Goal: Task Accomplishment & Management: Complete application form

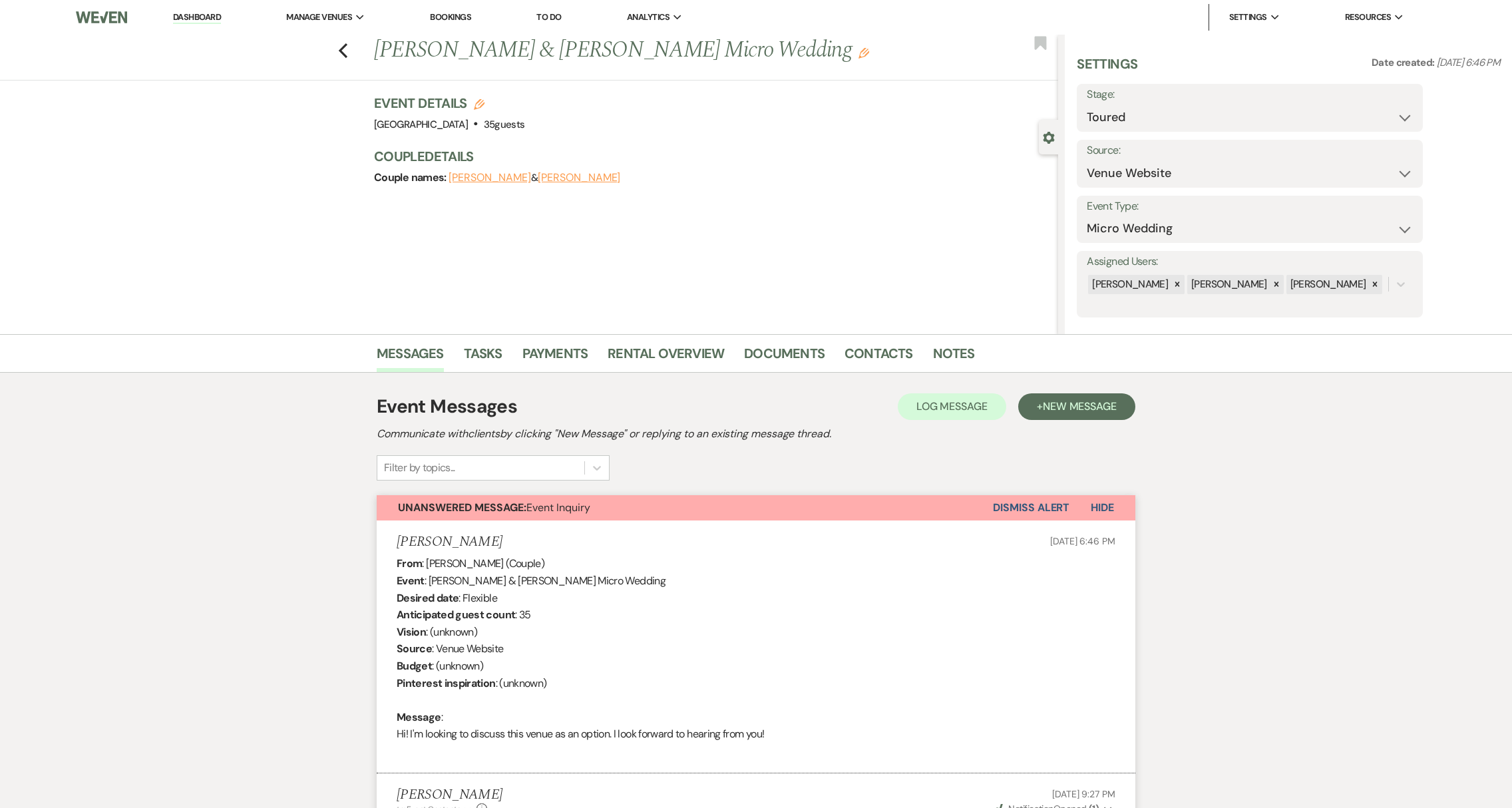
select select "5"
select select "16"
click at [215, 18] on link "Dashboard" at bounding box center [197, 17] width 48 height 13
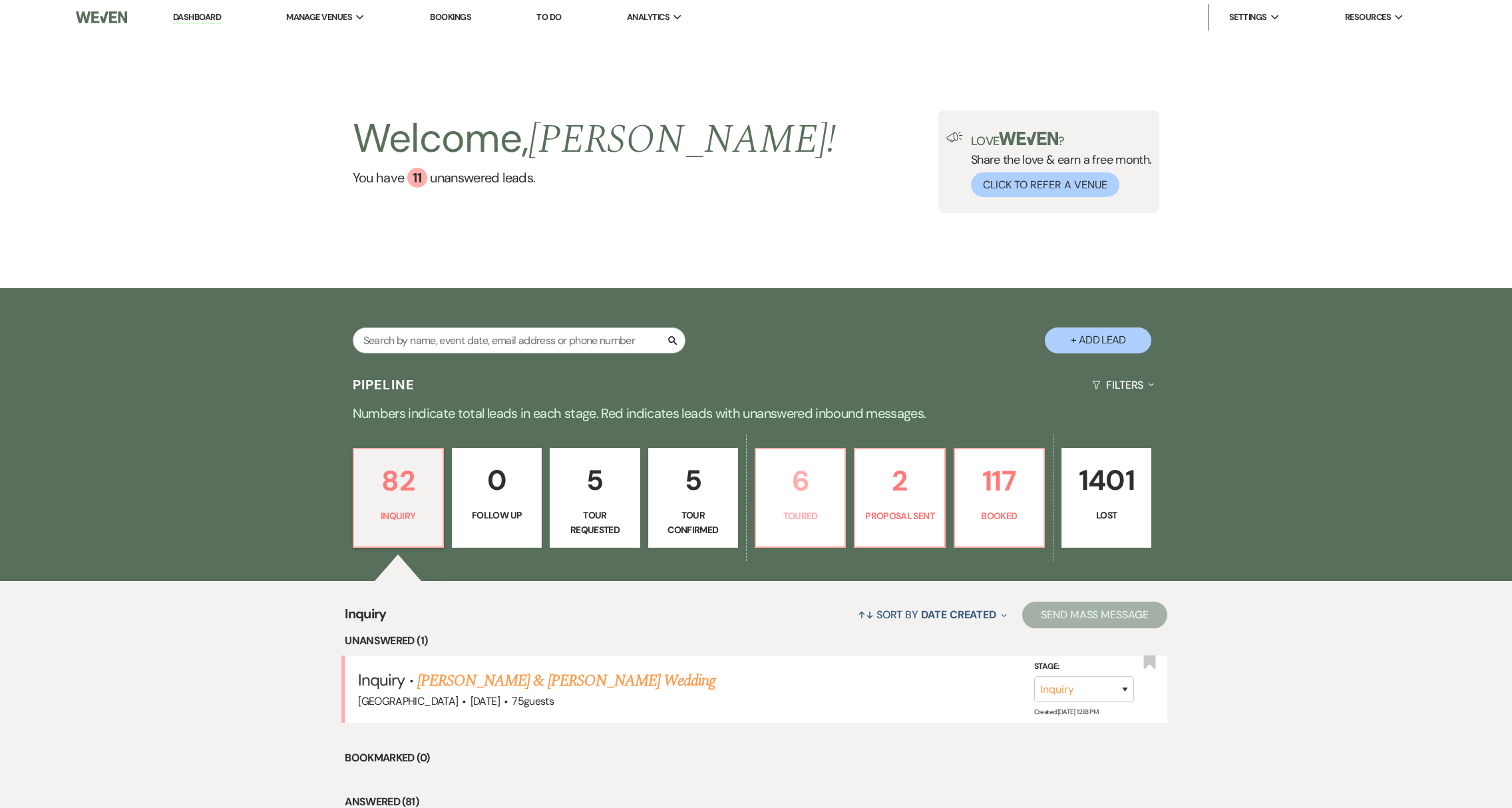
click at [807, 492] on p "6" at bounding box center [801, 481] width 73 height 45
select select "5"
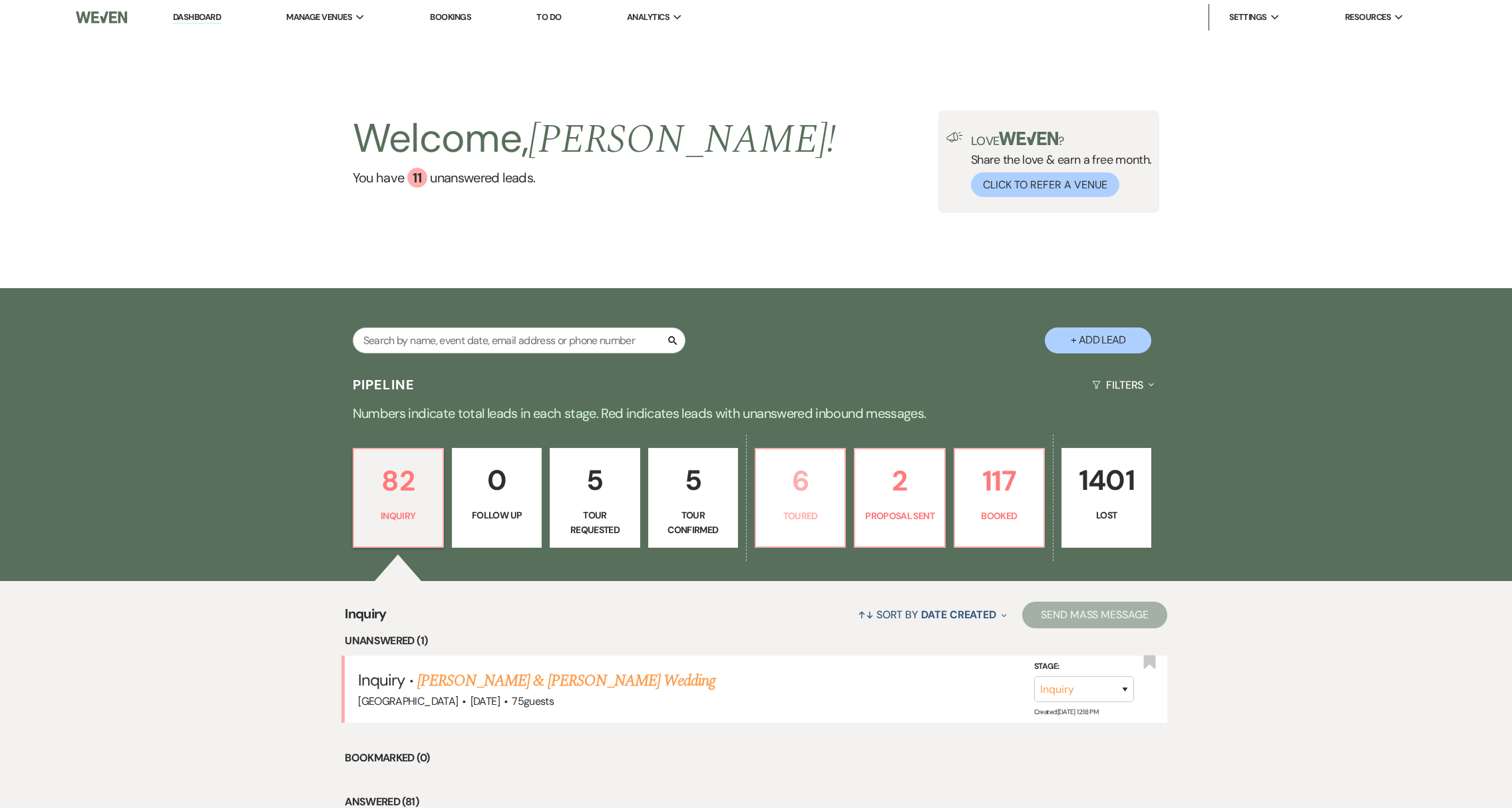
select select "5"
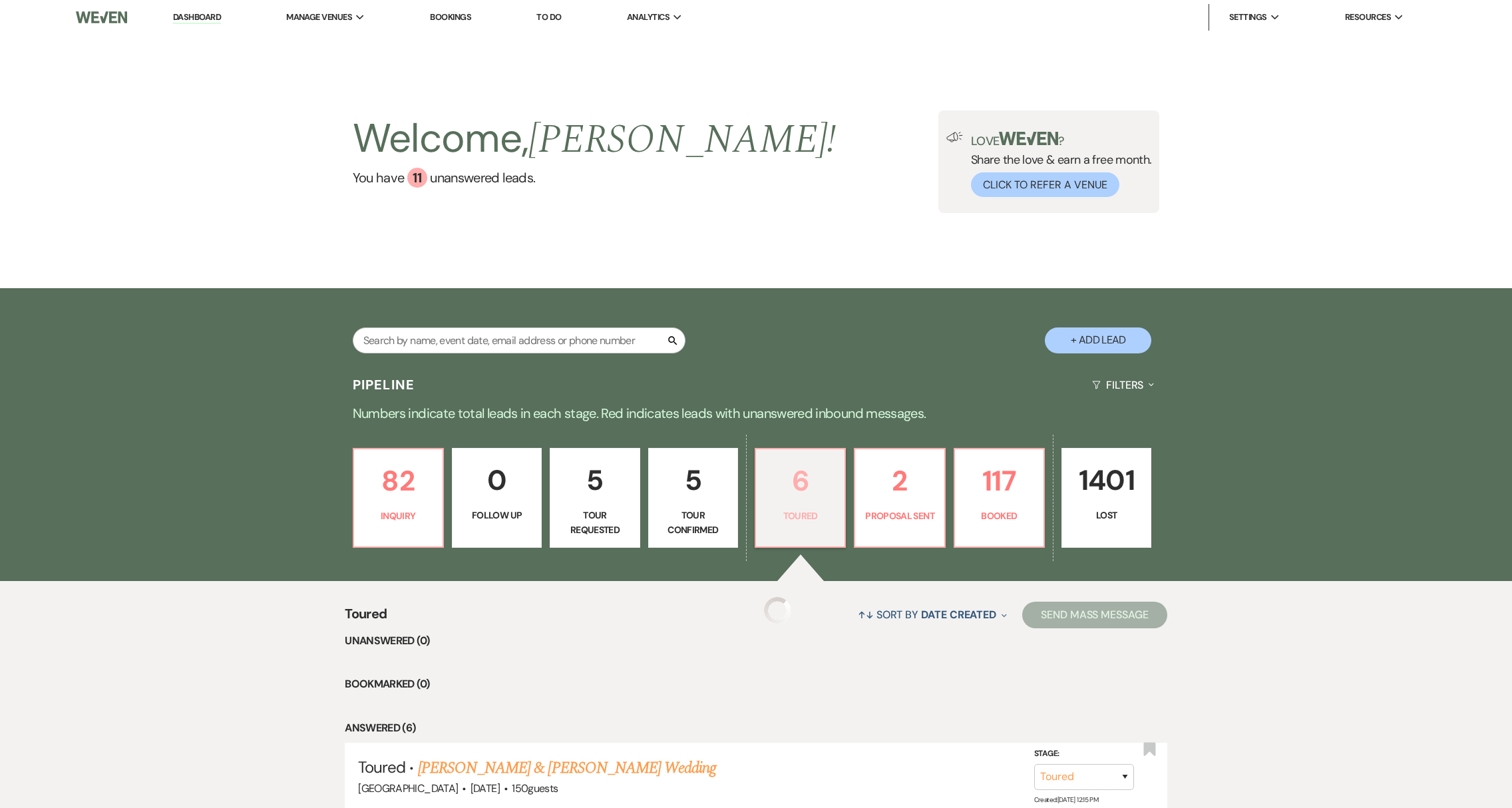
select select "5"
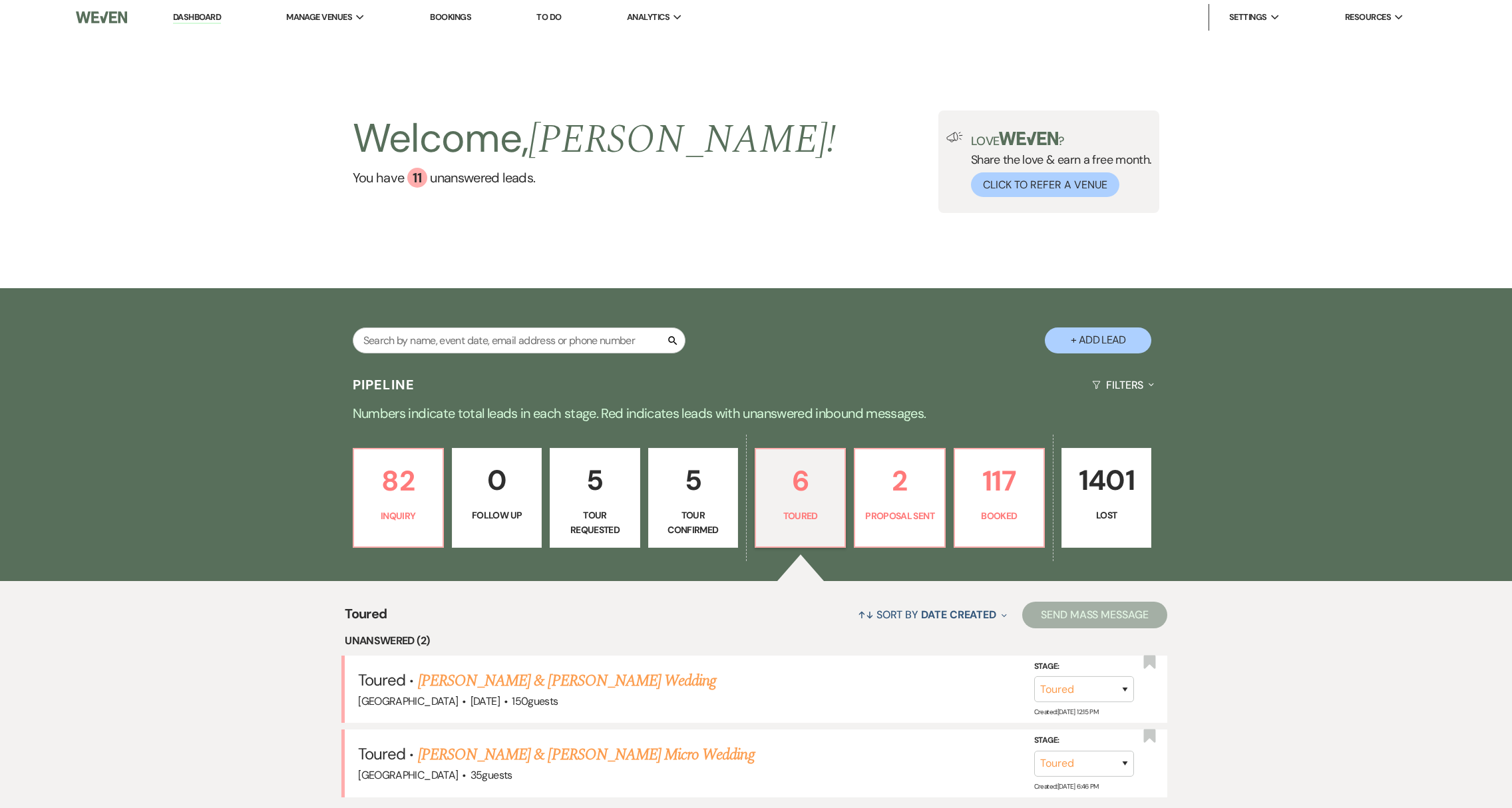
scroll to position [281, 0]
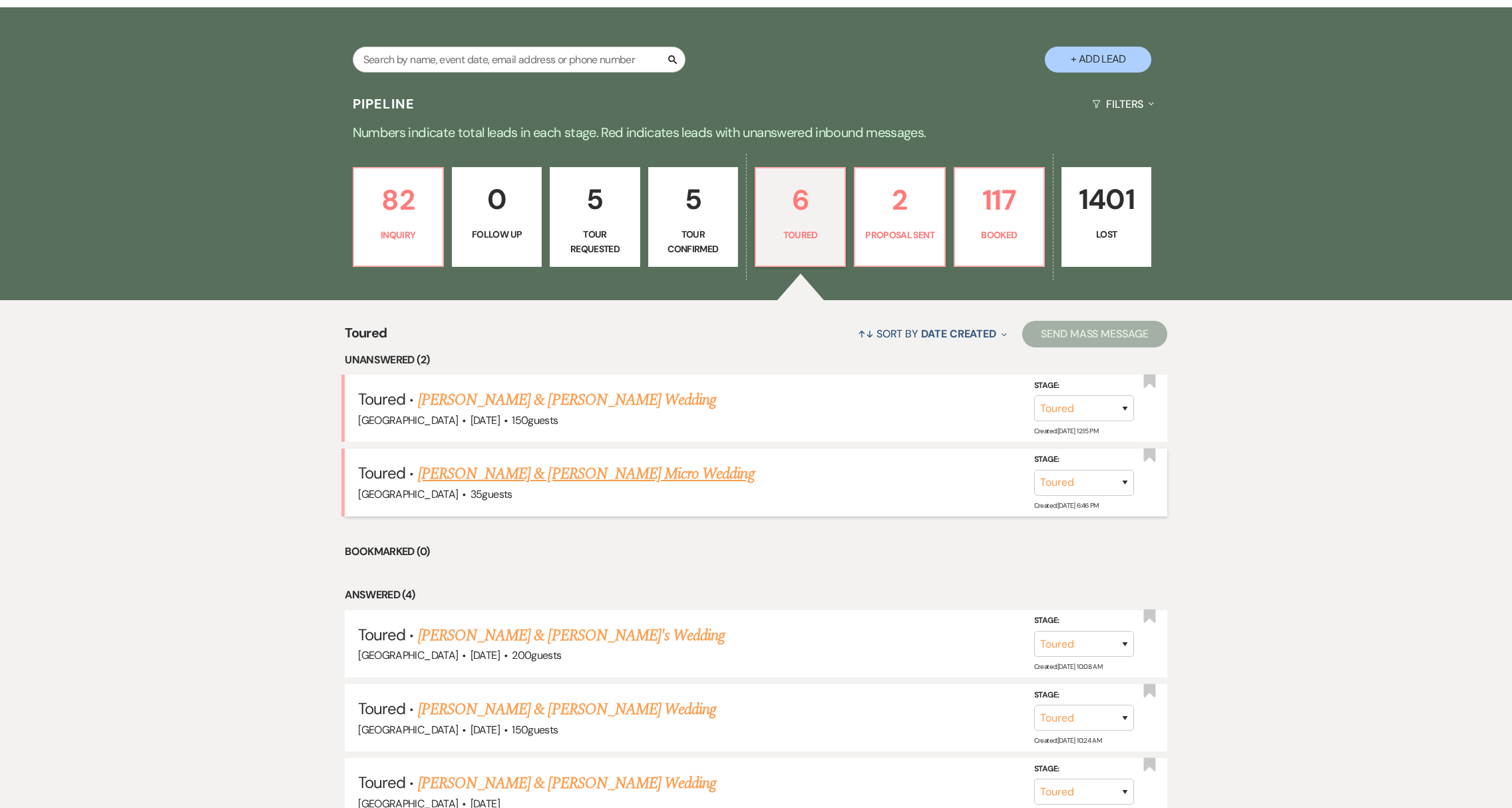
click at [544, 472] on link "[PERSON_NAME] & [PERSON_NAME] Micro Wedding" at bounding box center [585, 473] width 337 height 24
select select "5"
select select "16"
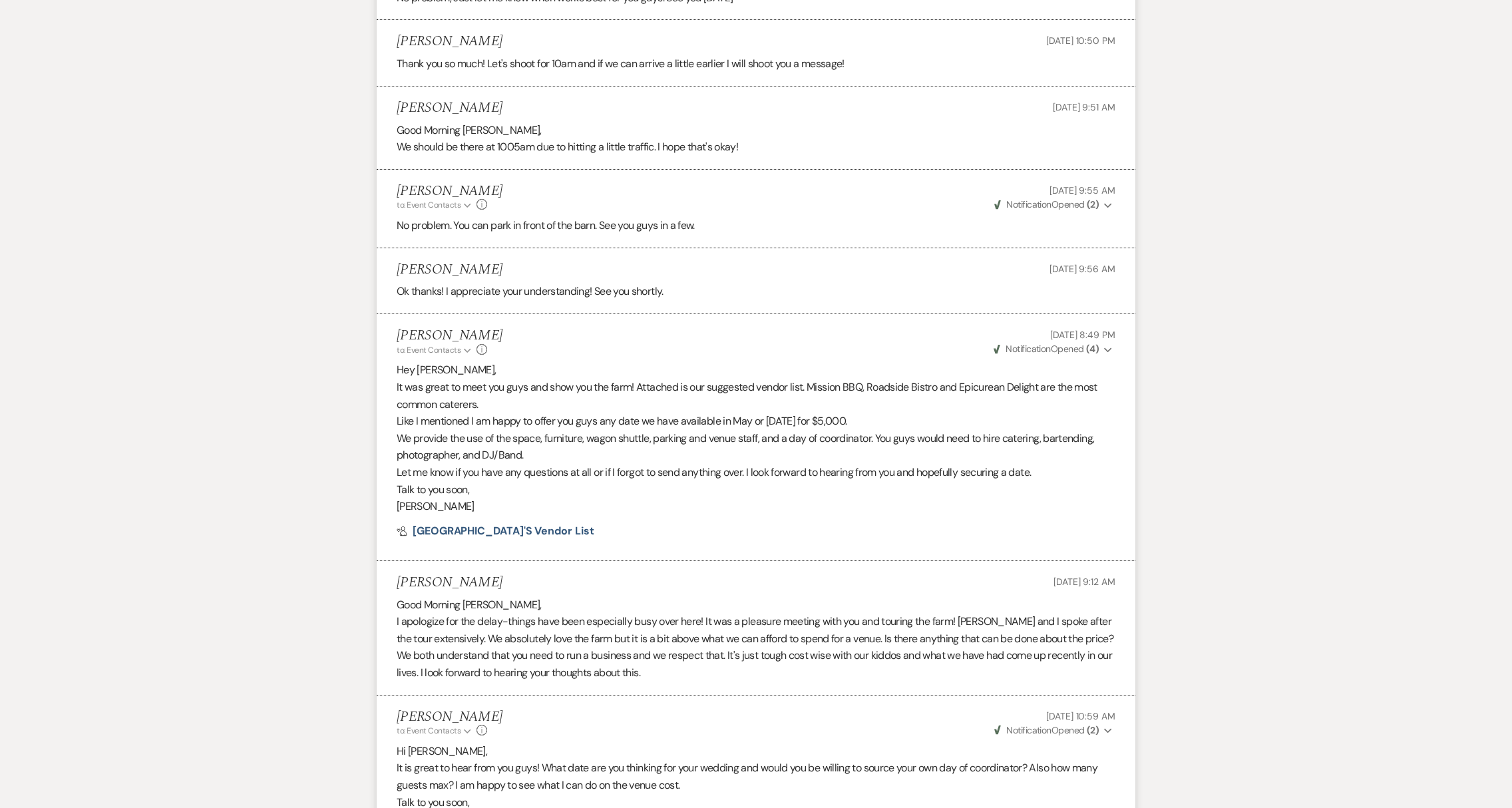
scroll to position [2723, 0]
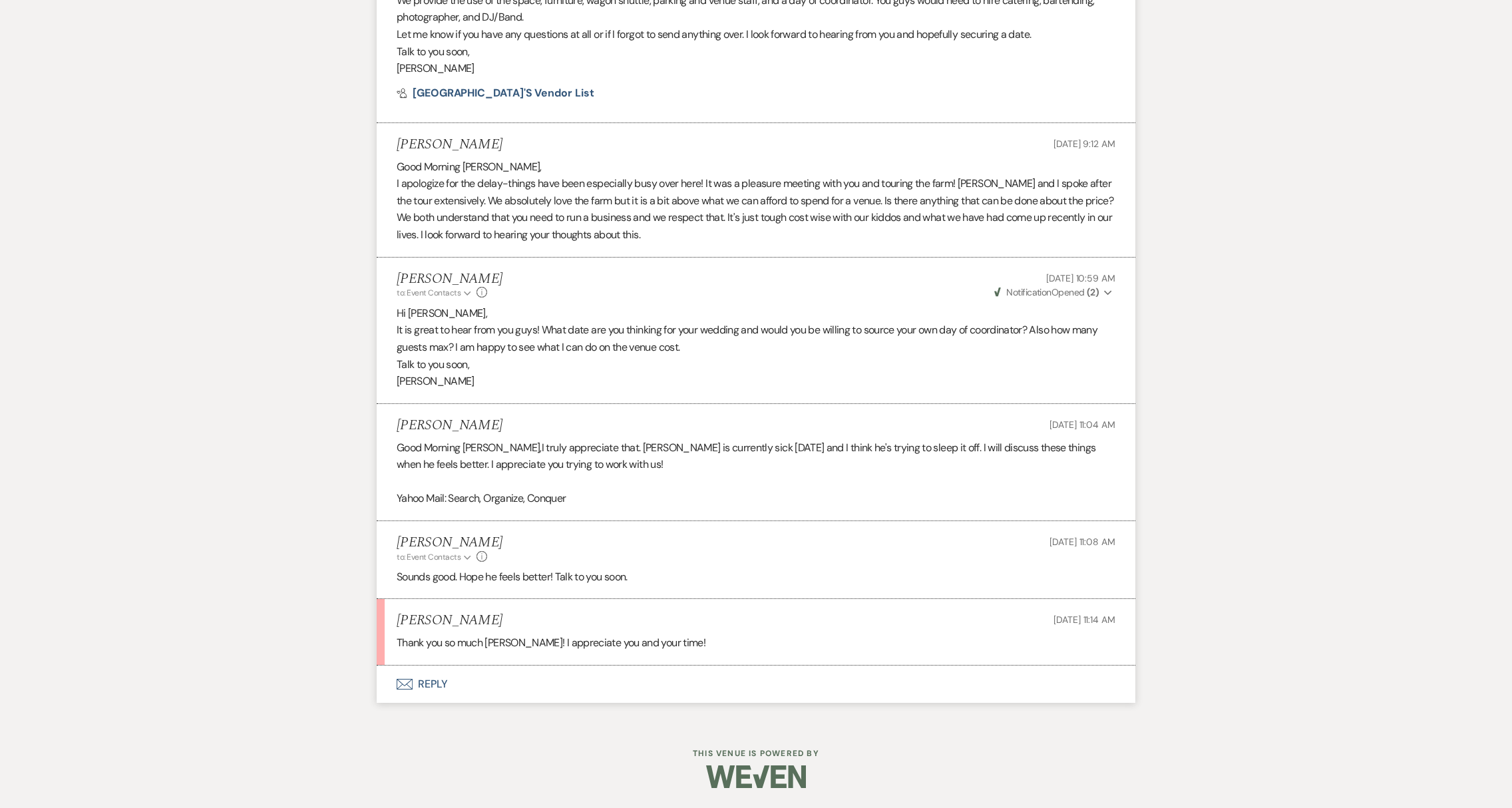
click at [409, 684] on icon "Envelope" at bounding box center [405, 684] width 16 height 11
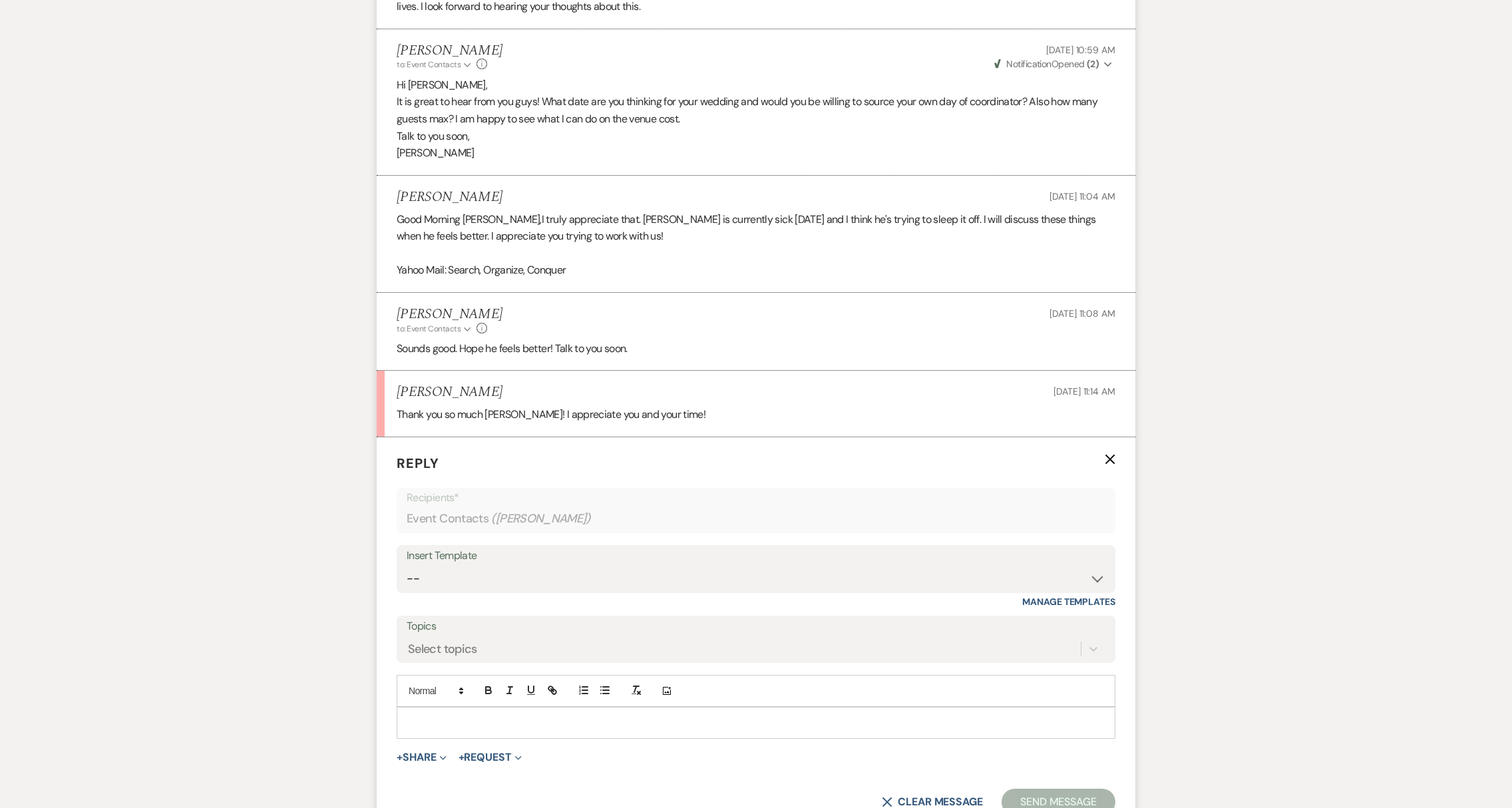
scroll to position [3096, 0]
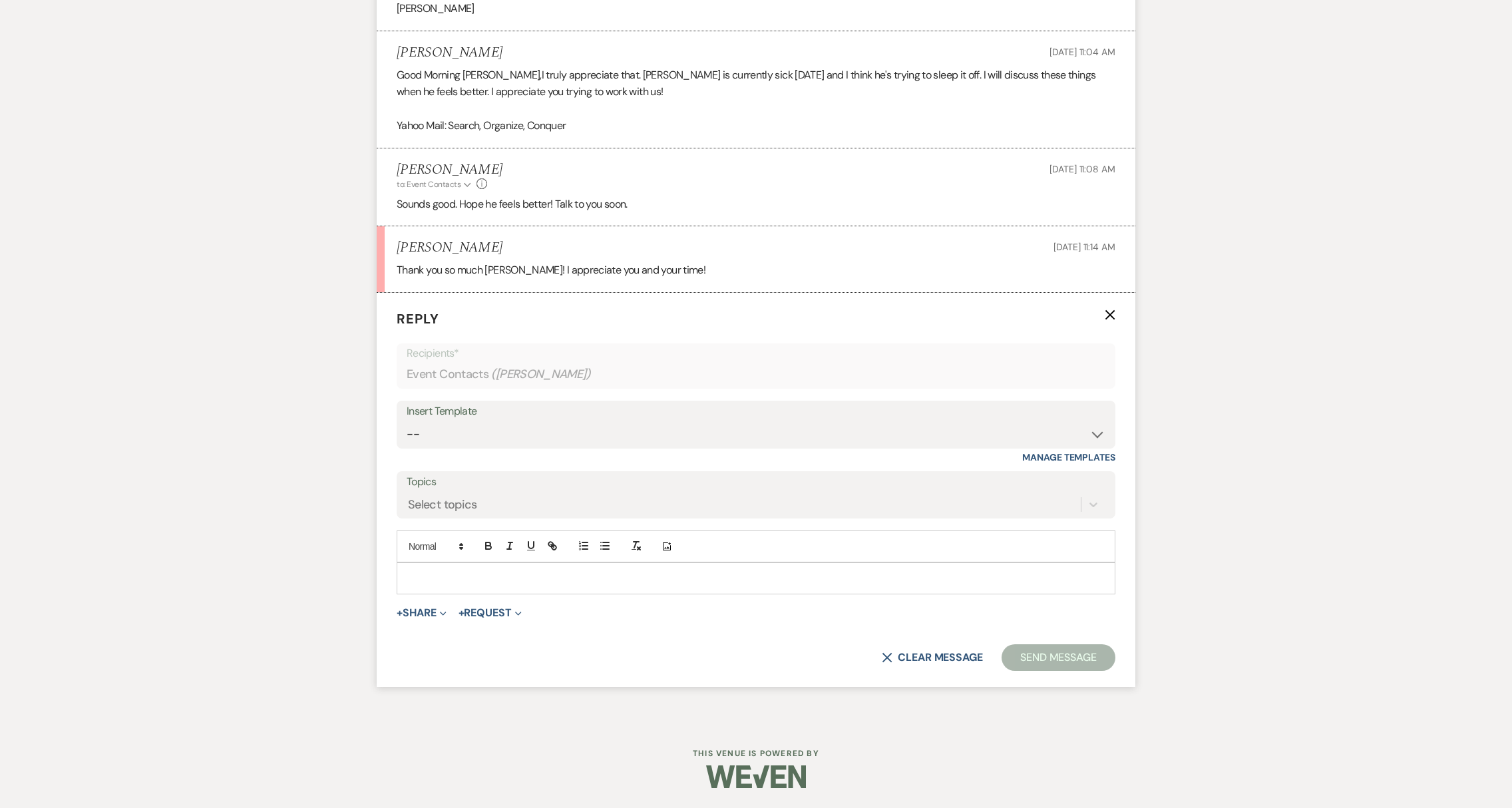
click at [430, 573] on p at bounding box center [756, 578] width 698 height 15
click at [1048, 662] on button "Send Message" at bounding box center [1058, 657] width 114 height 26
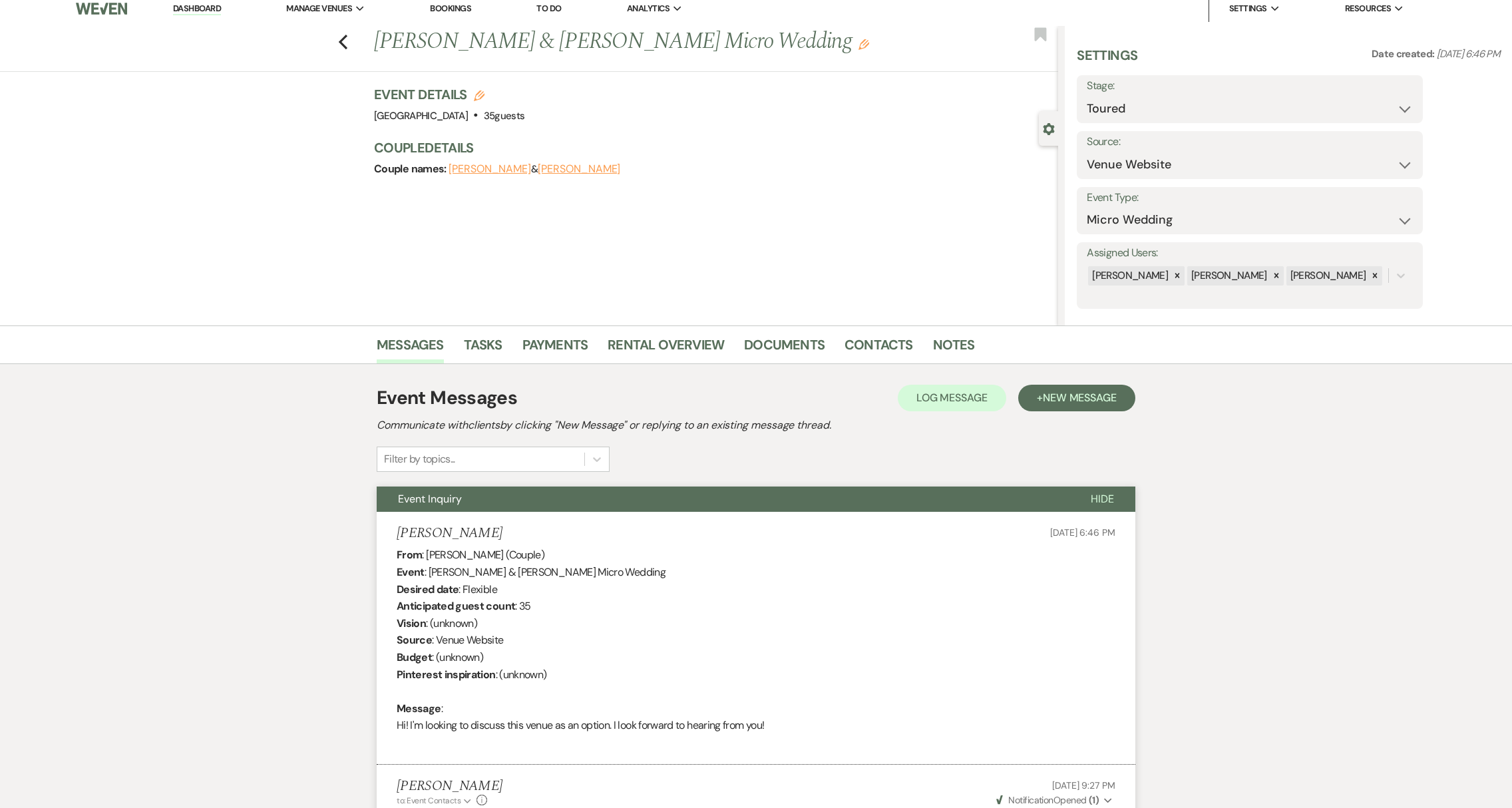
scroll to position [0, 0]
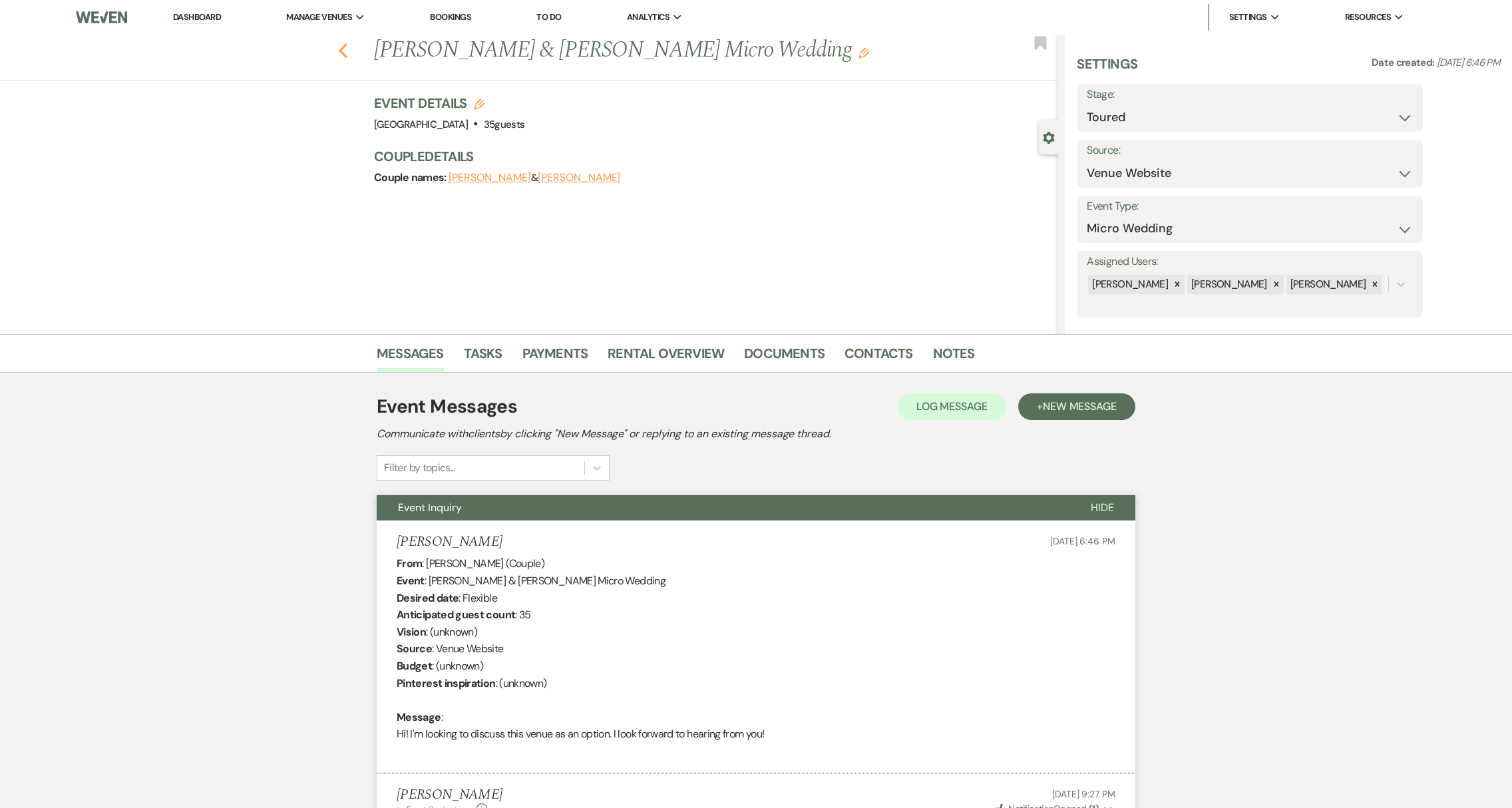
click at [348, 53] on icon "Previous" at bounding box center [343, 51] width 10 height 16
select select "5"
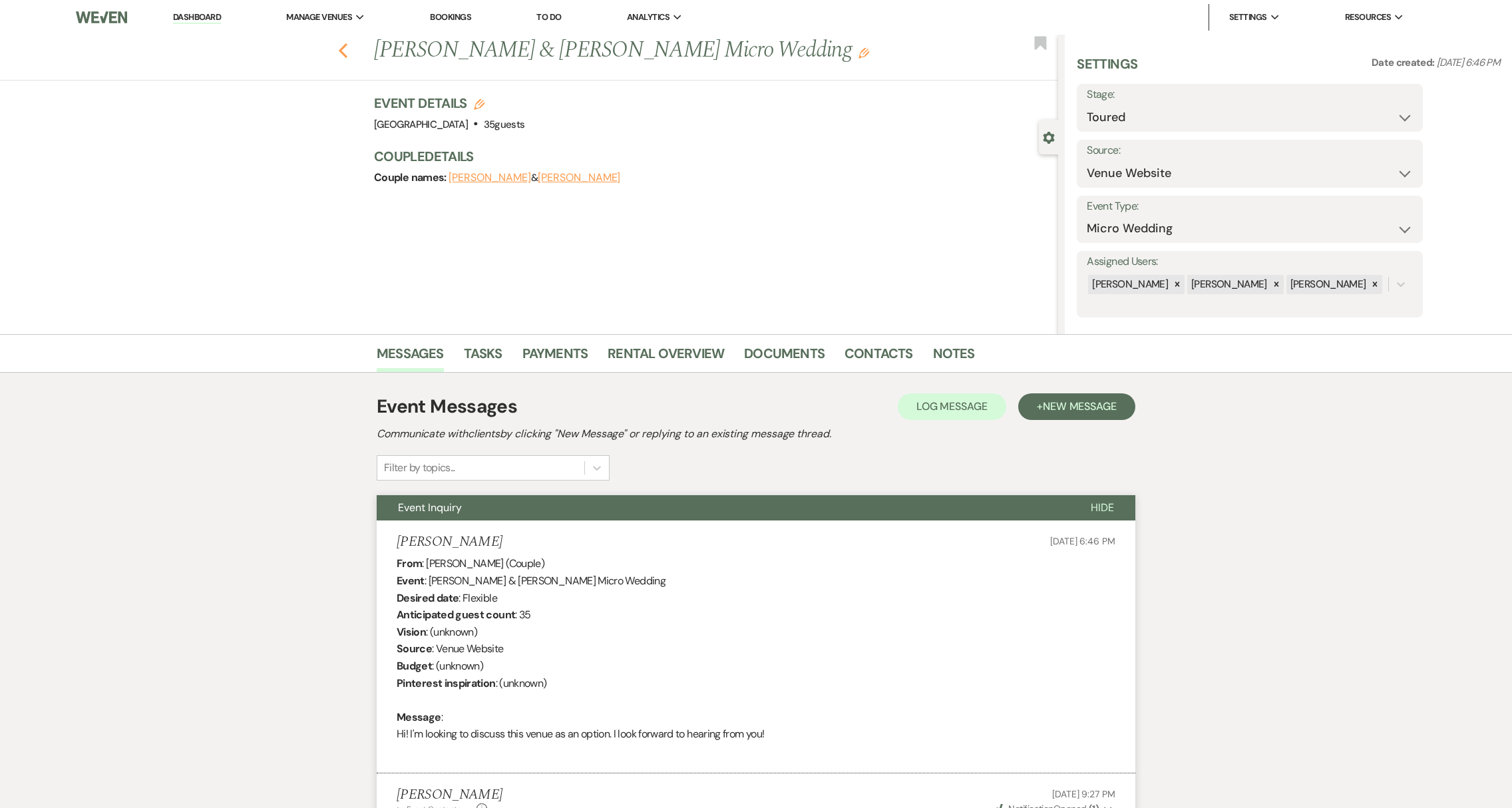
select select "5"
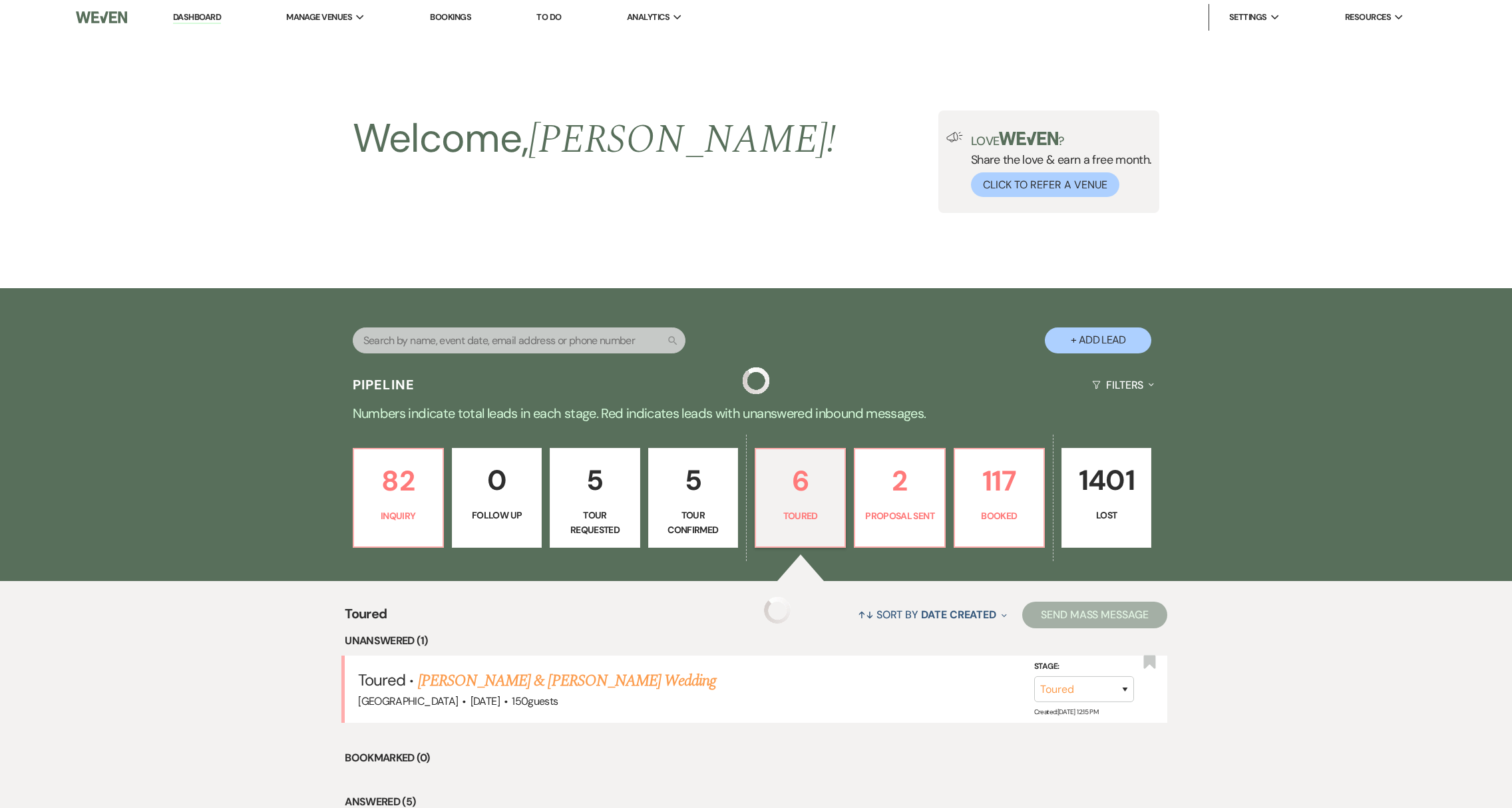
scroll to position [281, 0]
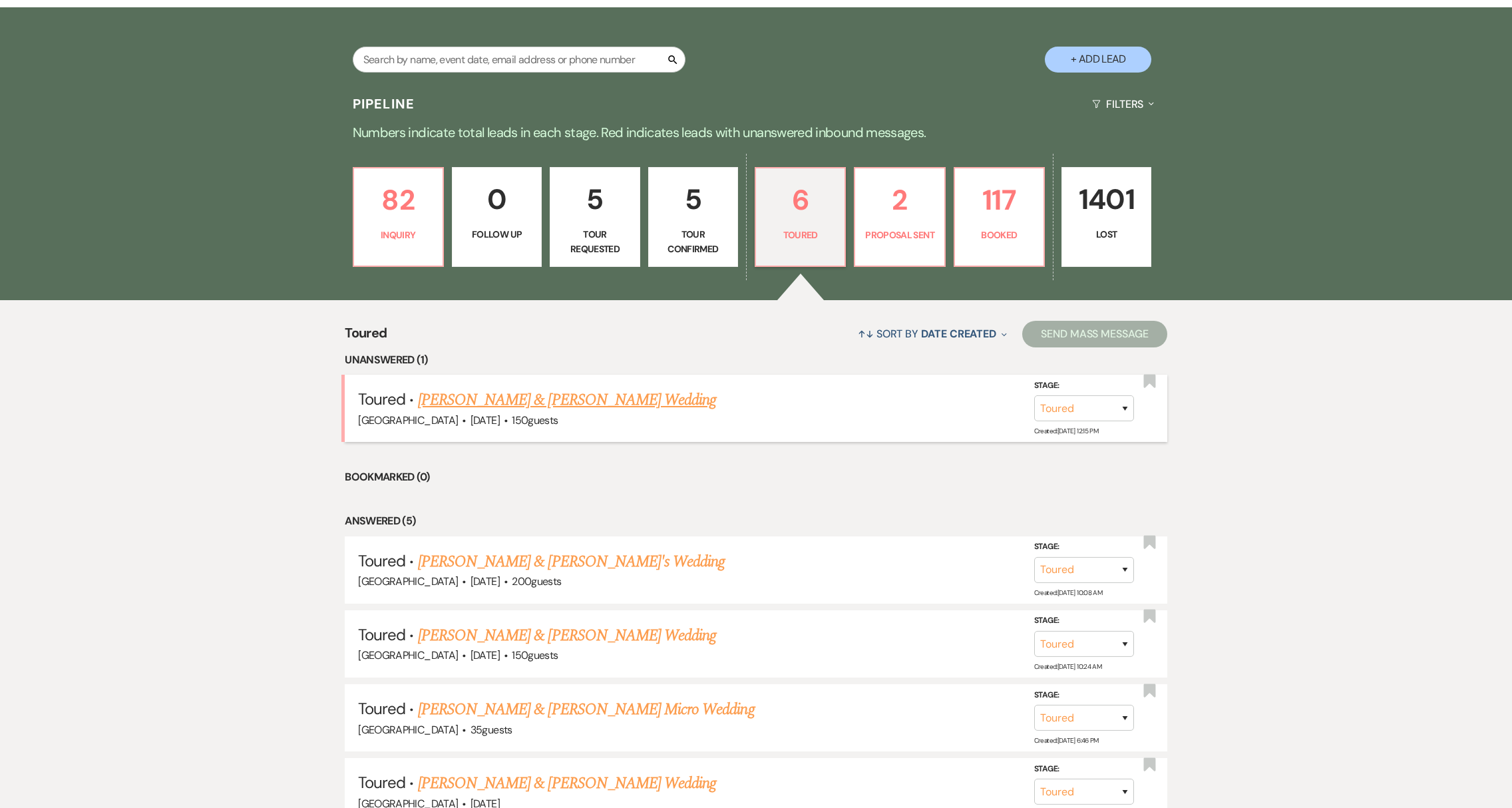
click at [629, 398] on link "[PERSON_NAME] & [PERSON_NAME] Wedding" at bounding box center [566, 399] width 298 height 24
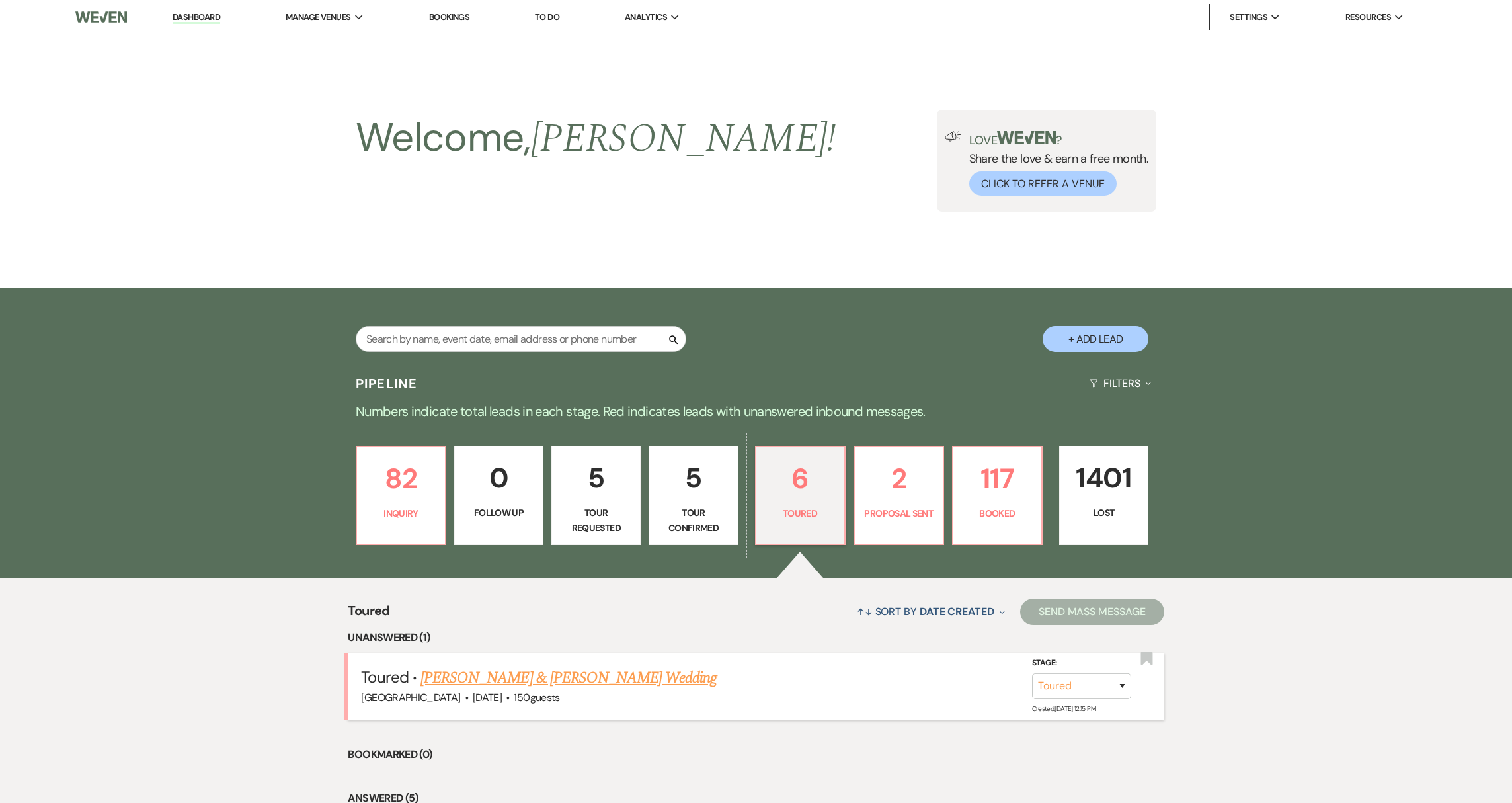
select select "5"
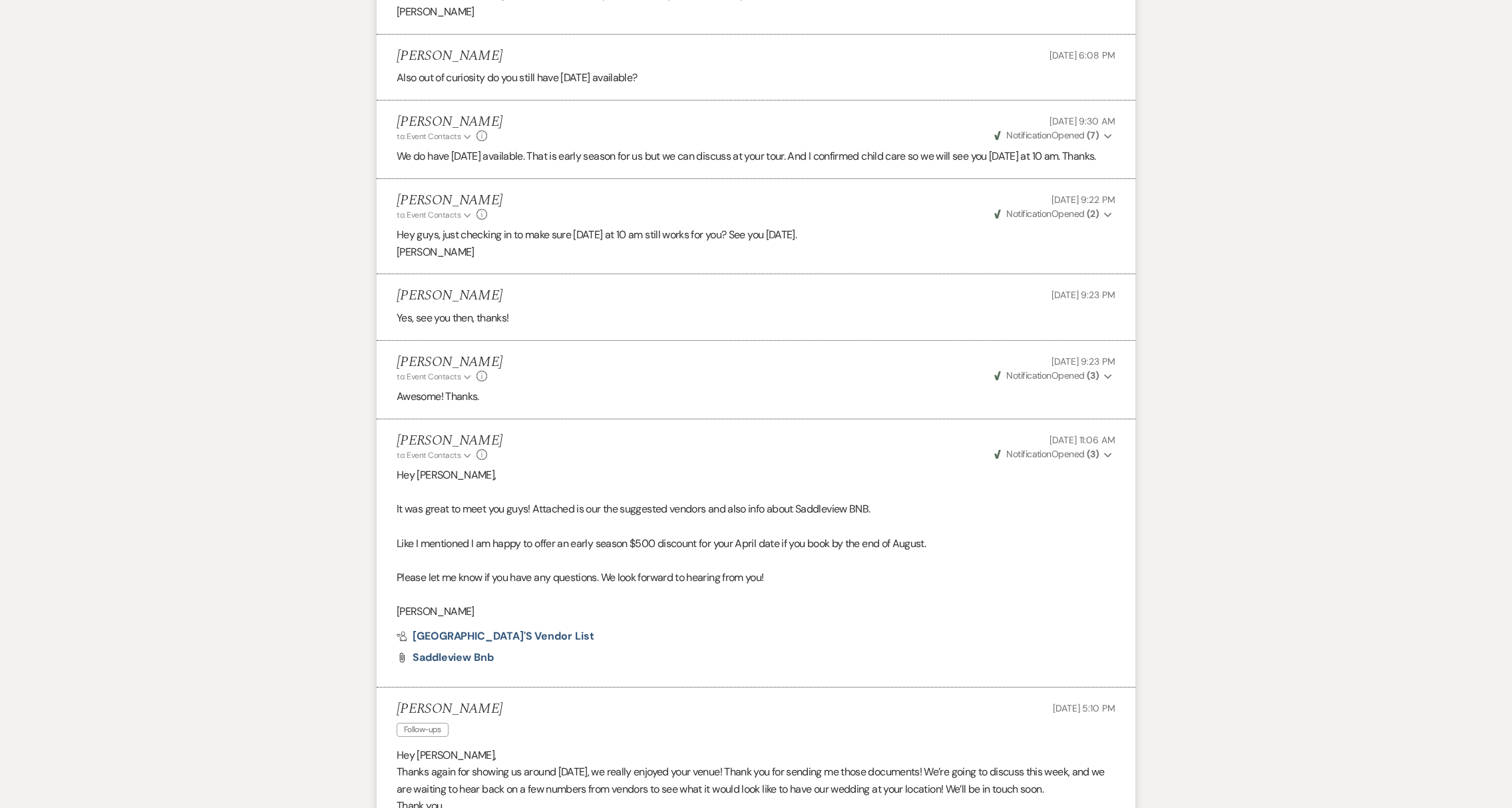
scroll to position [2193, 0]
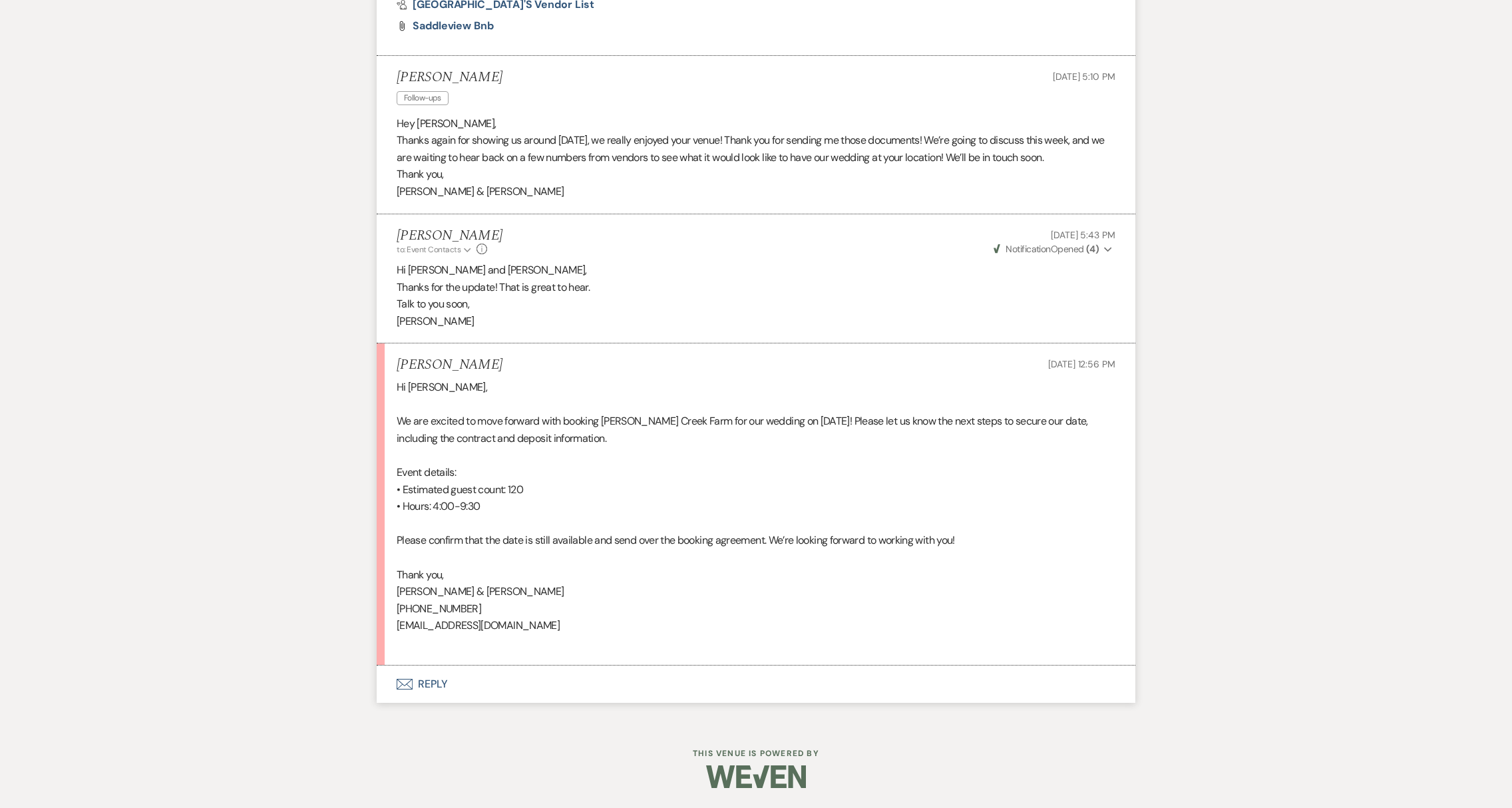
click at [440, 690] on button "Envelope Reply" at bounding box center [756, 684] width 759 height 37
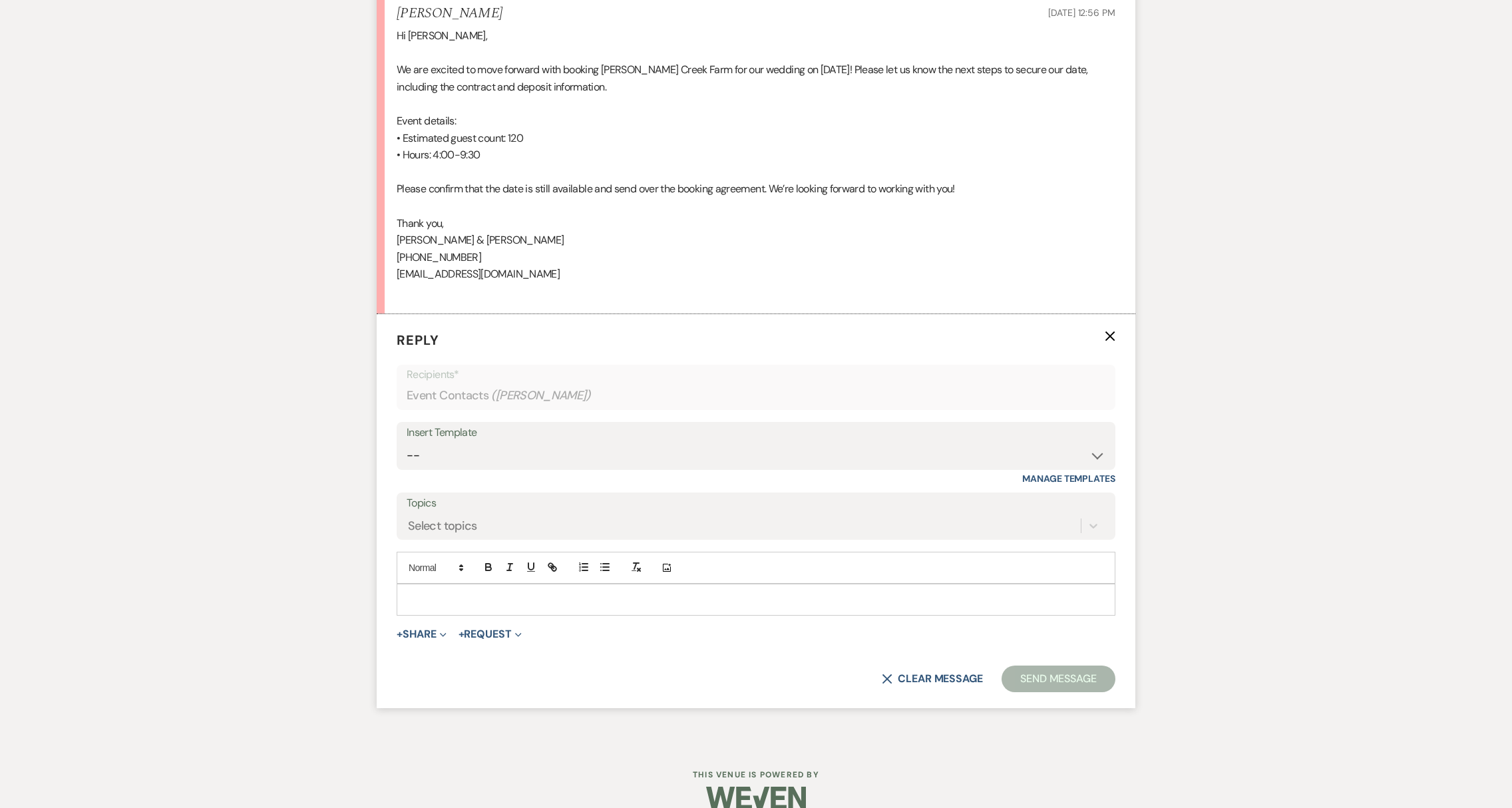
scroll to position [2565, 0]
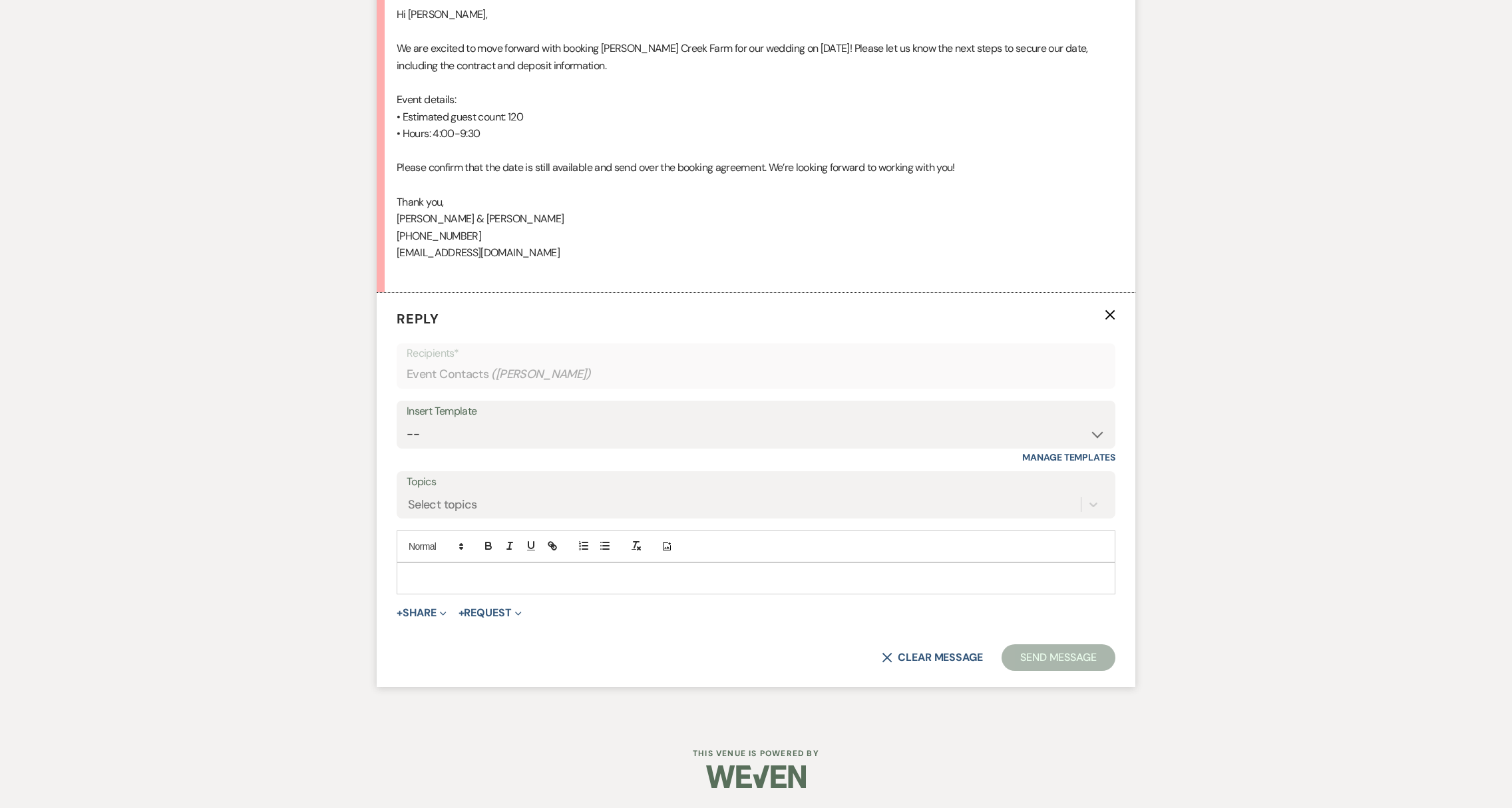
click at [428, 575] on p at bounding box center [756, 578] width 698 height 15
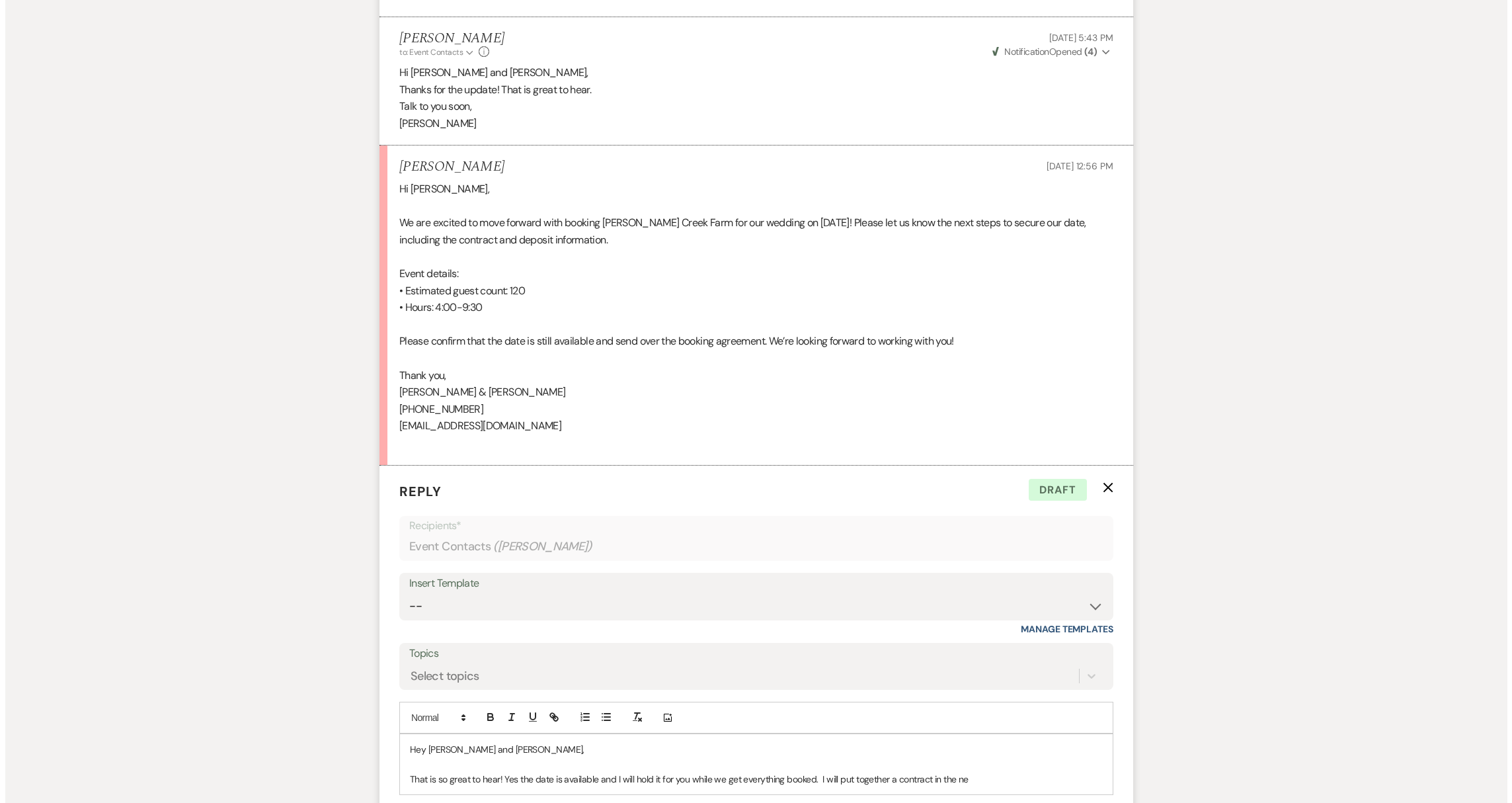
scroll to position [2579, 0]
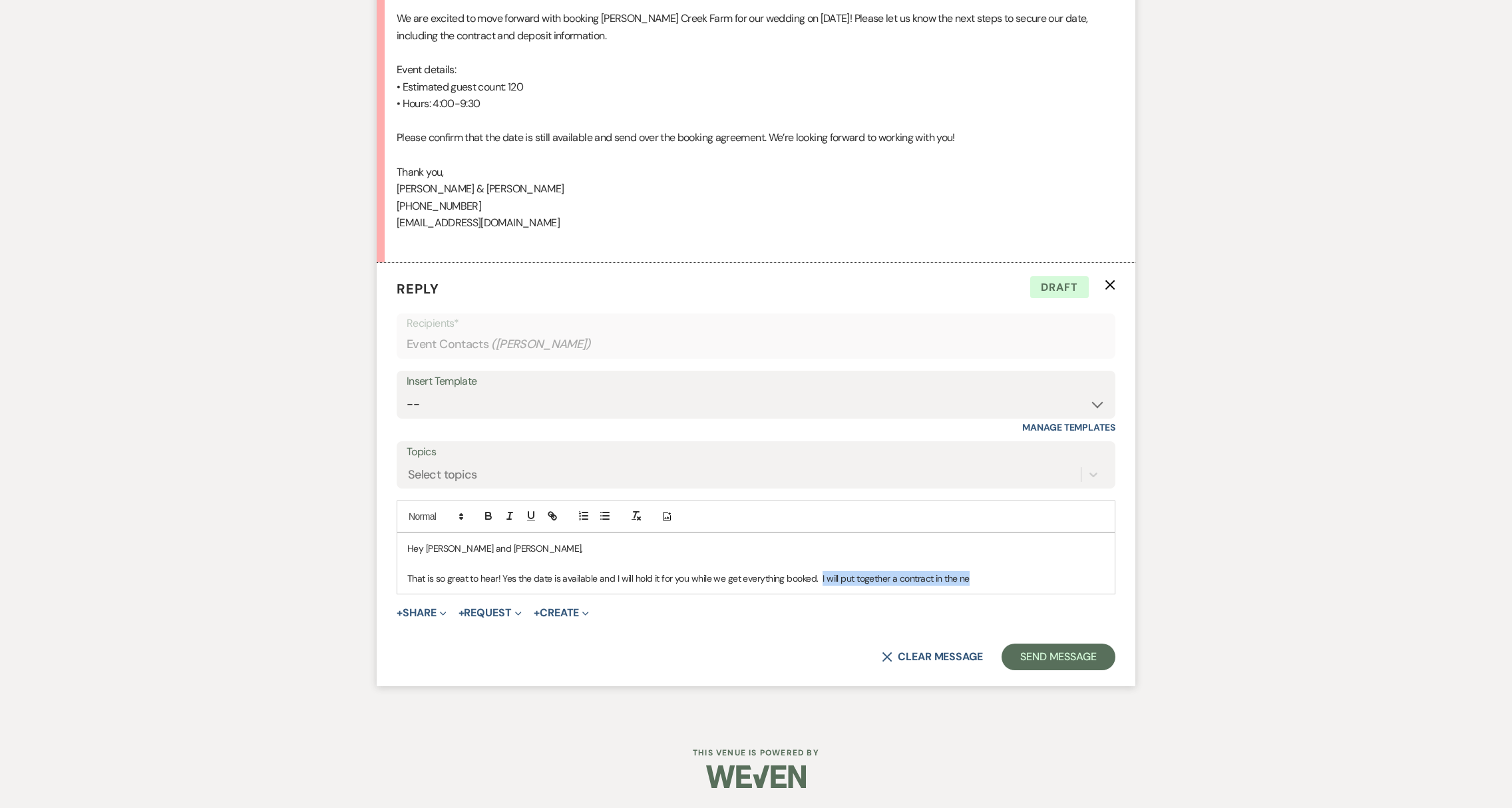
drag, startPoint x: 981, startPoint y: 585, endPoint x: 819, endPoint y: 585, distance: 162.0
click at [819, 585] on p "That is so great to hear! Yes the date is available and I will hold it for you …" at bounding box center [756, 578] width 698 height 15
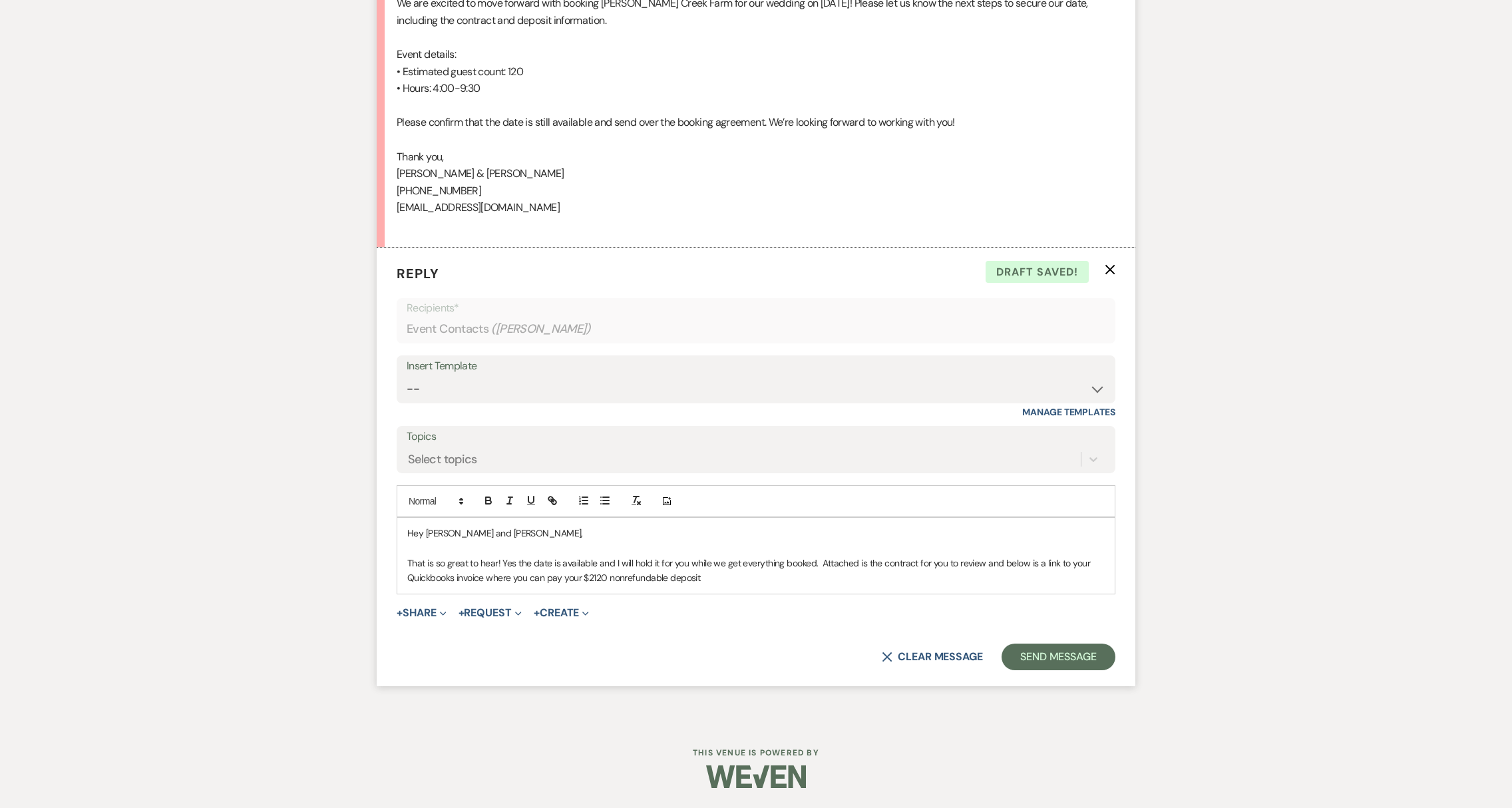
click at [608, 585] on p "That is so great to hear! Yes the date is available and I will hold it for you …" at bounding box center [756, 570] width 698 height 30
click at [787, 583] on p "That is so great to hear! Yes the date is available and I will hold it for you …" at bounding box center [756, 570] width 698 height 30
click at [786, 585] on p "That is so great to hear! Yes the date is available and I will hold it for you …" at bounding box center [756, 570] width 698 height 30
click at [402, 618] on span "+" at bounding box center [399, 613] width 6 height 11
click at [491, 651] on button "Doc Upload Documents" at bounding box center [490, 639] width 186 height 24
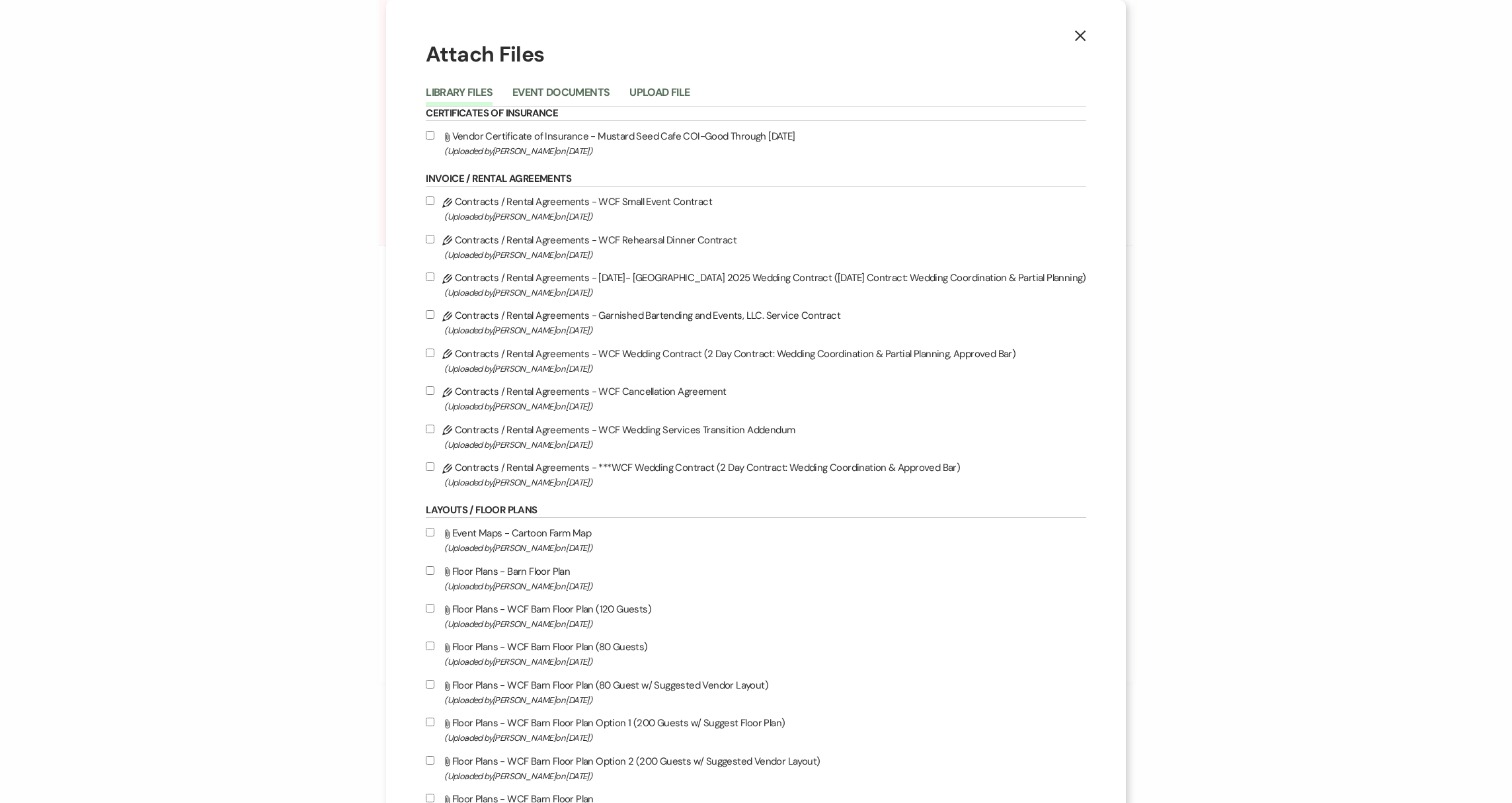
click at [426, 470] on input "Pencil Contracts / Rental Agreements - ***WCF Wedding Contract (2 Day Contract:…" at bounding box center [429, 466] width 8 height 8
checkbox input "true"
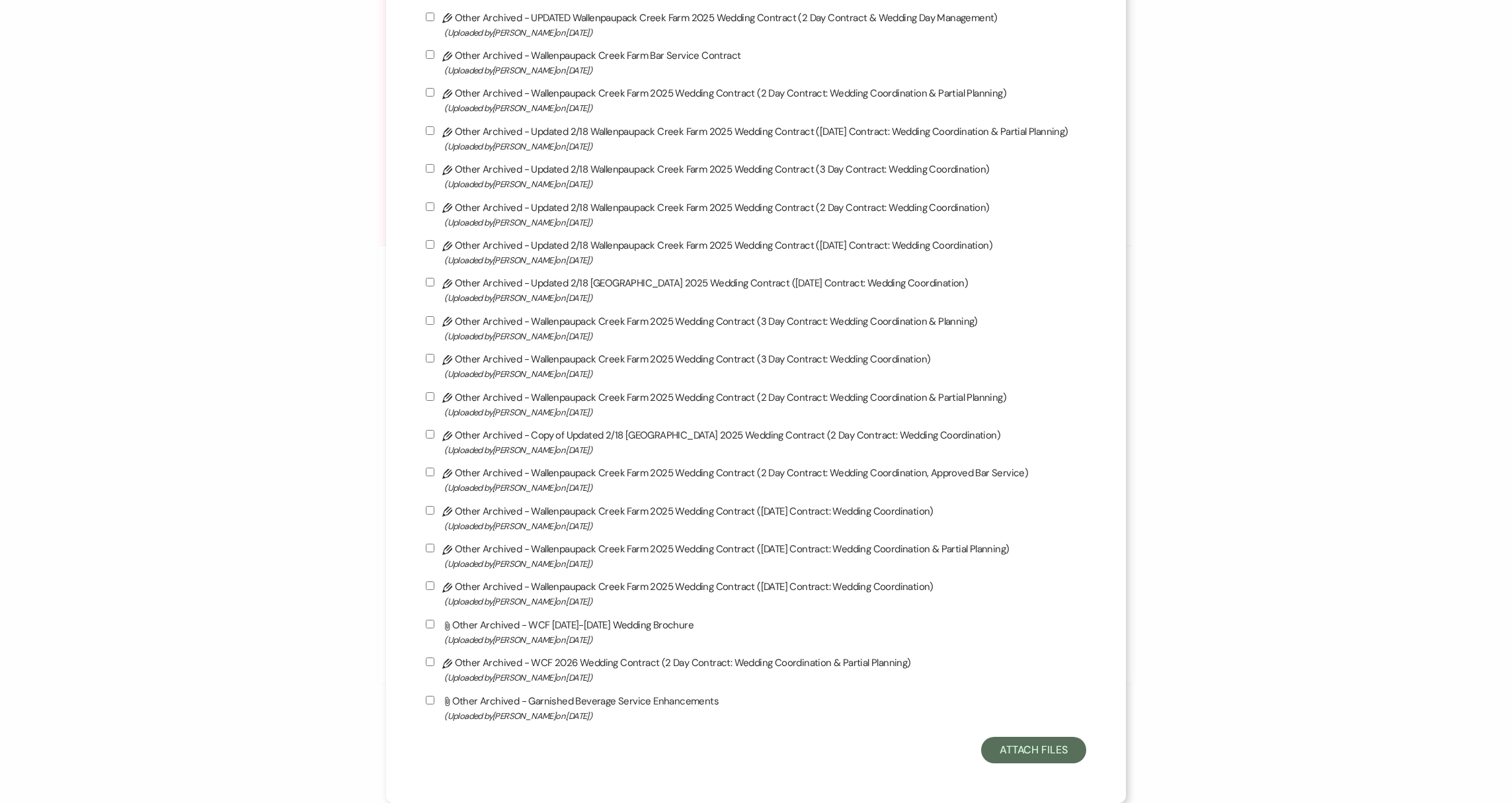
scroll to position [3507, 0]
click at [1050, 753] on button "Attach Files" at bounding box center [1034, 750] width 105 height 26
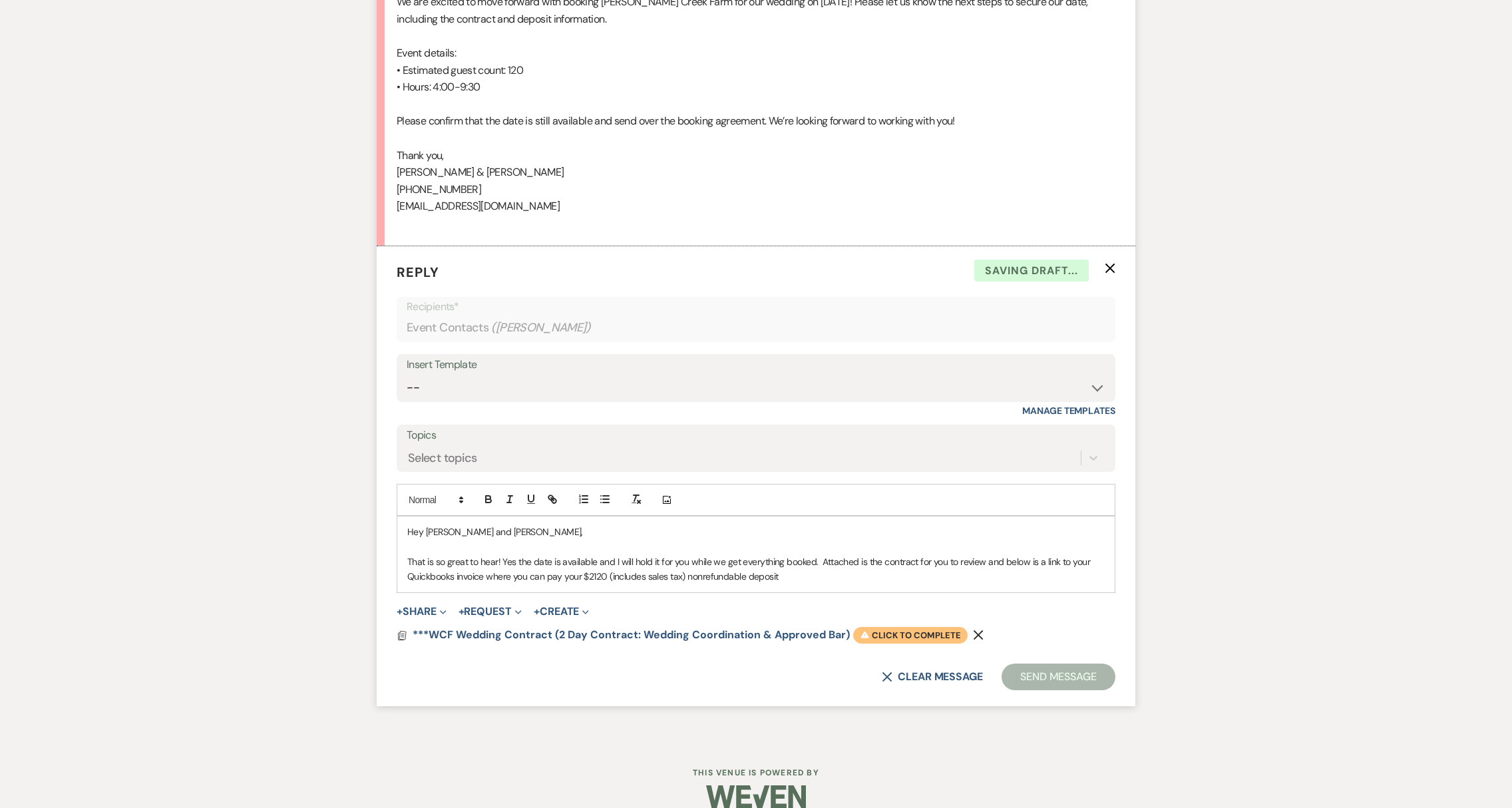
click at [927, 644] on span "Warning Click to complete" at bounding box center [910, 635] width 115 height 17
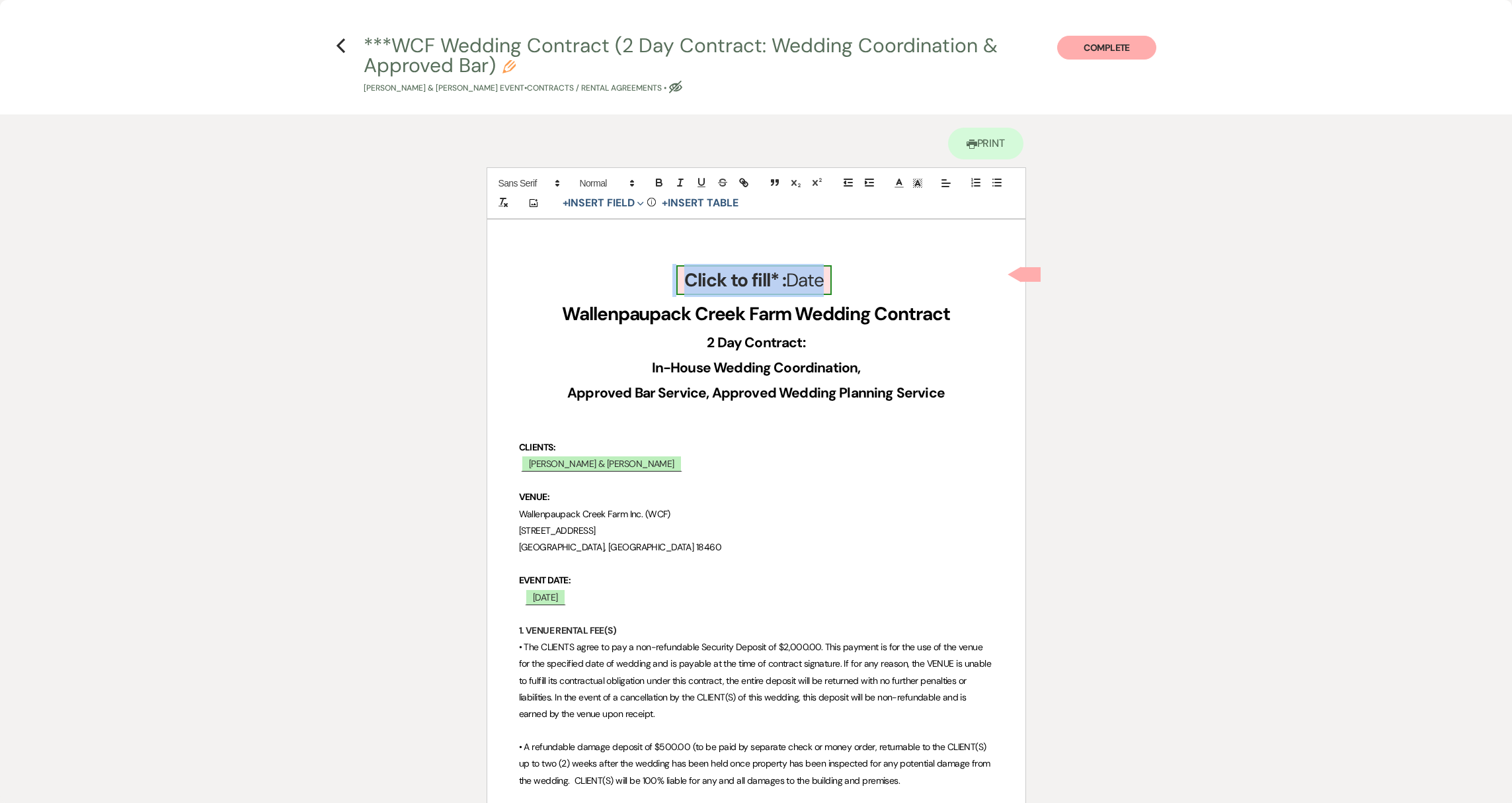
click at [779, 283] on b "Click to fill* :" at bounding box center [735, 280] width 101 height 24
select select "owner"
select select "Date"
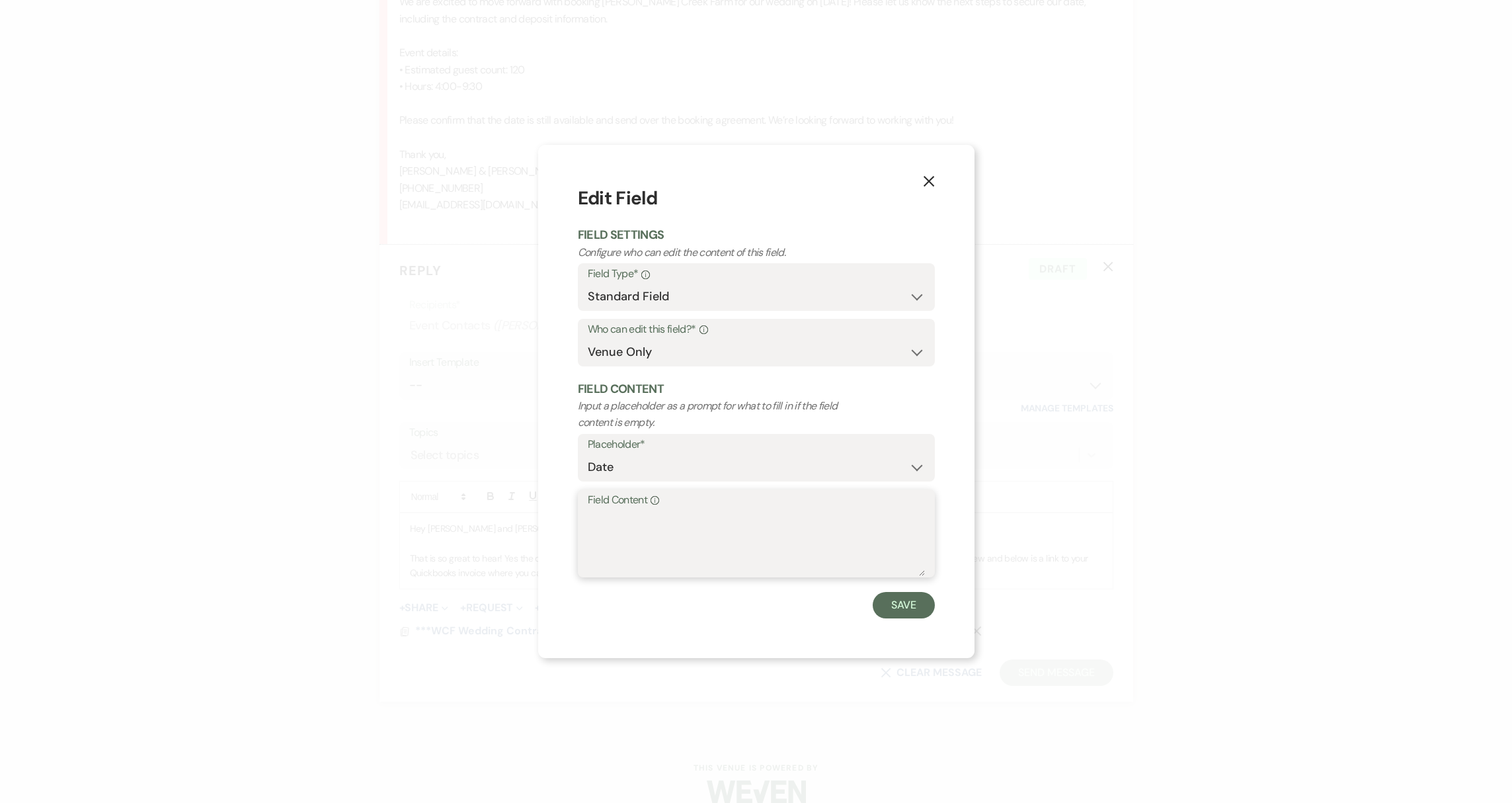
click at [682, 540] on textarea "Field Content Info" at bounding box center [756, 543] width 337 height 66
type textarea "a"
type textarea "[DATE]"
click at [899, 602] on button "Save" at bounding box center [903, 605] width 63 height 26
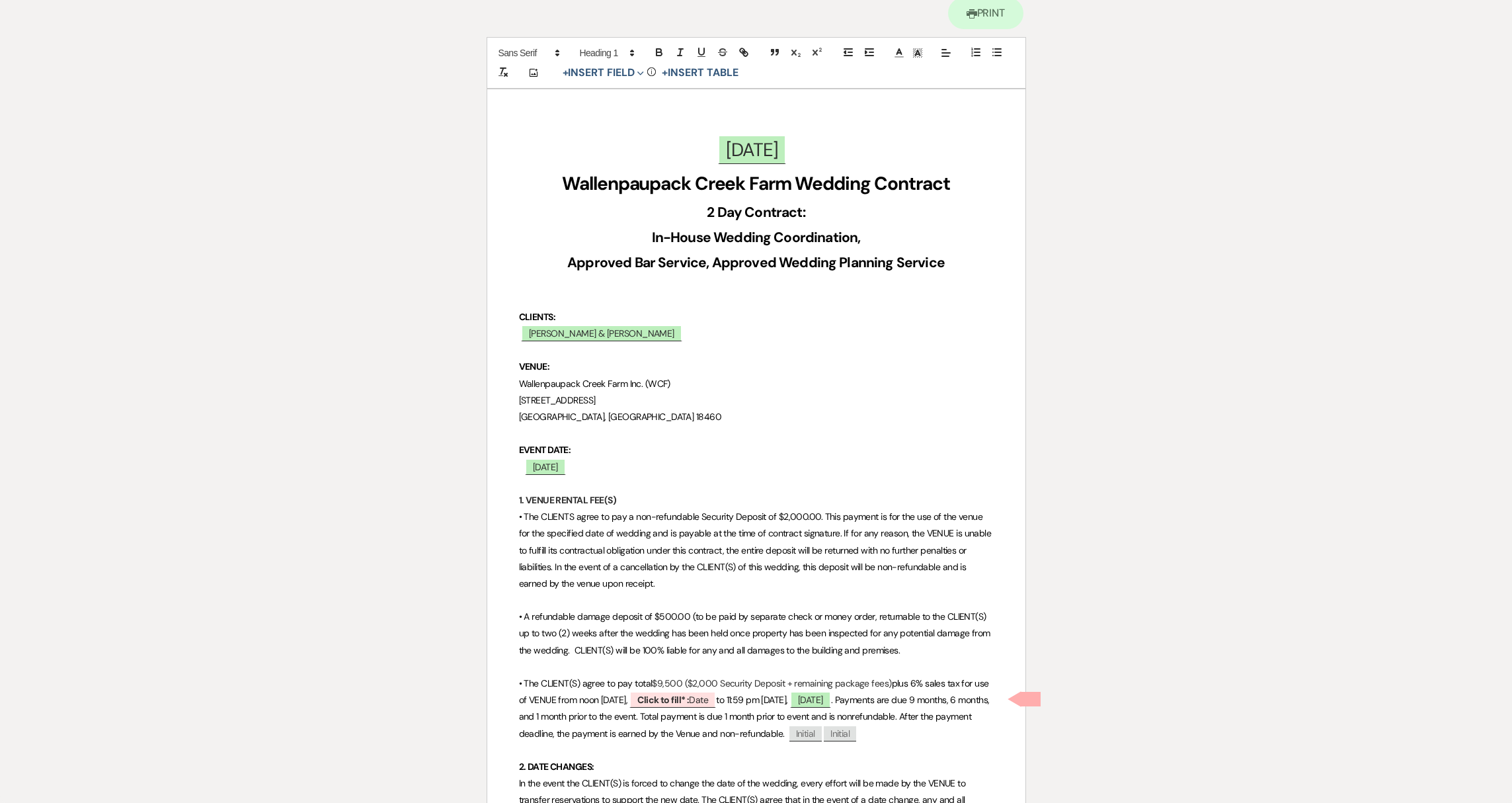
scroll to position [402, 0]
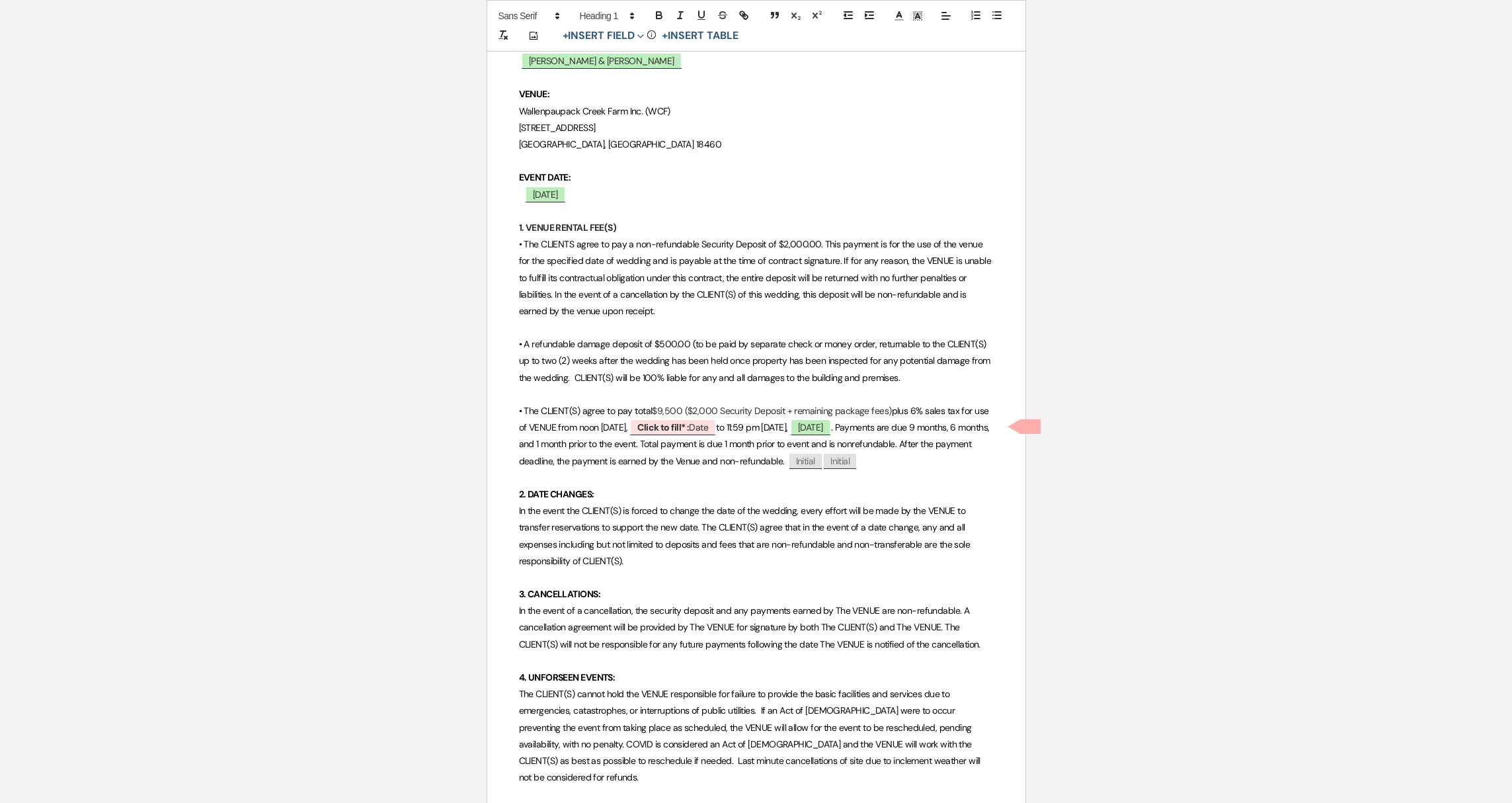
click at [669, 406] on p "• The CLIENT(S) agree to pay total $9,500 ($2,000 Security Deposit + remaining …" at bounding box center [756, 436] width 475 height 67
click at [736, 512] on span "In the event the CLIENT(S) is forced to change the date of the wedding, every e…" at bounding box center [746, 536] width 454 height 63
click at [673, 432] on span "Click to fill* : Date" at bounding box center [673, 427] width 87 height 17
select select "owner"
select select "Date"
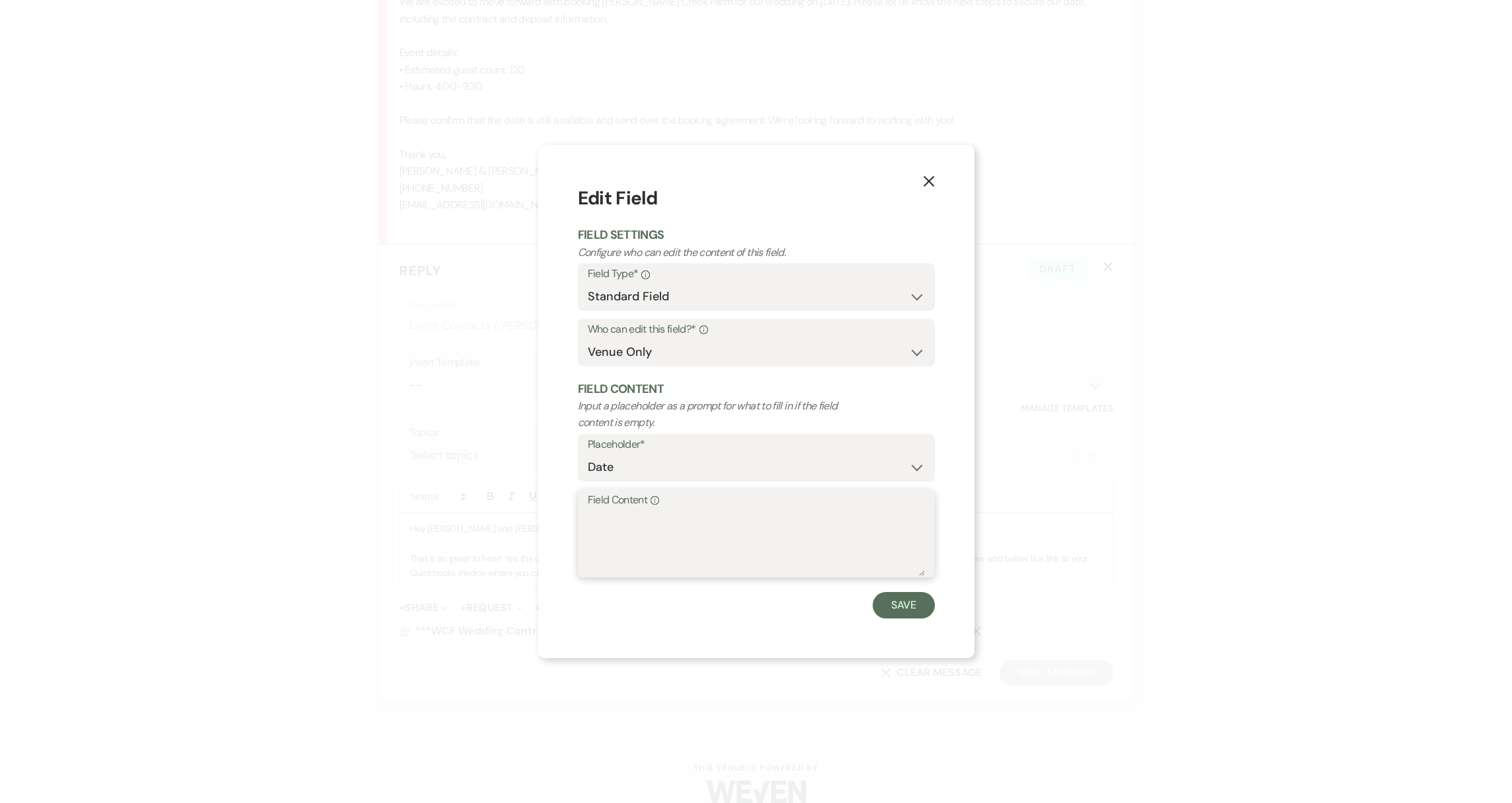
click at [631, 522] on textarea "Field Content Info" at bounding box center [756, 543] width 337 height 66
type textarea "[DATE]"
click at [915, 602] on button "Save" at bounding box center [903, 605] width 63 height 26
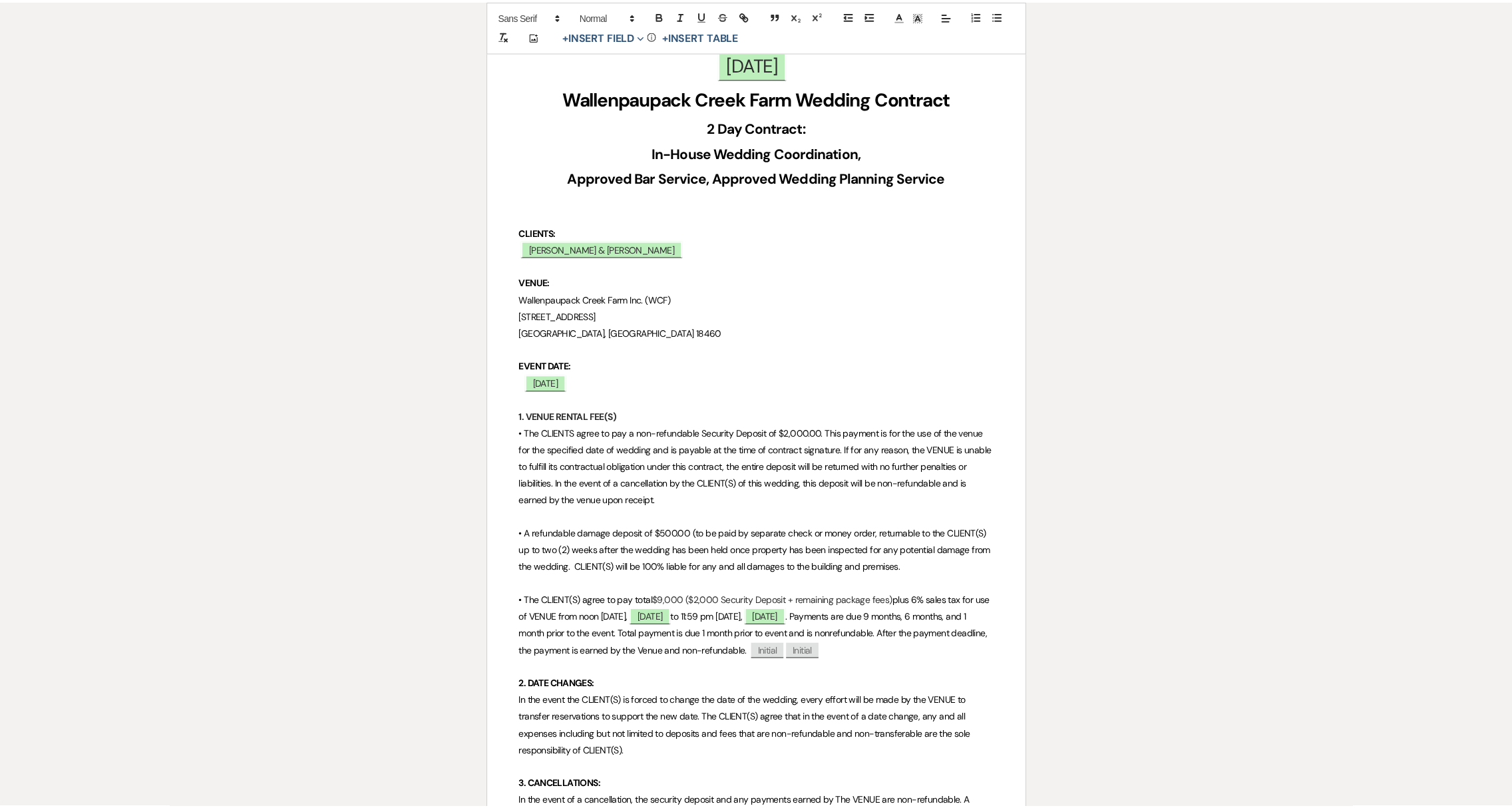
scroll to position [0, 0]
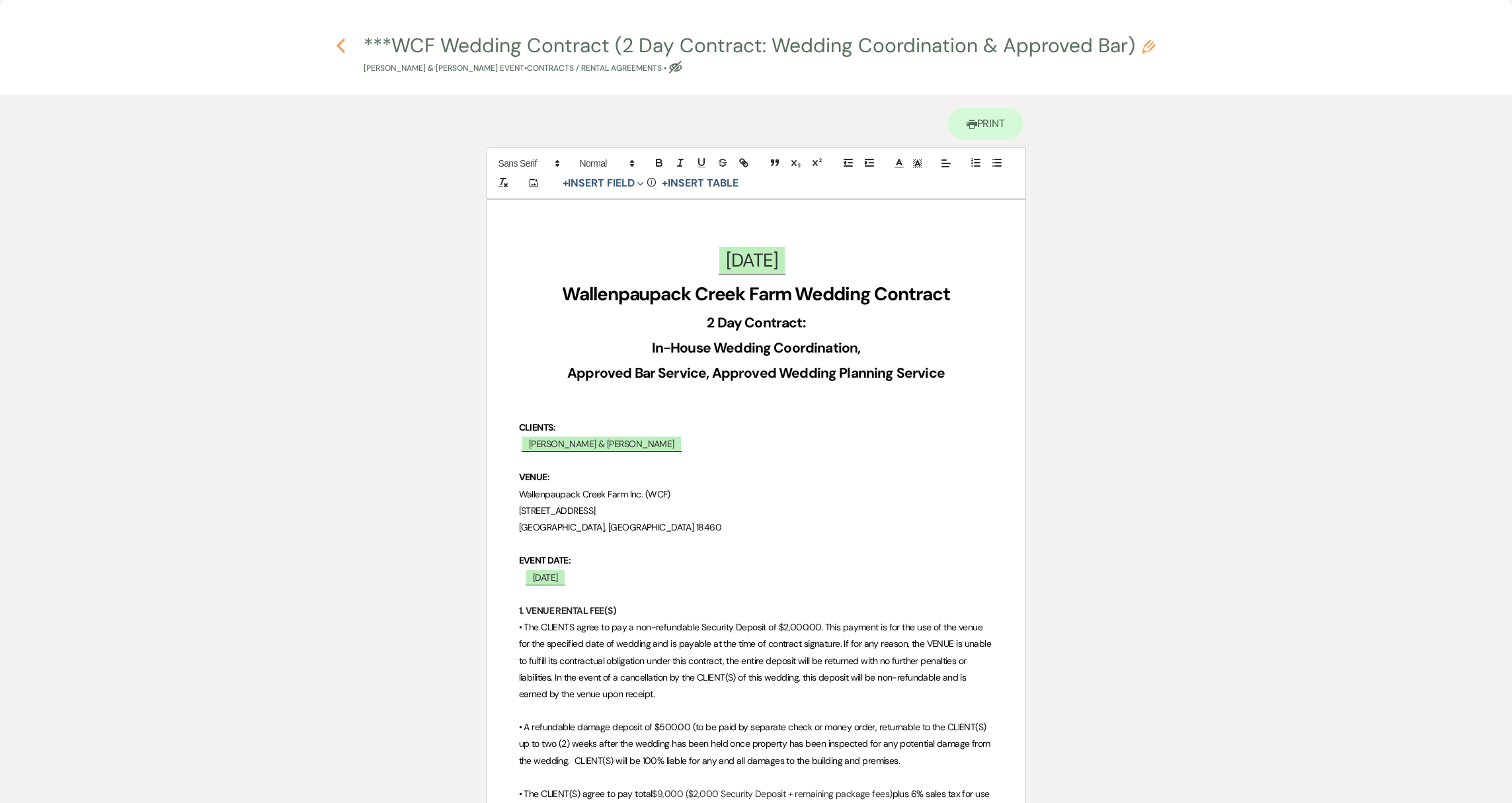
click at [339, 42] on icon "Previous" at bounding box center [341, 46] width 10 height 16
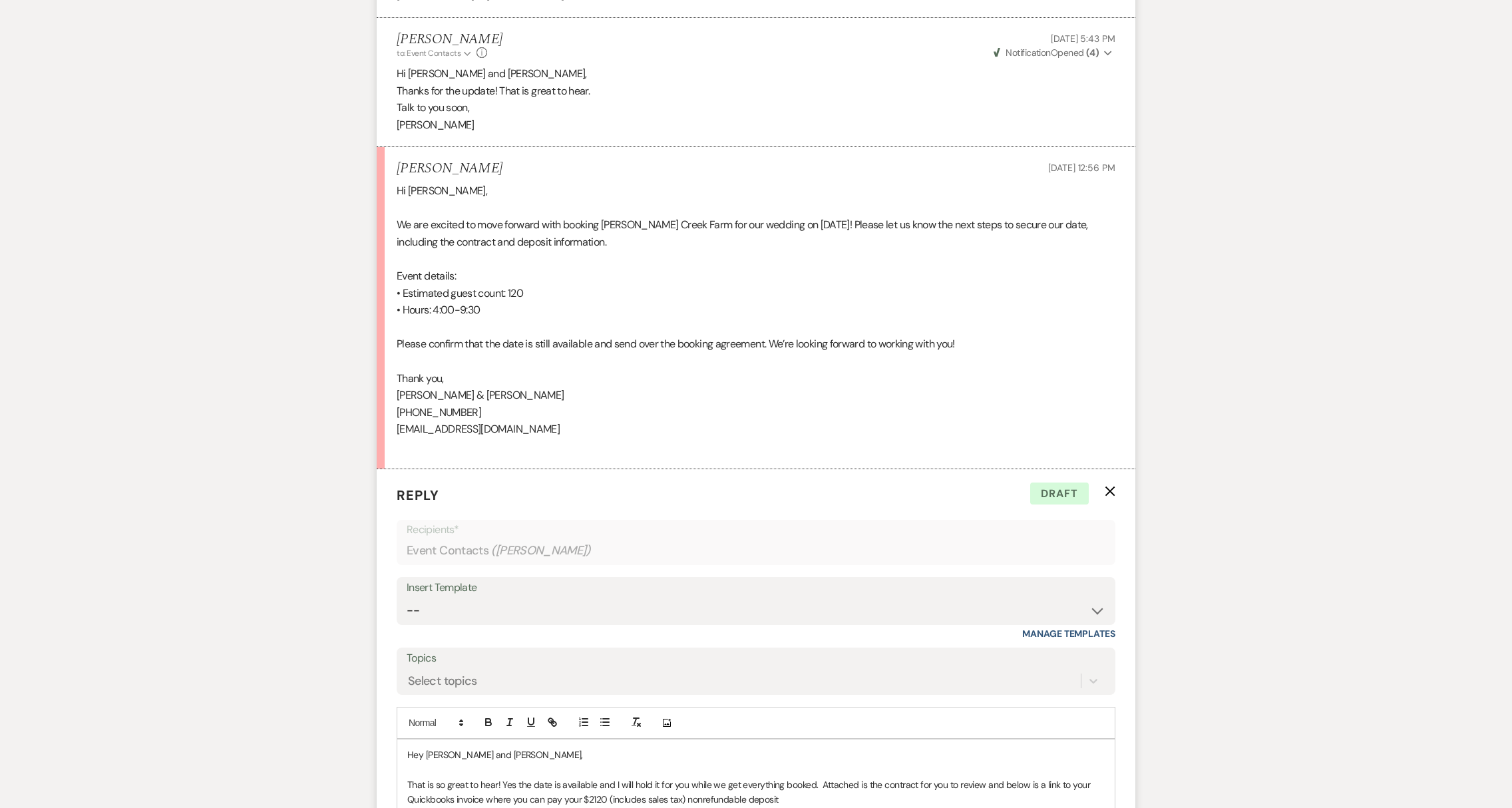
scroll to position [2173, 0]
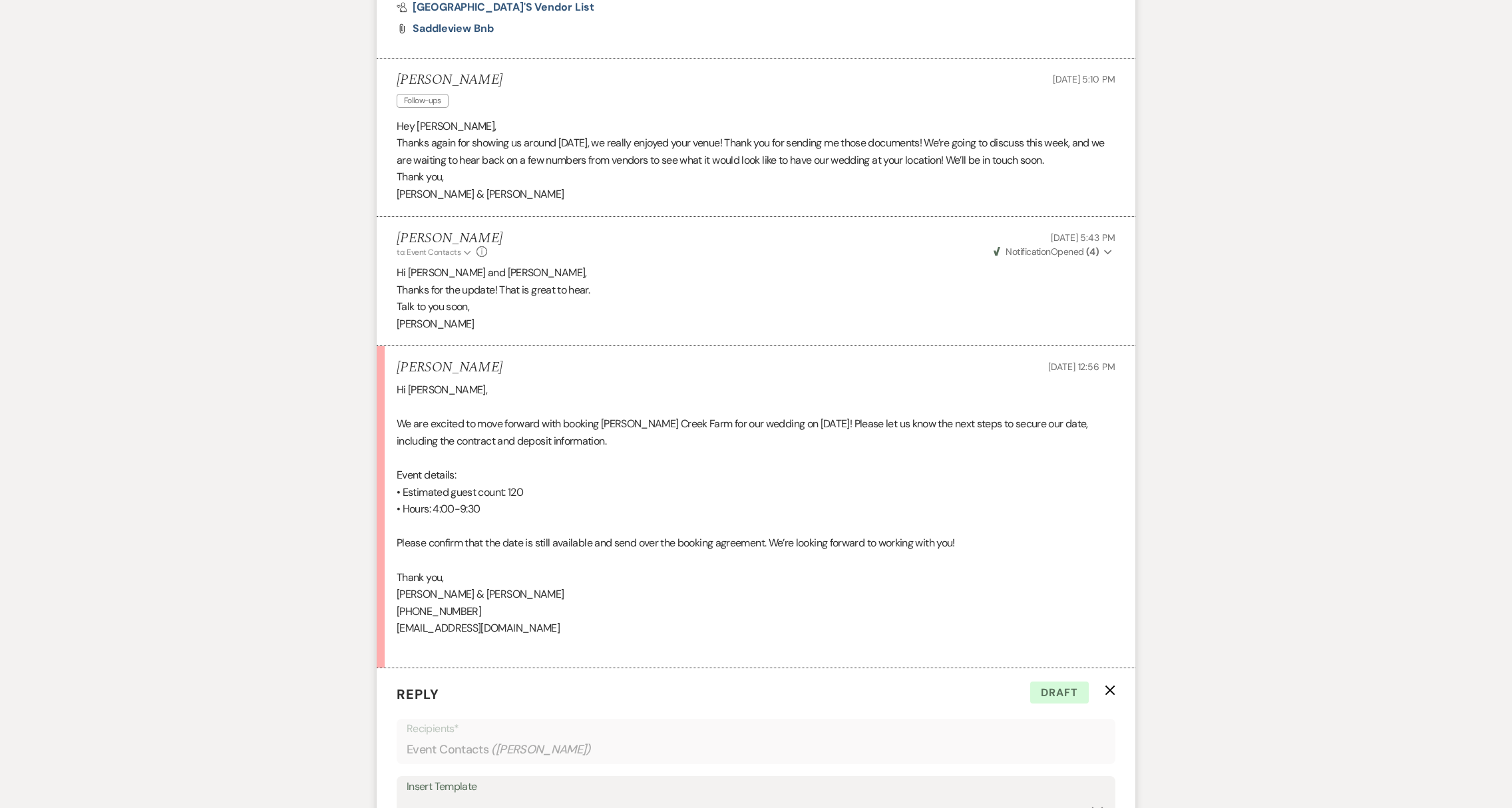
drag, startPoint x: 398, startPoint y: 95, endPoint x: 487, endPoint y: 98, distance: 89.1
click at [487, 98] on div "[PERSON_NAME] Follow-ups [DATE] 5:10 PM" at bounding box center [756, 92] width 719 height 41
copy h5 "[PERSON_NAME]"
drag, startPoint x: 398, startPoint y: 647, endPoint x: 553, endPoint y: 654, distance: 155.2
click at [553, 654] on div "Hi [PERSON_NAME], We are excited to move forward with booking [PERSON_NAME] Cre…" at bounding box center [756, 517] width 719 height 273
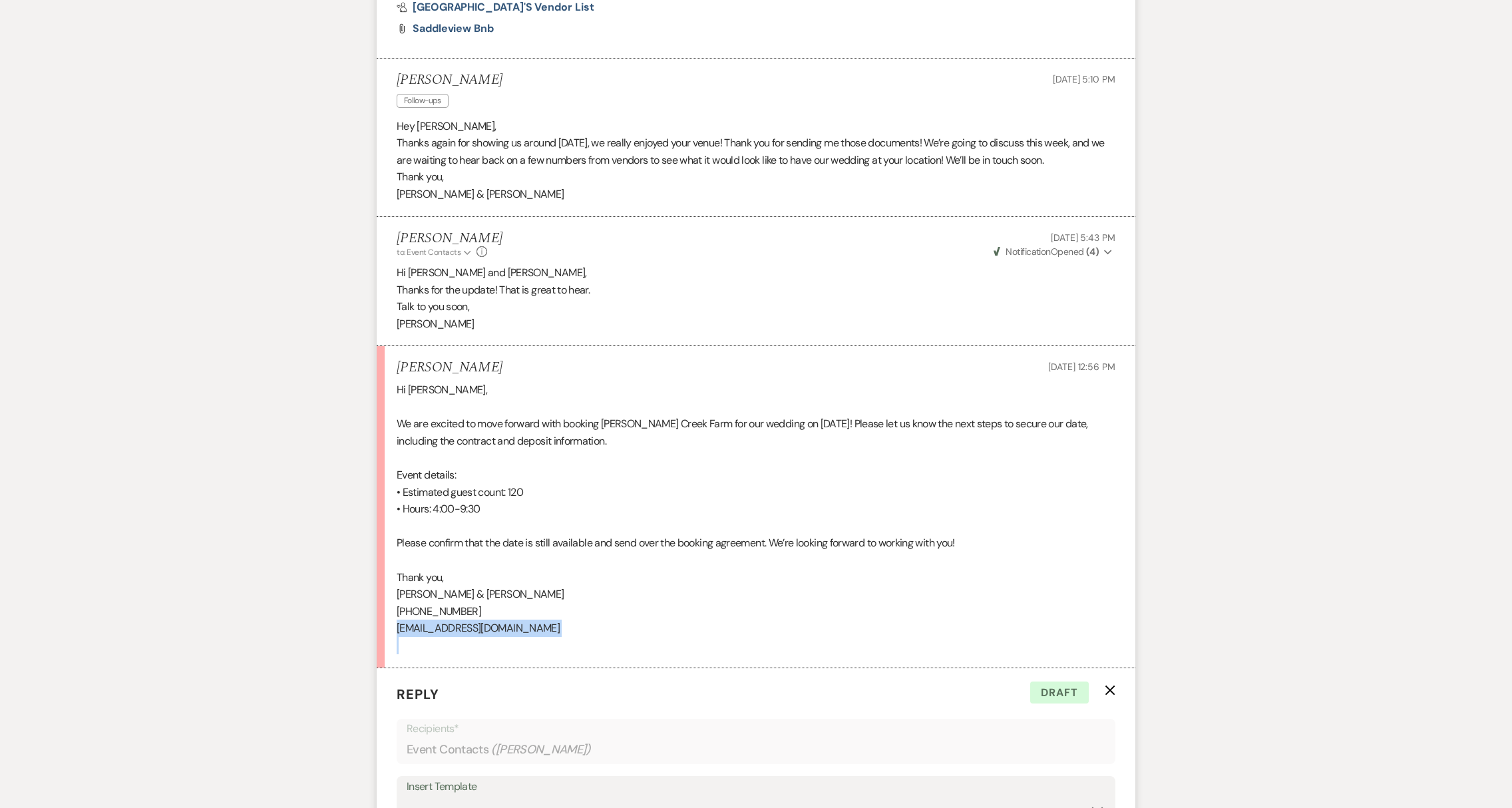
copy p "[EMAIL_ADDRESS][DOMAIN_NAME]"
drag, startPoint x: 483, startPoint y: 611, endPoint x: 533, endPoint y: 616, distance: 50.2
click at [533, 603] on p "[PERSON_NAME] & [PERSON_NAME]" at bounding box center [756, 594] width 719 height 17
copy p "[PERSON_NAME]"
drag, startPoint x: 398, startPoint y: 629, endPoint x: 475, endPoint y: 637, distance: 77.4
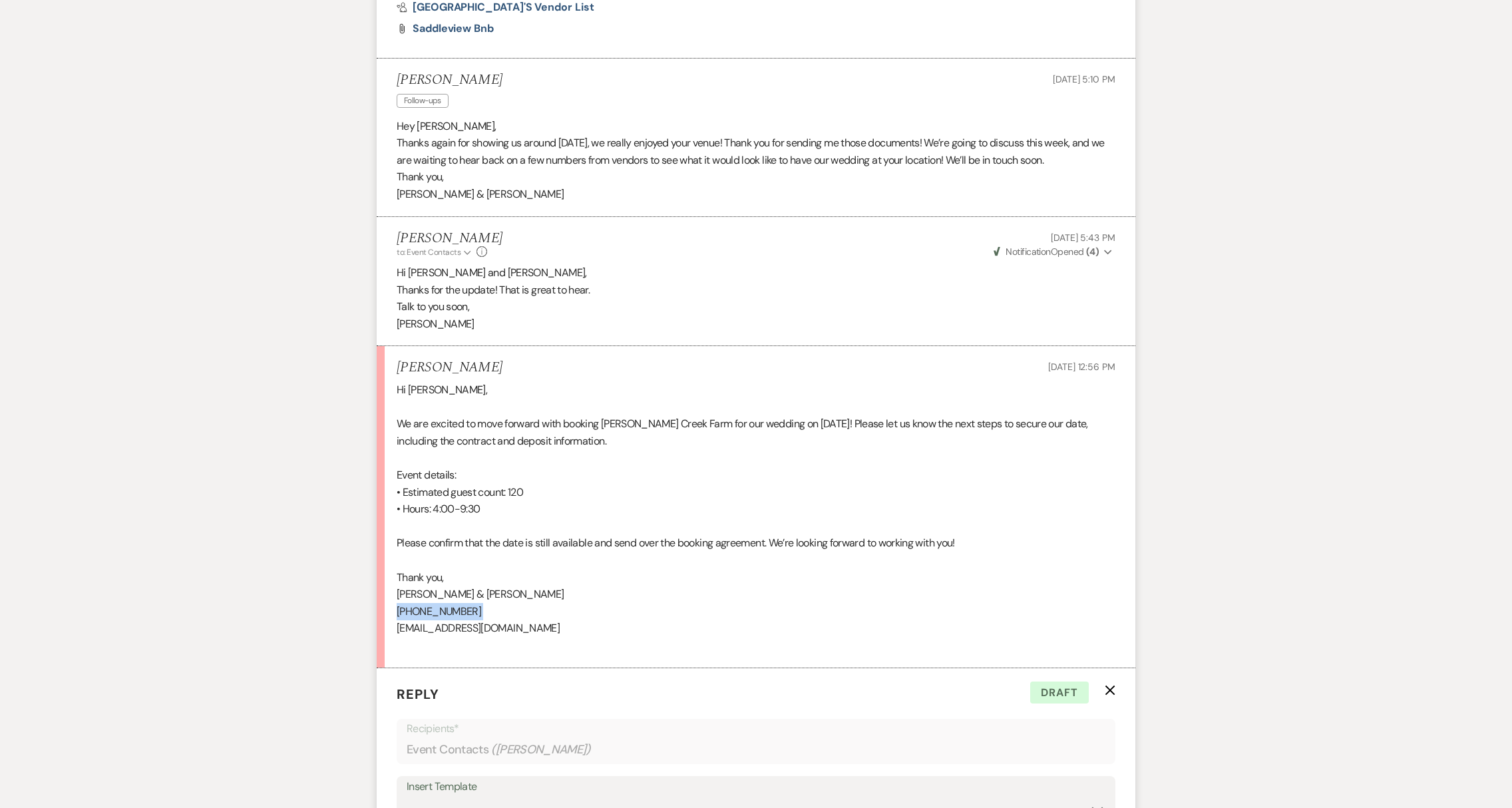
click at [475, 637] on div "Hi [PERSON_NAME], We are excited to move forward with booking [PERSON_NAME] Cre…" at bounding box center [756, 517] width 719 height 273
copy p "[PHONE_NUMBER]"
drag, startPoint x: 399, startPoint y: 648, endPoint x: 538, endPoint y: 646, distance: 139.0
click at [538, 637] on p "[EMAIL_ADDRESS][DOMAIN_NAME]" at bounding box center [756, 627] width 719 height 17
copy p "[EMAIL_ADDRESS][DOMAIN_NAME]"
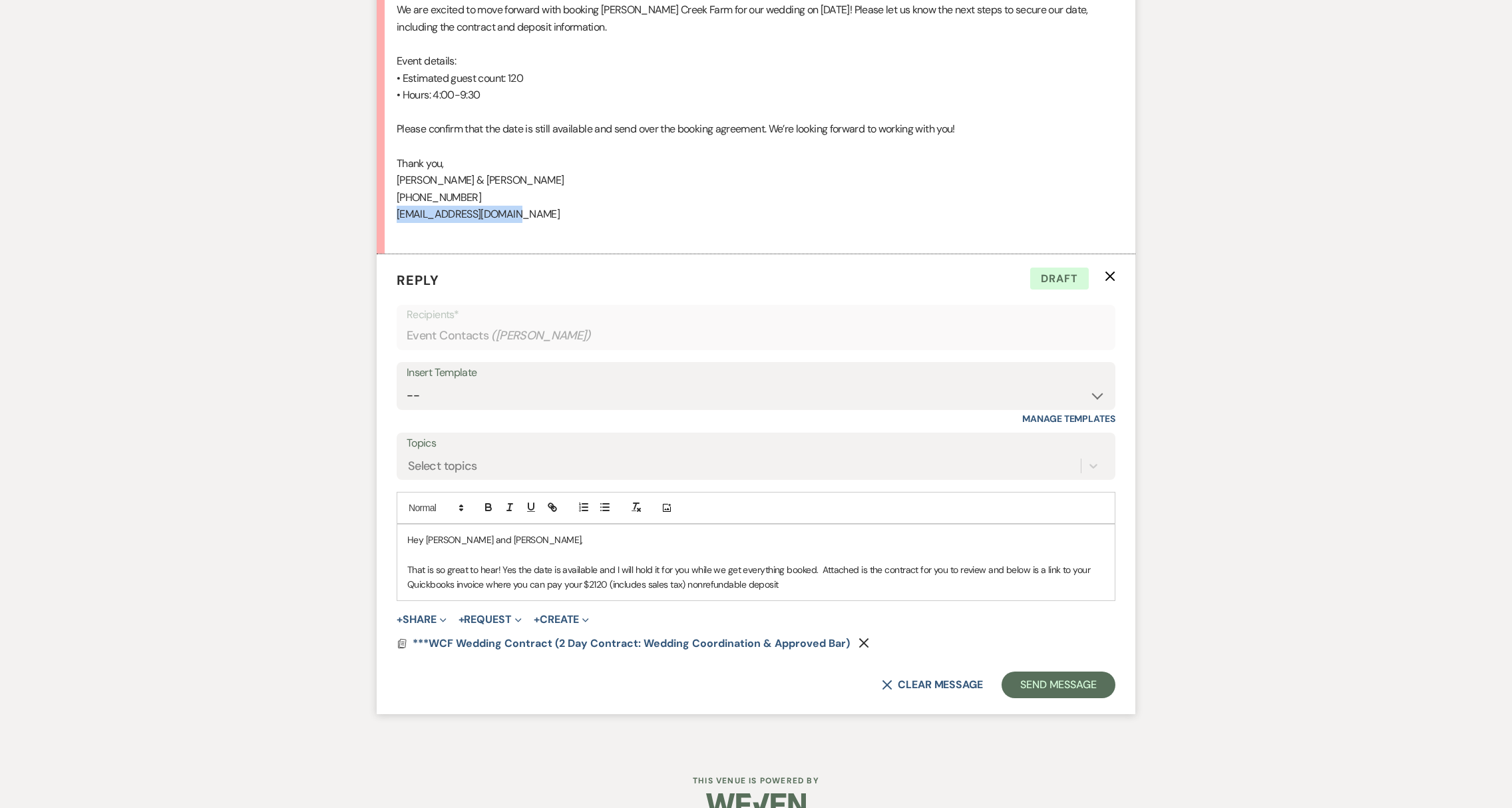
scroll to position [2631, 0]
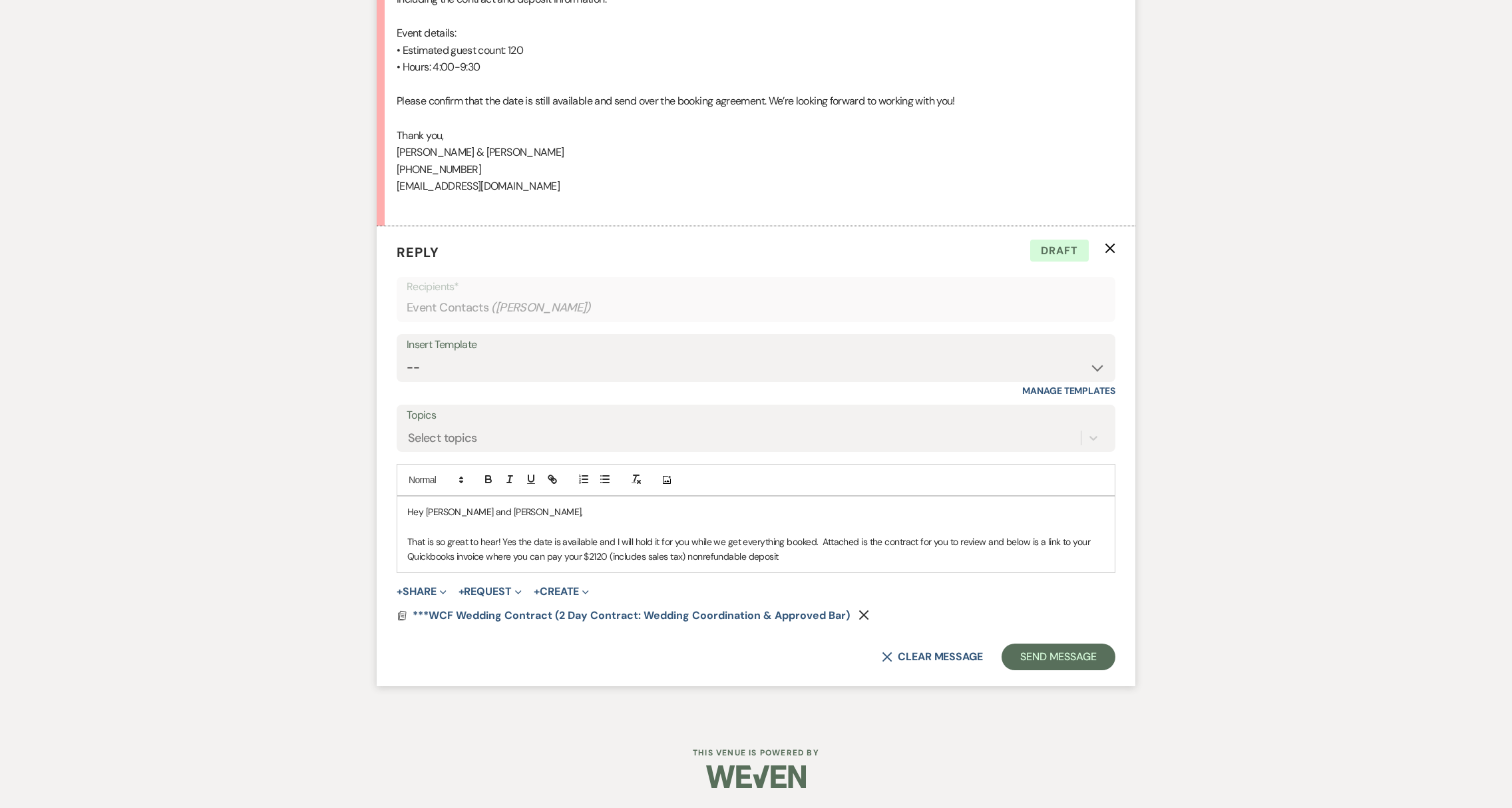
click at [787, 555] on p "That is so great to hear! Yes the date is available and I will hold it for you …" at bounding box center [756, 549] width 698 height 30
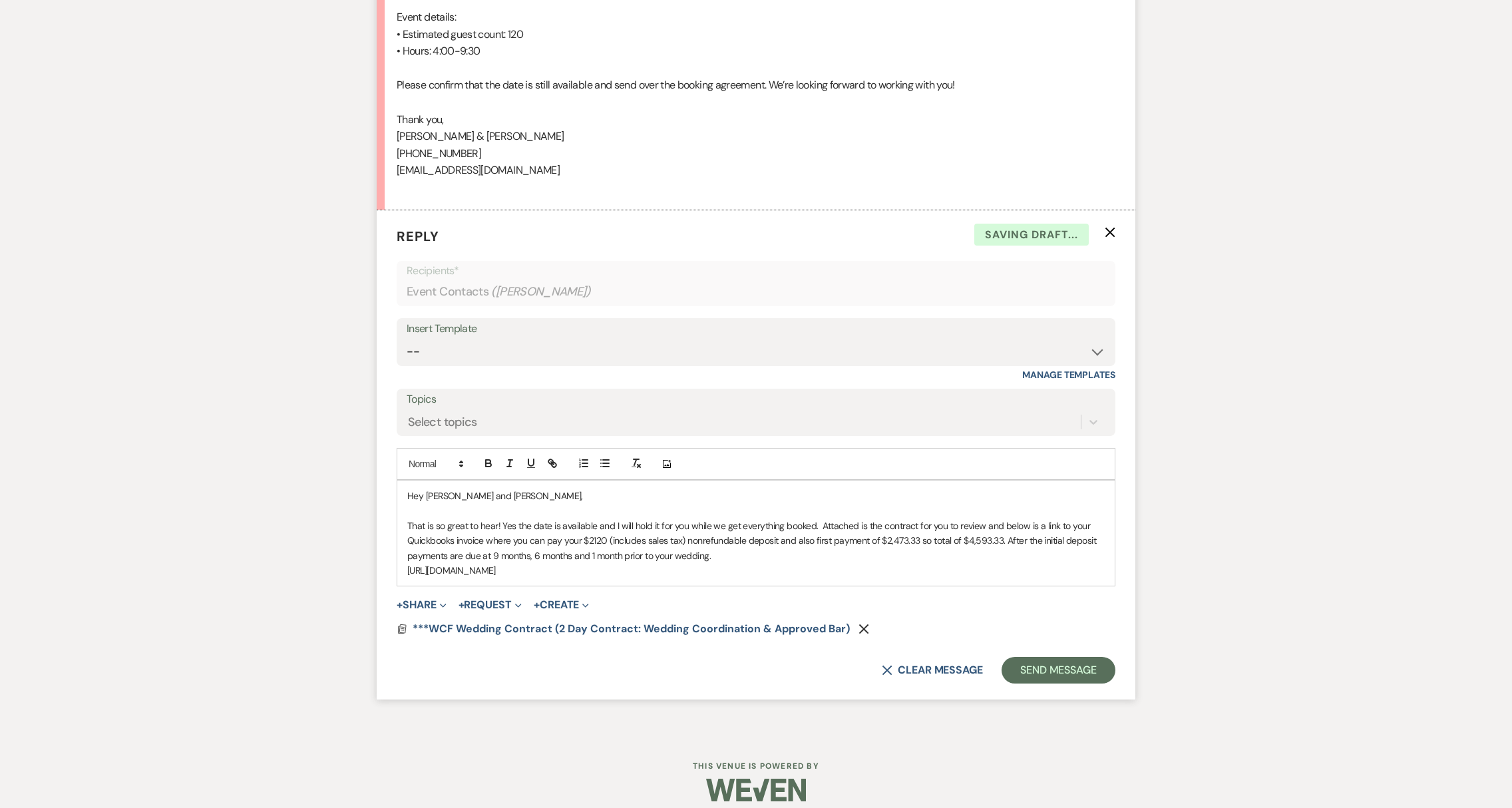
drag, startPoint x: 406, startPoint y: 585, endPoint x: 1034, endPoint y: 605, distance: 628.3
click at [1034, 585] on div "Hey [PERSON_NAME] and [PERSON_NAME], That is so great to hear! Yes the date is …" at bounding box center [756, 533] width 718 height 105
click at [559, 471] on button "button" at bounding box center [552, 463] width 18 height 16
type input "[URL][DOMAIN_NAME]"
click at [792, 616] on link at bounding box center [788, 611] width 28 height 10
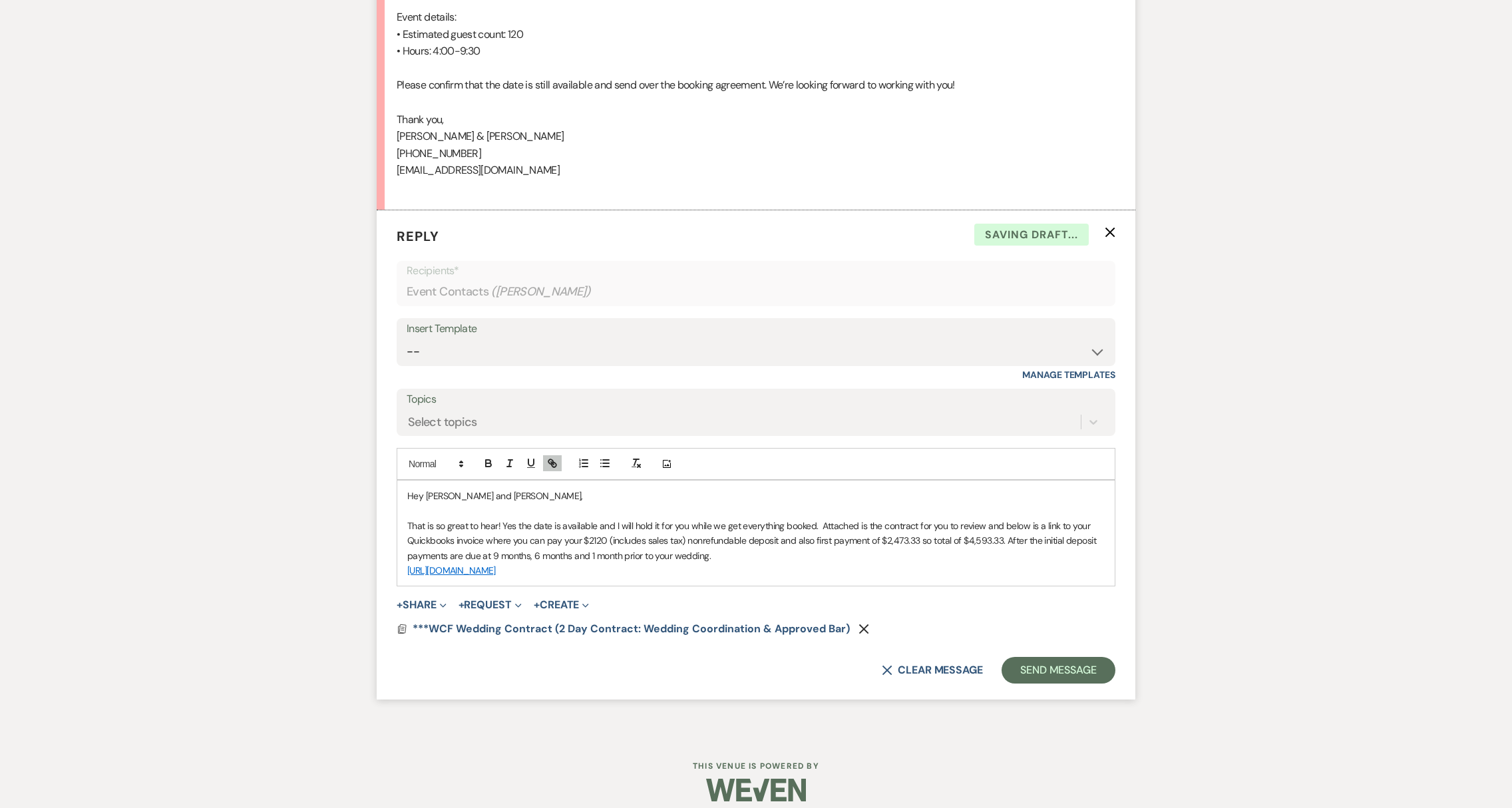
click at [1077, 577] on p "[URL][DOMAIN_NAME]" at bounding box center [756, 570] width 698 height 15
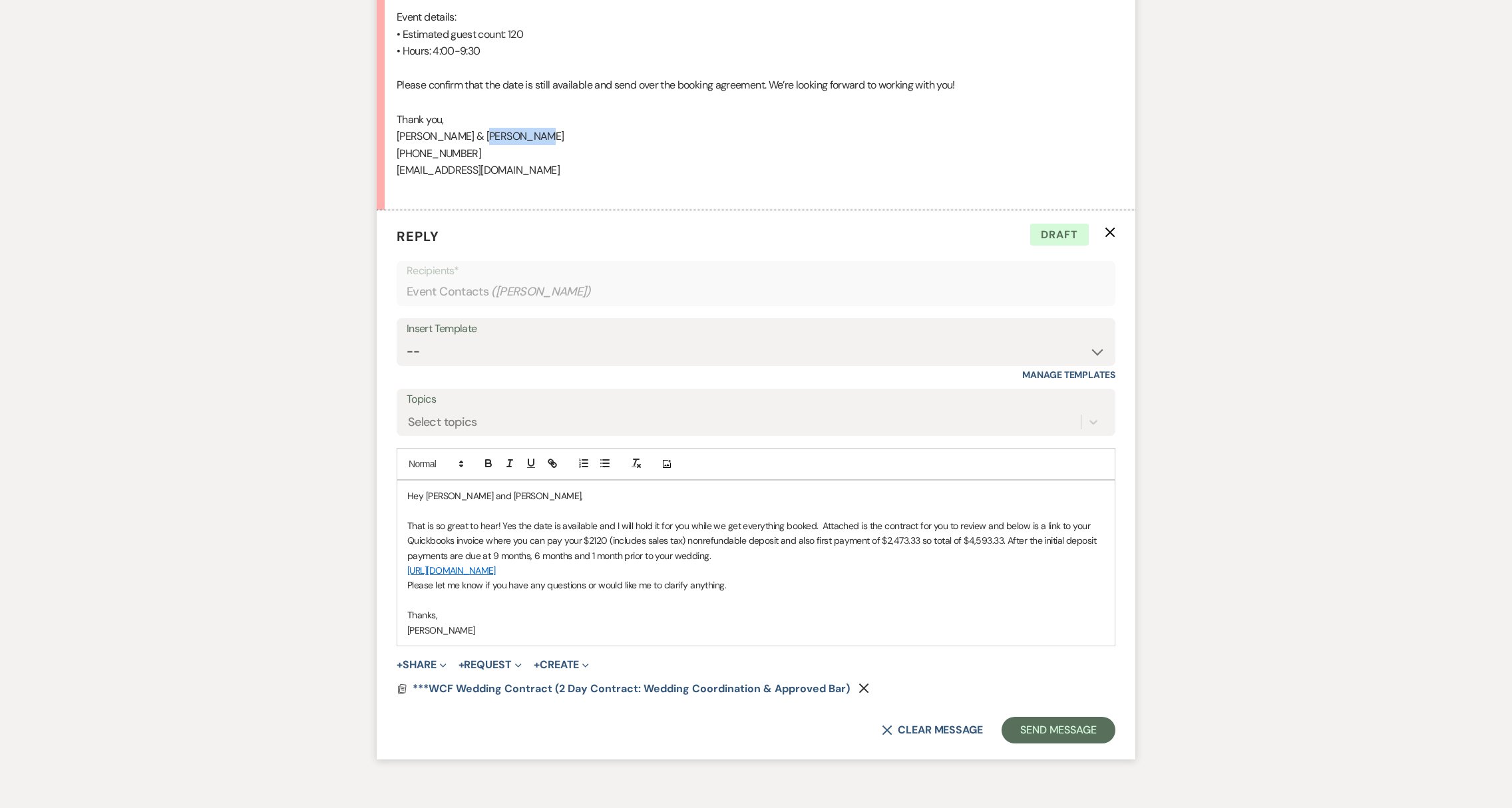
drag, startPoint x: 483, startPoint y: 152, endPoint x: 547, endPoint y: 161, distance: 64.6
click at [547, 145] on p "[PERSON_NAME] & [PERSON_NAME]" at bounding box center [756, 136] width 719 height 17
copy p "[PERSON_NAME]"
click at [1035, 743] on button "Send Message" at bounding box center [1058, 730] width 114 height 26
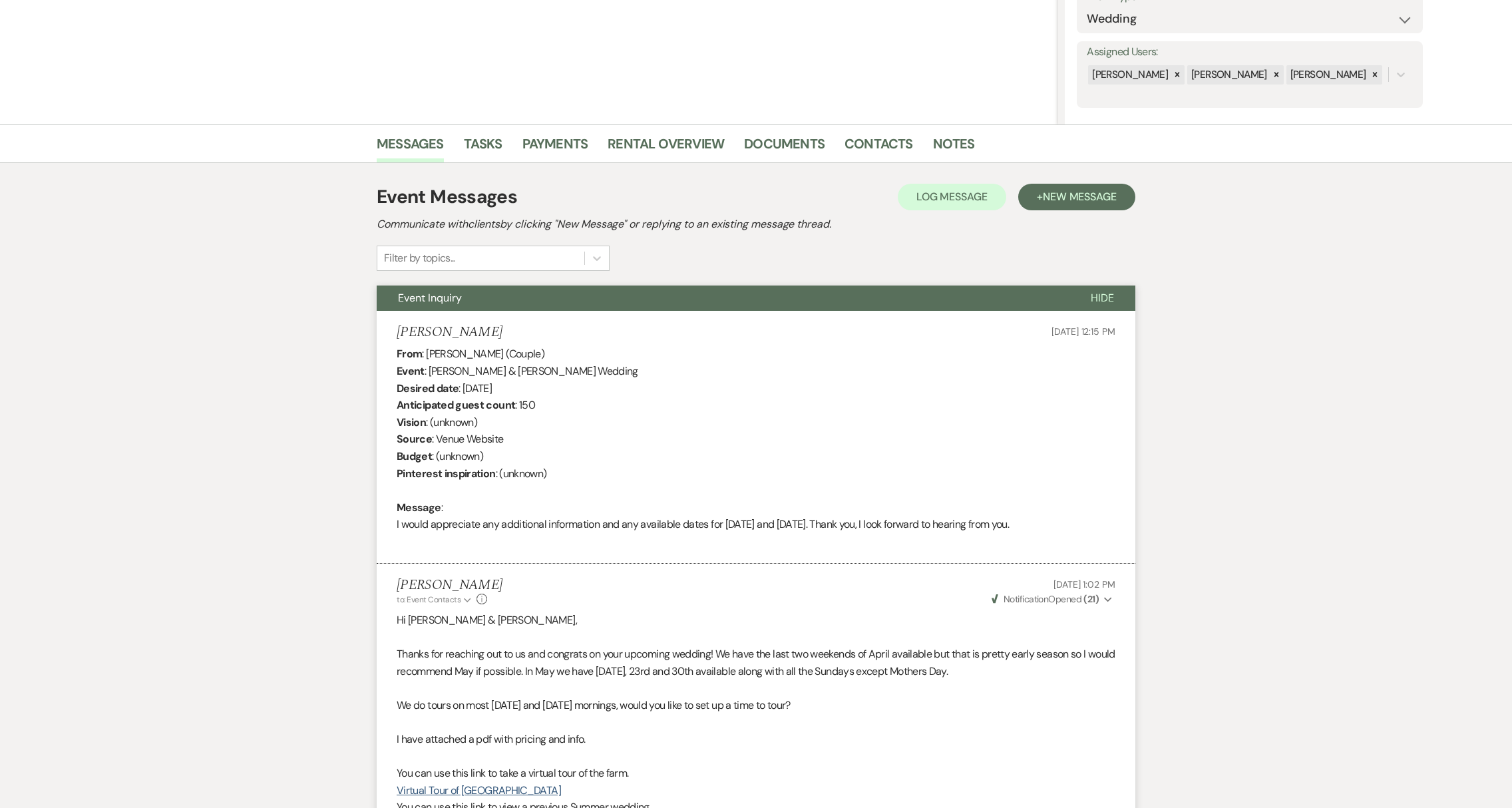
scroll to position [0, 0]
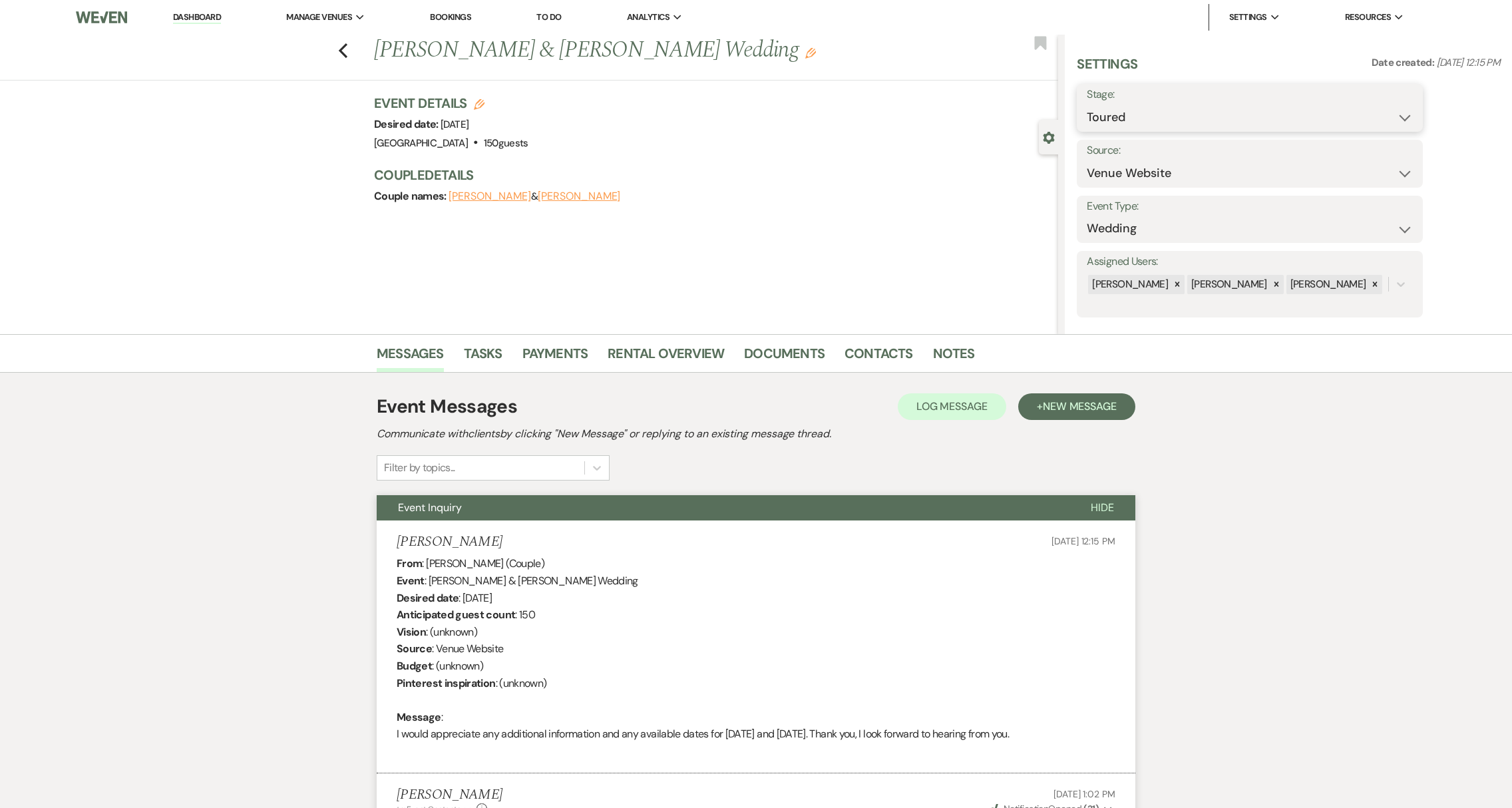
click at [1155, 122] on select "Inquiry Follow Up Tour Requested Tour Confirmed Toured Proposal Sent Booked Lost" at bounding box center [1250, 118] width 326 height 26
select select "6"
click at [1399, 116] on button "Save" at bounding box center [1385, 108] width 75 height 26
click at [193, 18] on link "Dashboard" at bounding box center [197, 17] width 48 height 13
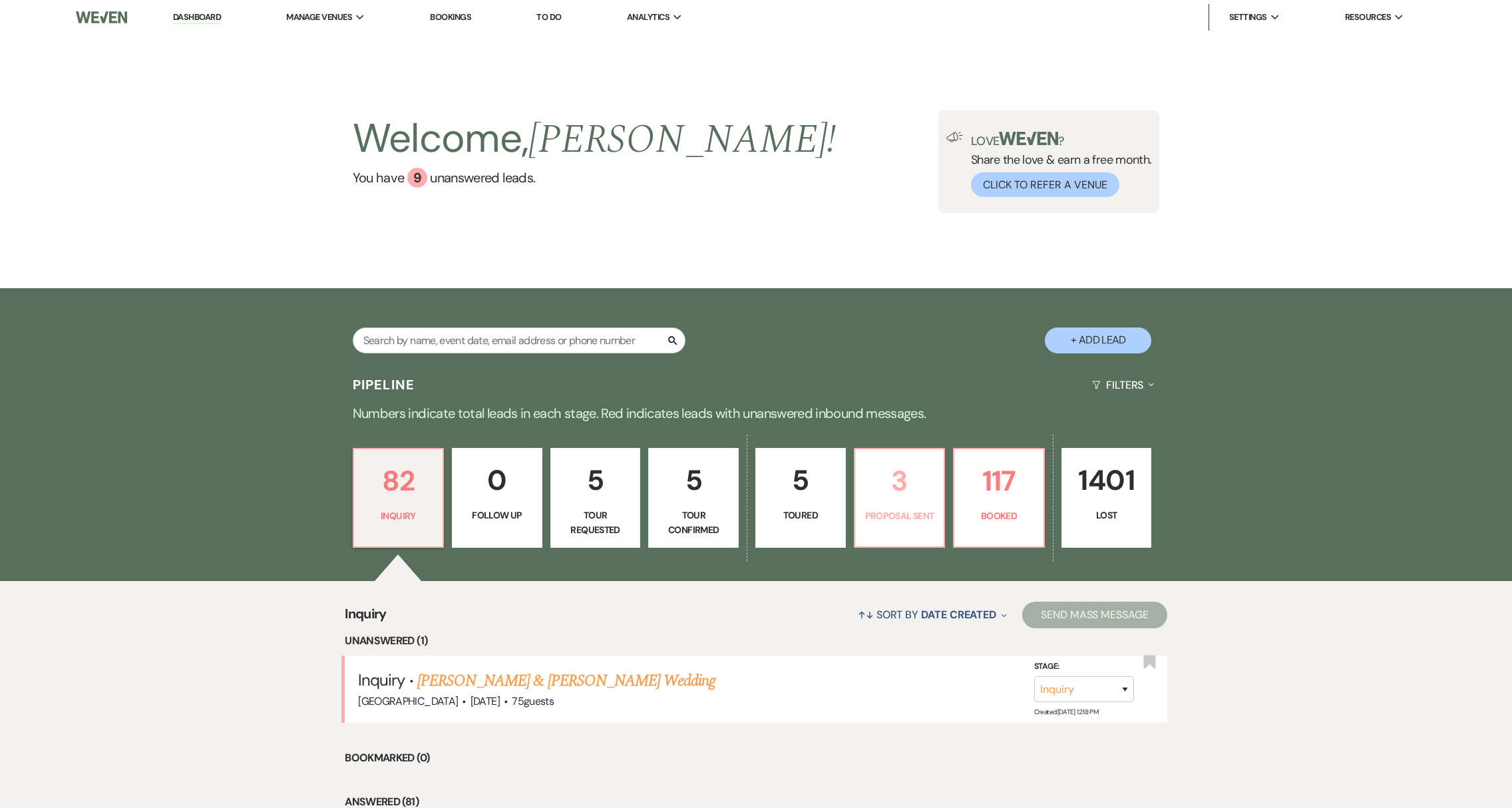
click at [917, 518] on p "Proposal Sent" at bounding box center [899, 515] width 73 height 15
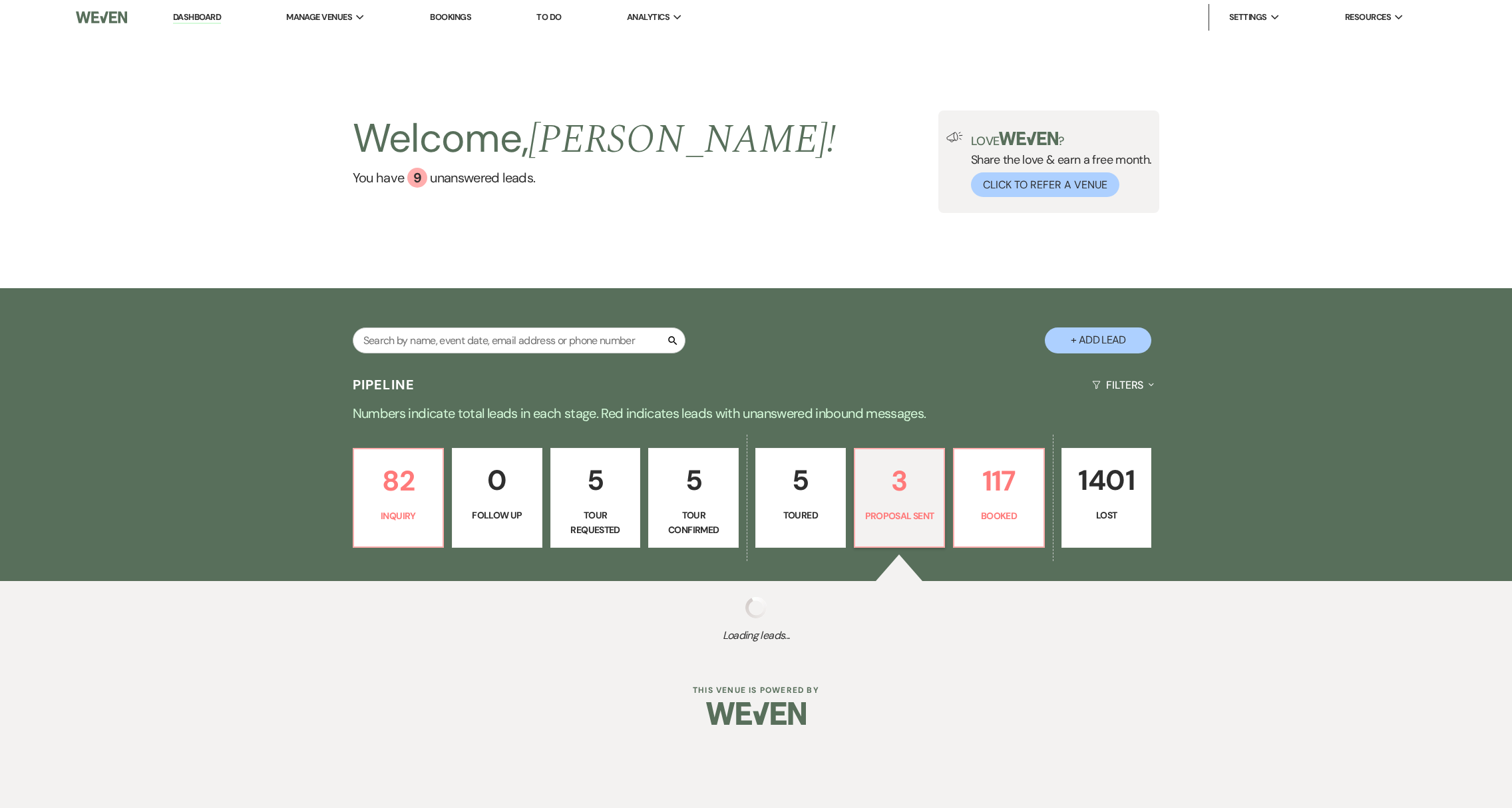
select select "6"
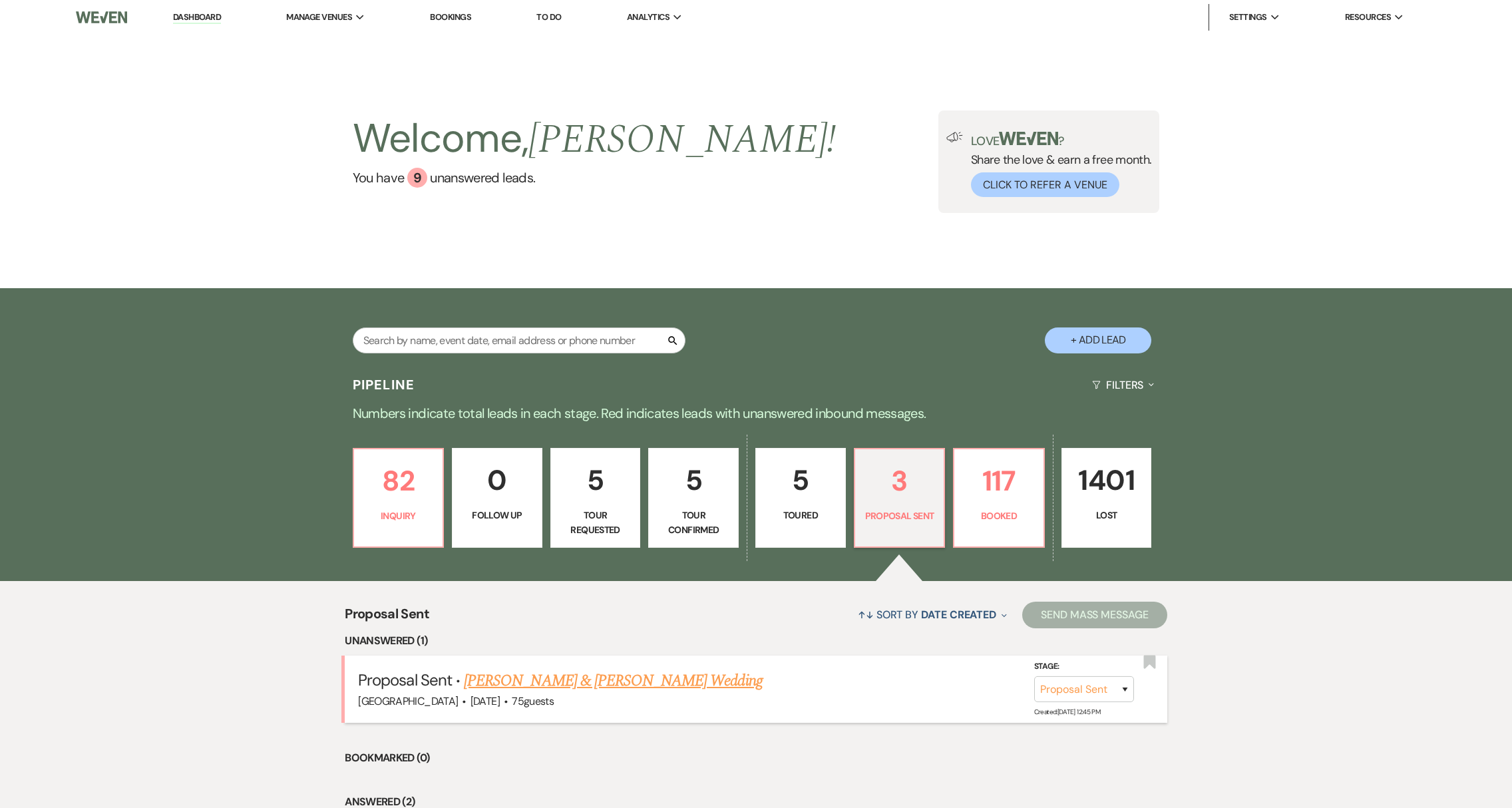
click at [595, 685] on link "[PERSON_NAME] & [PERSON_NAME] Wedding" at bounding box center [613, 680] width 298 height 24
select select "6"
select select "1"
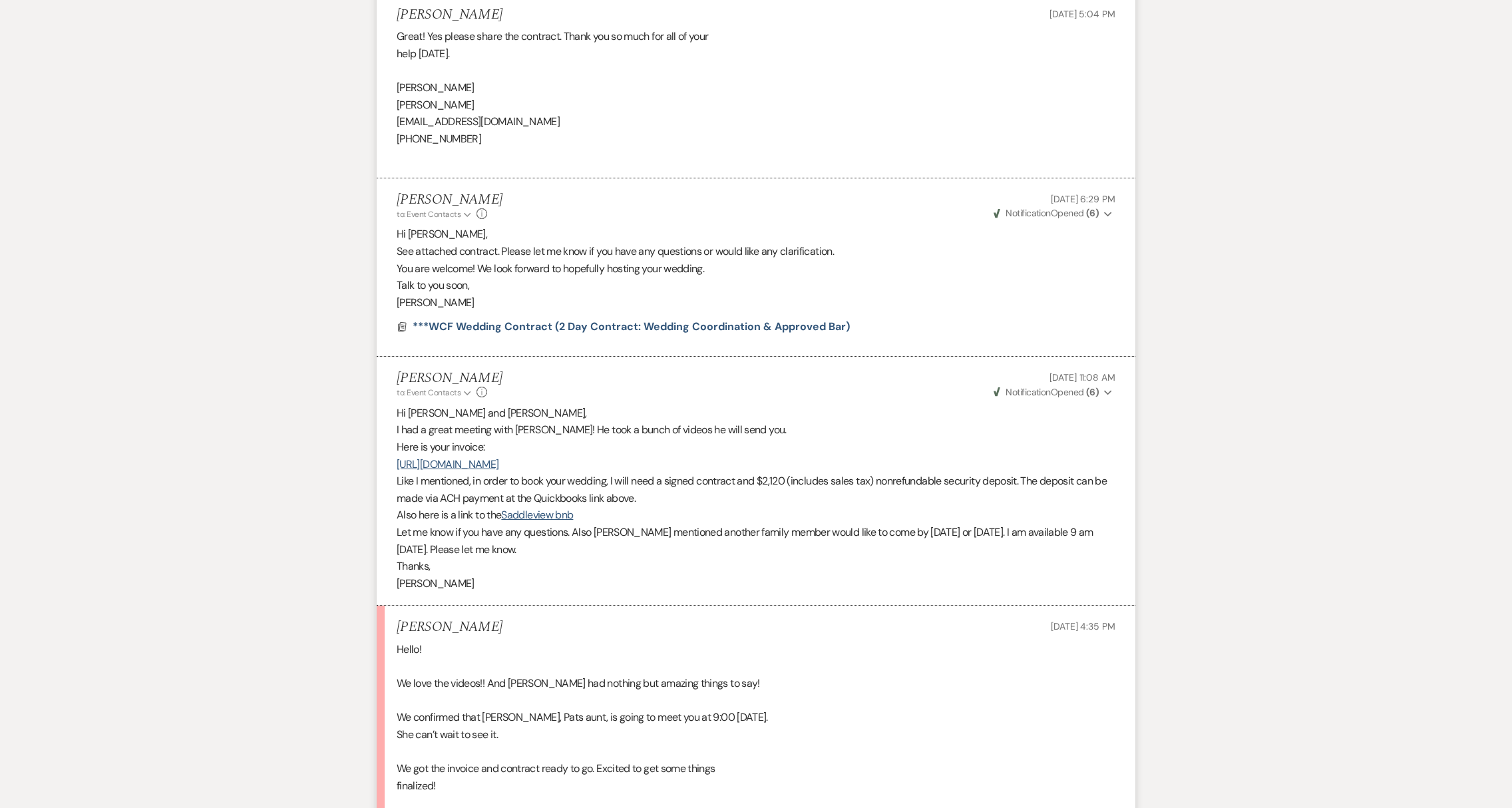
scroll to position [3393, 0]
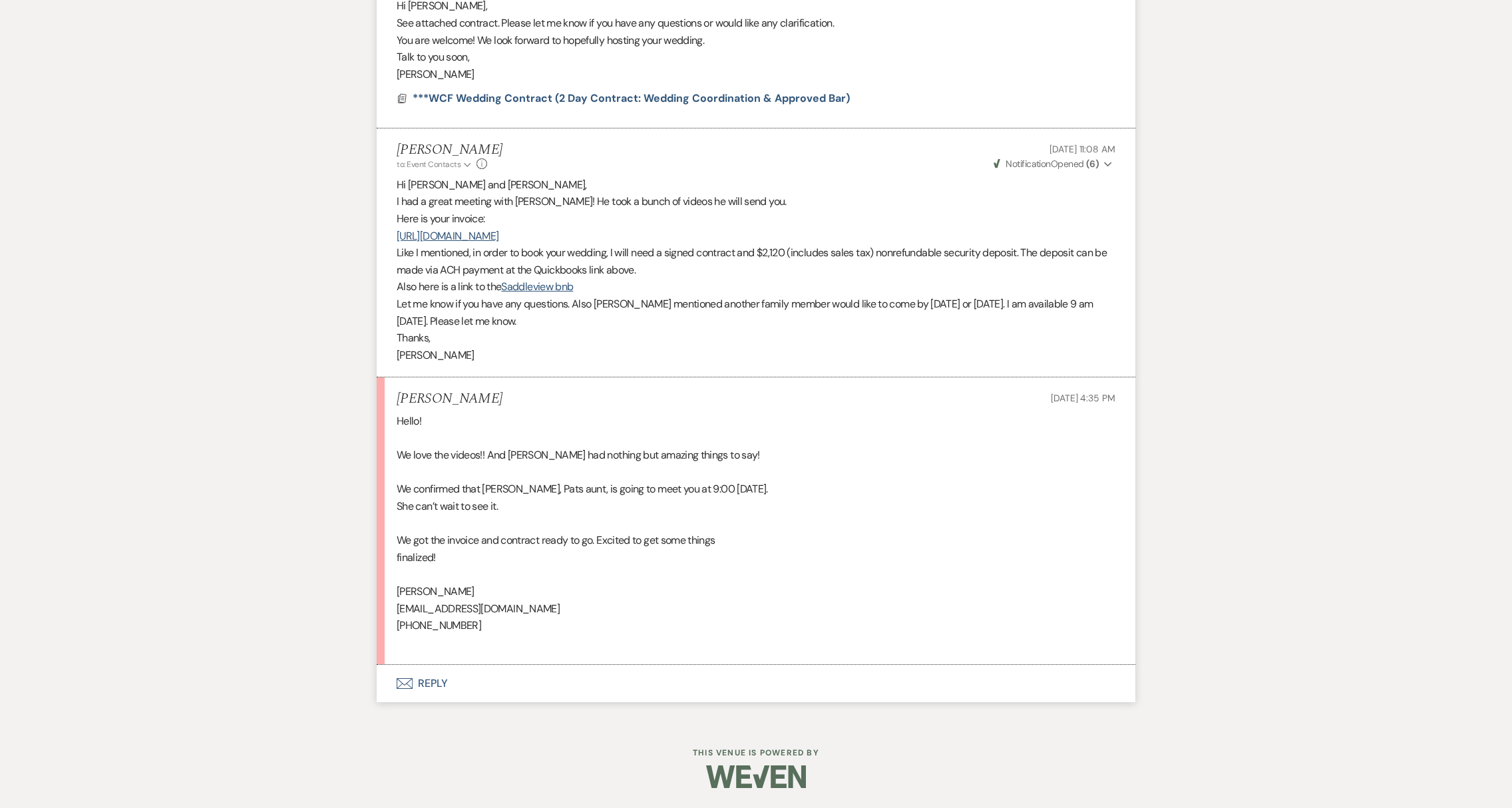
click at [434, 688] on button "Envelope Reply" at bounding box center [756, 683] width 759 height 37
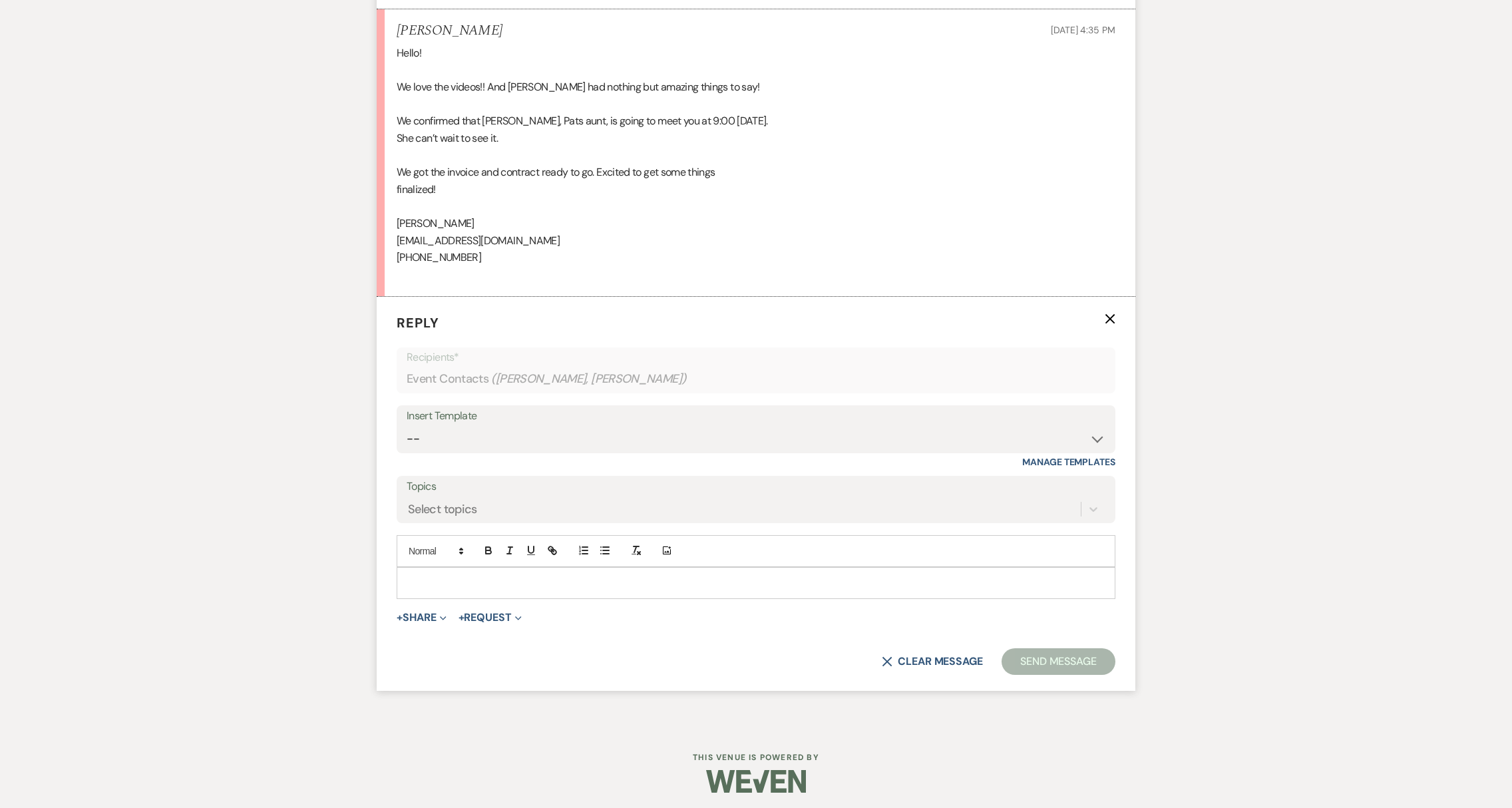
scroll to position [3768, 0]
click at [448, 583] on p at bounding box center [756, 578] width 698 height 15
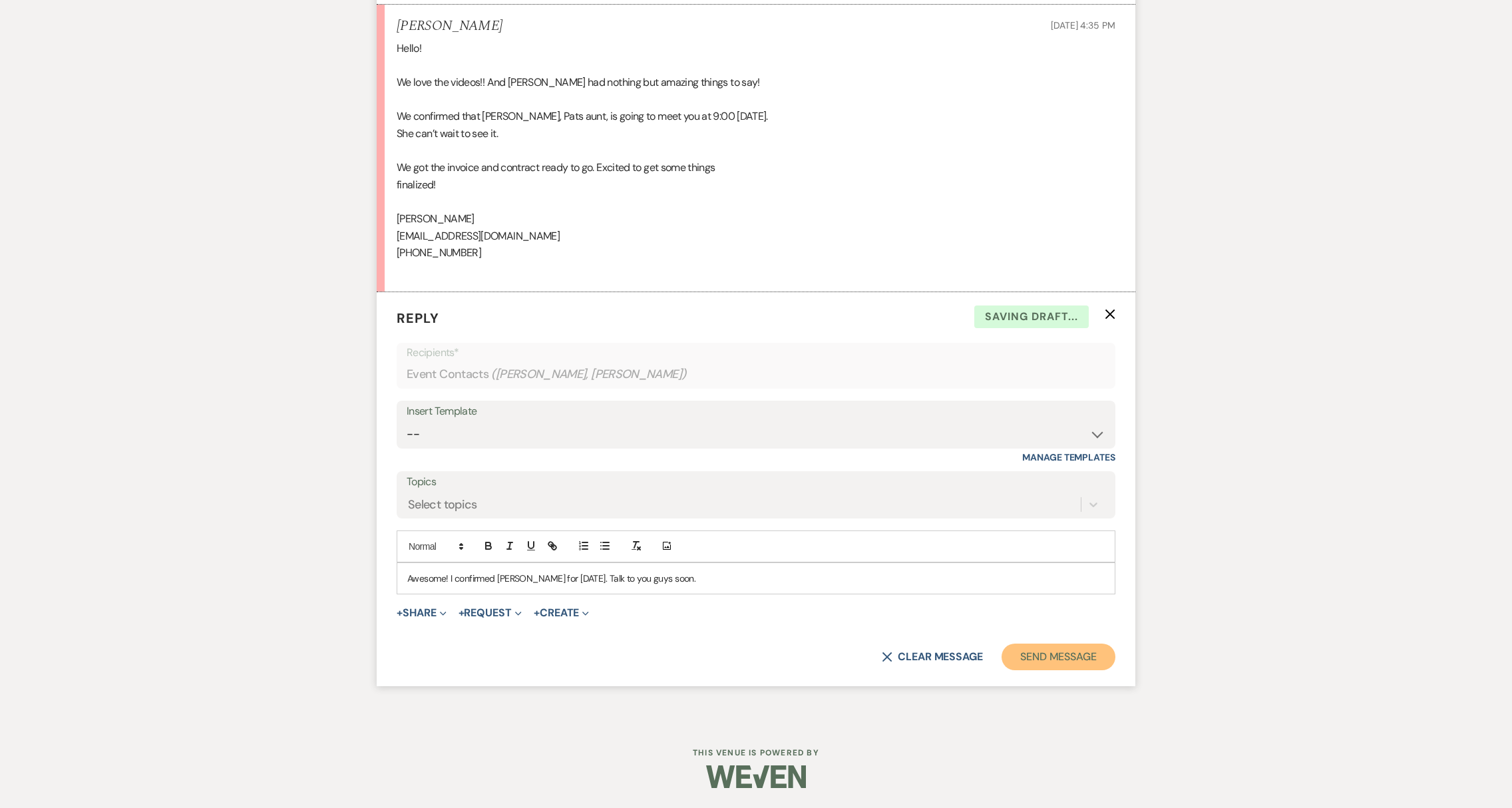
click at [1054, 655] on button "Send Message" at bounding box center [1058, 657] width 114 height 26
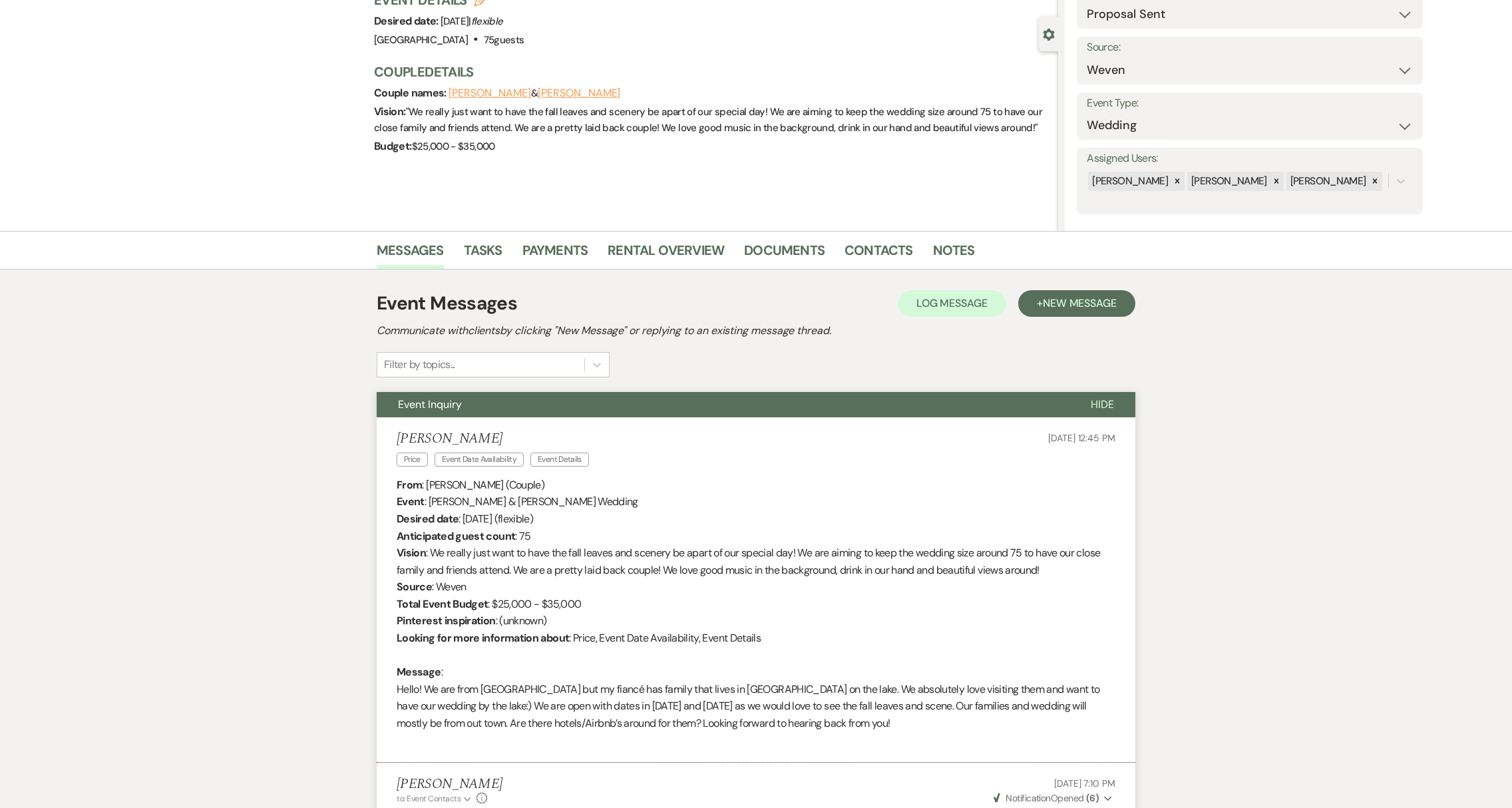
scroll to position [0, 0]
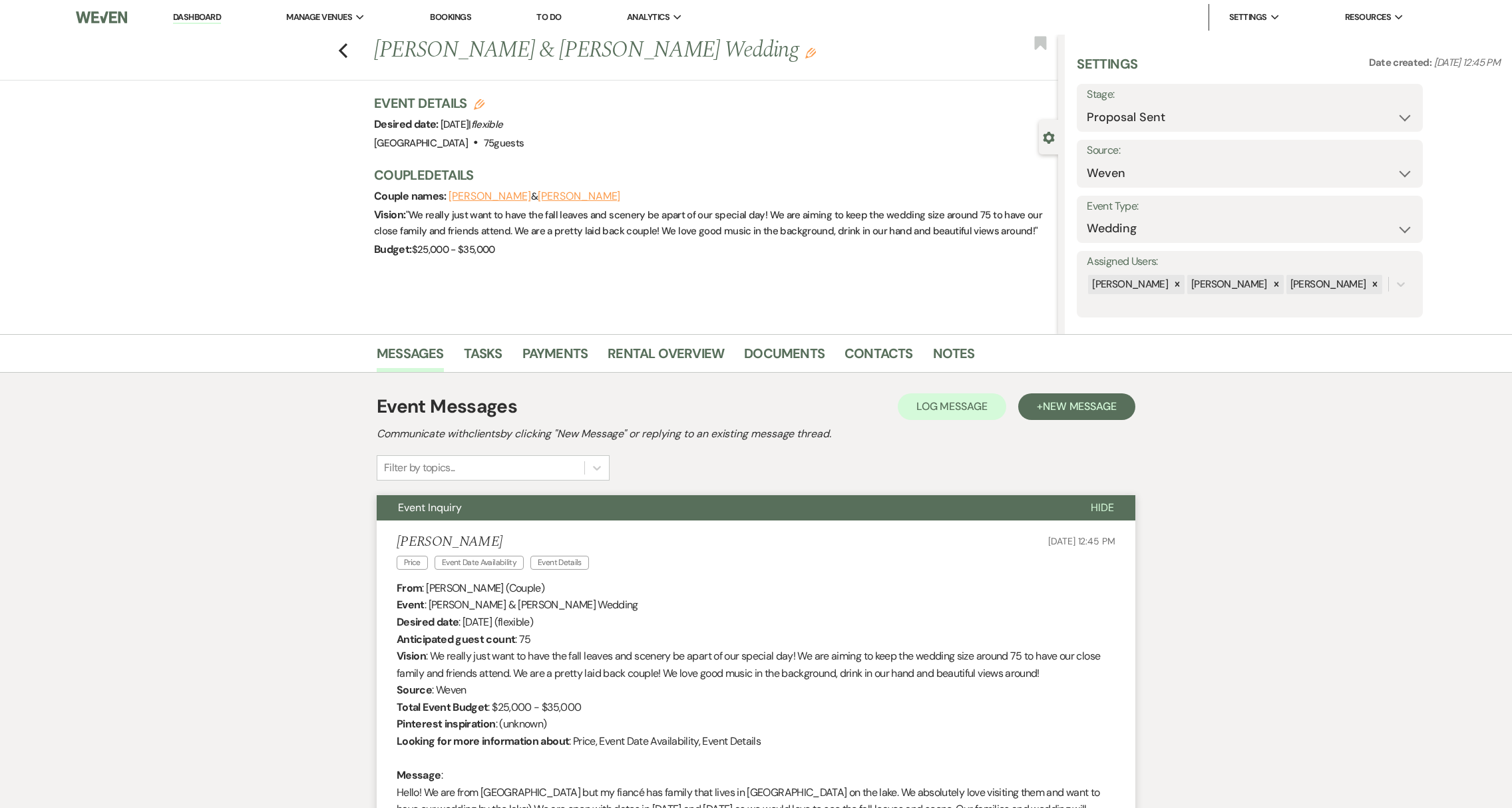
click at [195, 16] on link "Dashboard" at bounding box center [197, 17] width 48 height 13
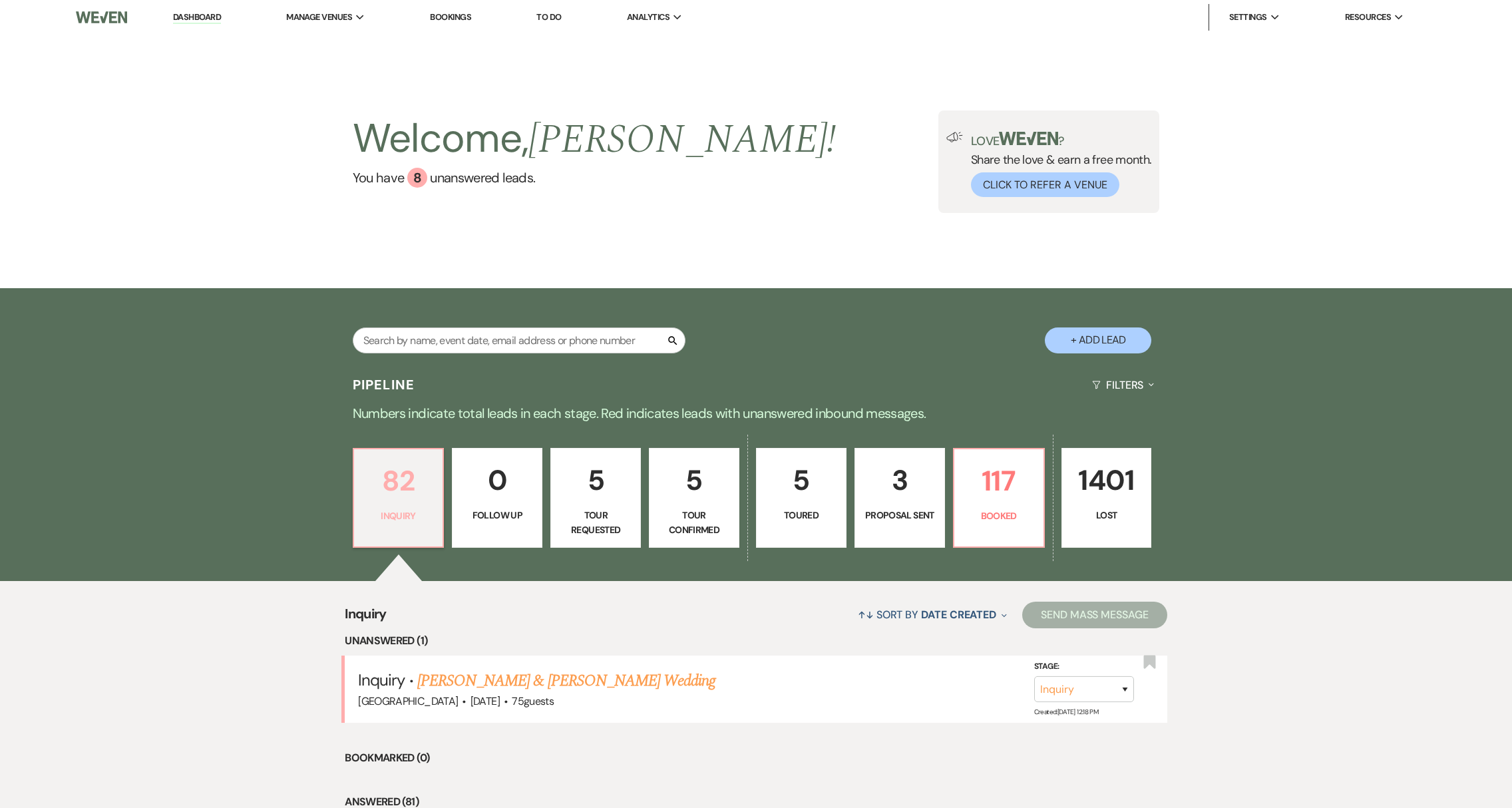
click at [402, 498] on p "82" at bounding box center [399, 481] width 73 height 45
click at [580, 686] on link "[PERSON_NAME] & [PERSON_NAME] Wedding" at bounding box center [566, 680] width 298 height 24
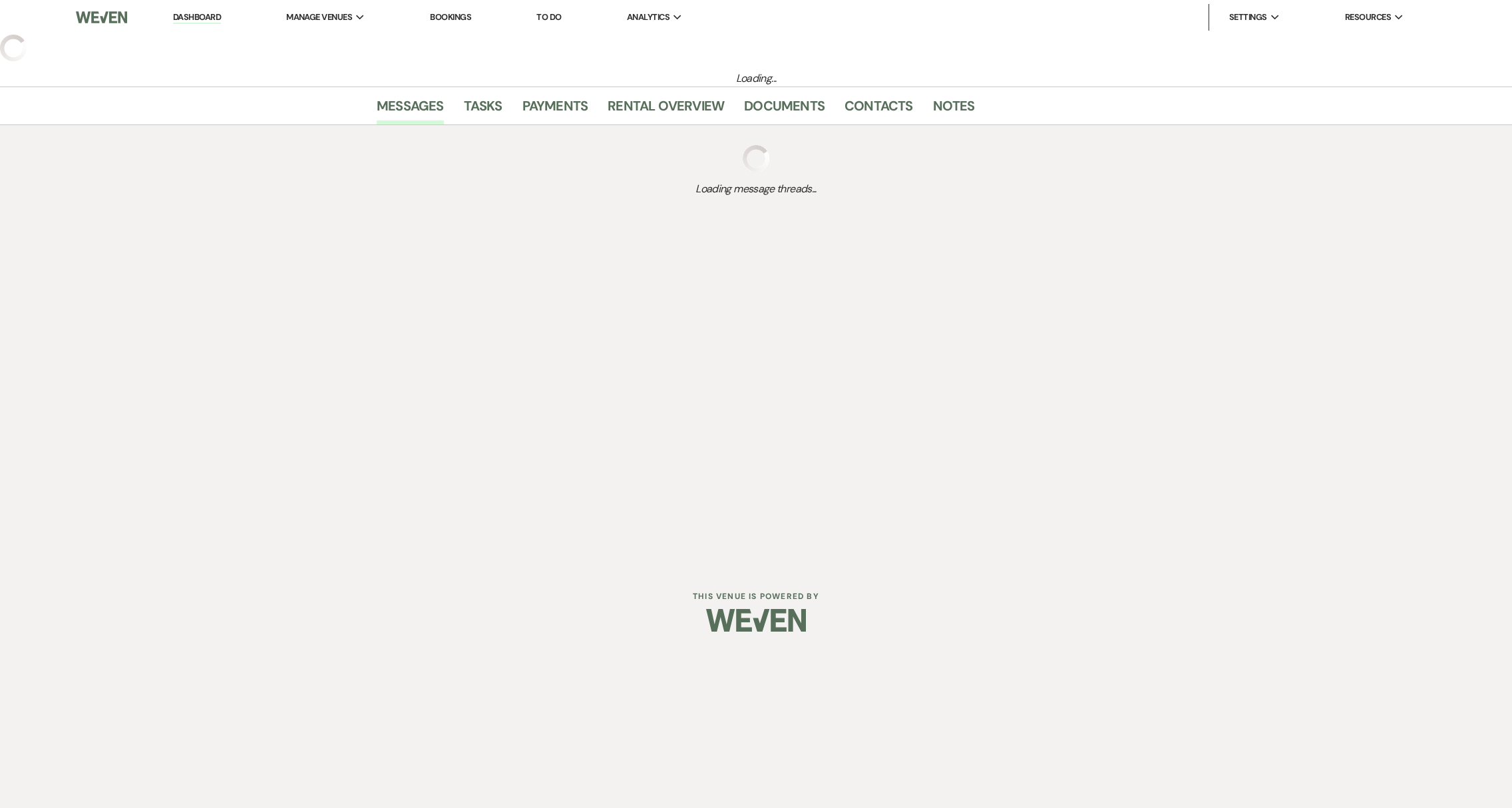
select select "5"
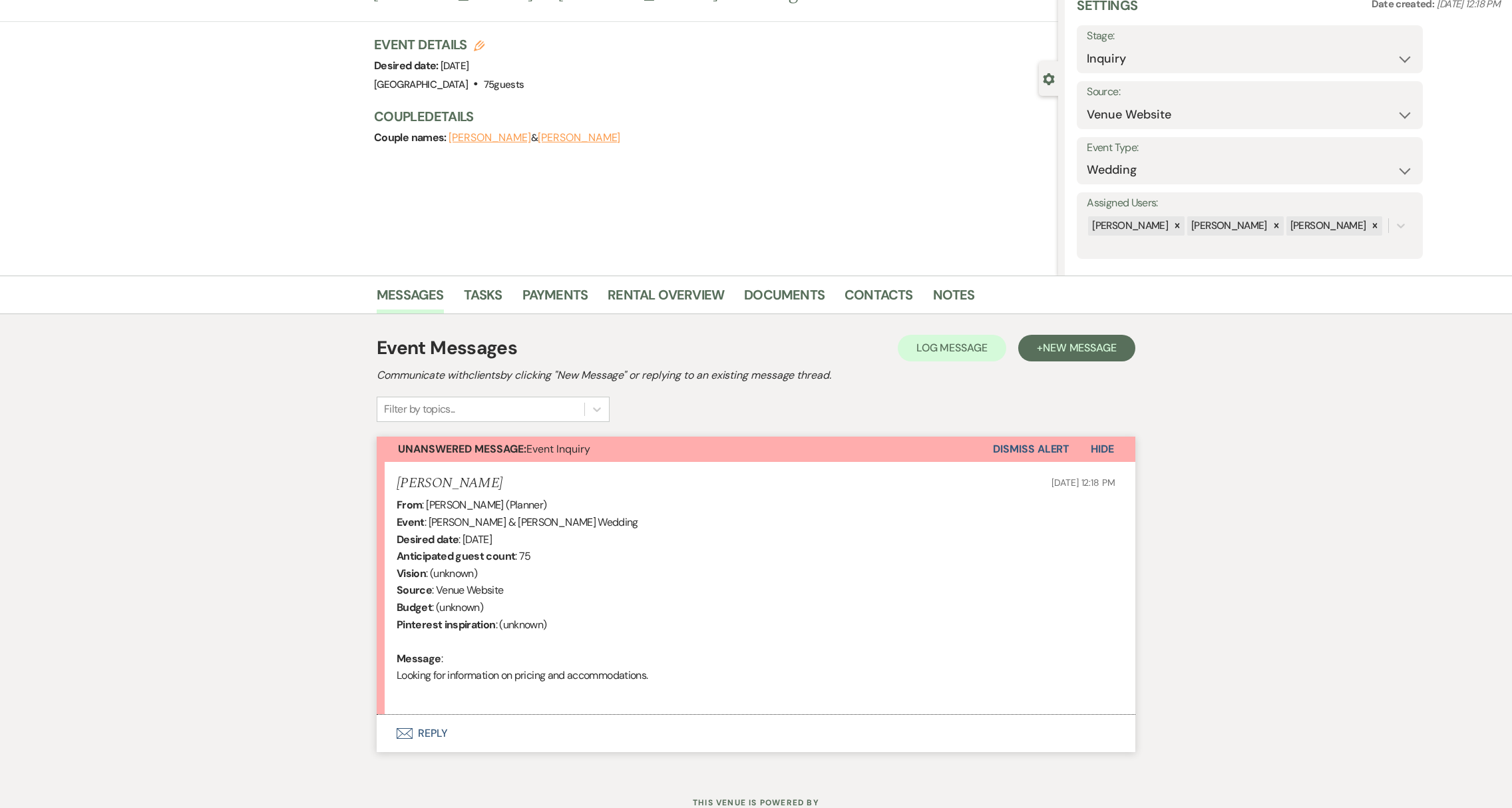
scroll to position [109, 0]
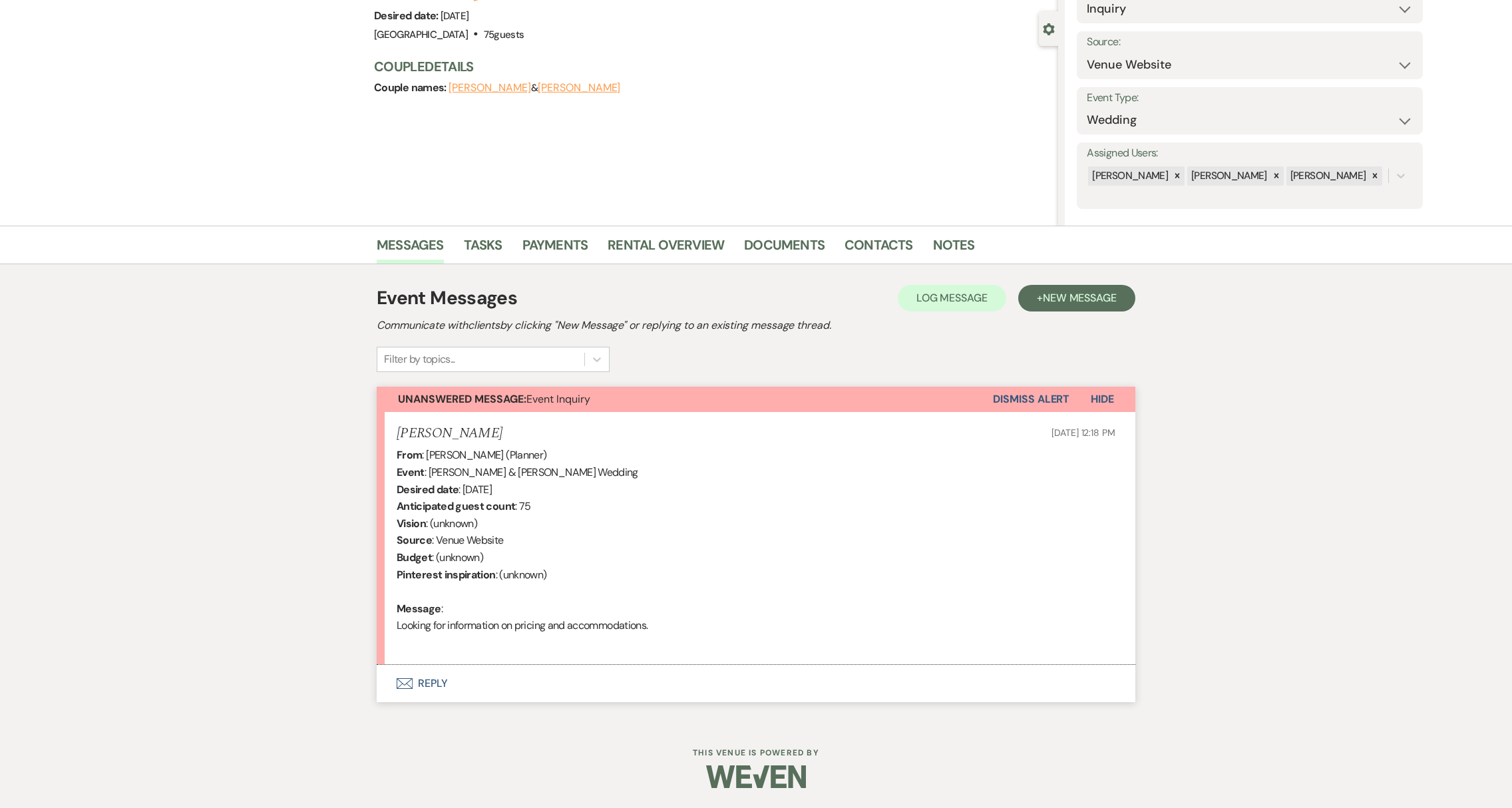
click at [428, 687] on button "Envelope Reply" at bounding box center [756, 683] width 759 height 37
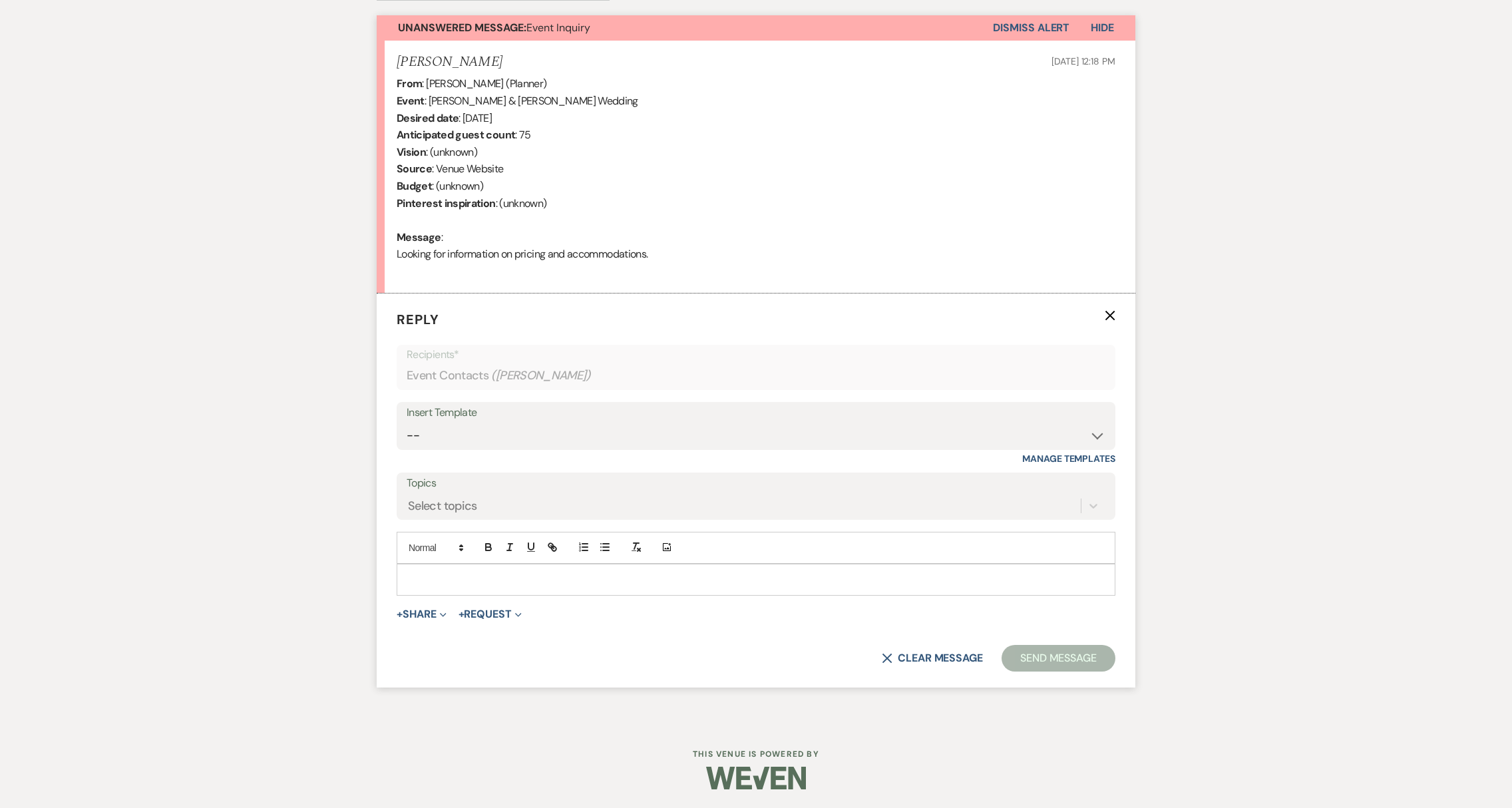
scroll to position [481, 0]
click at [519, 443] on select "-- Weven Planning Portal Introduction (Booked Events) Initial Reply Not Availab…" at bounding box center [756, 435] width 699 height 26
select select "313"
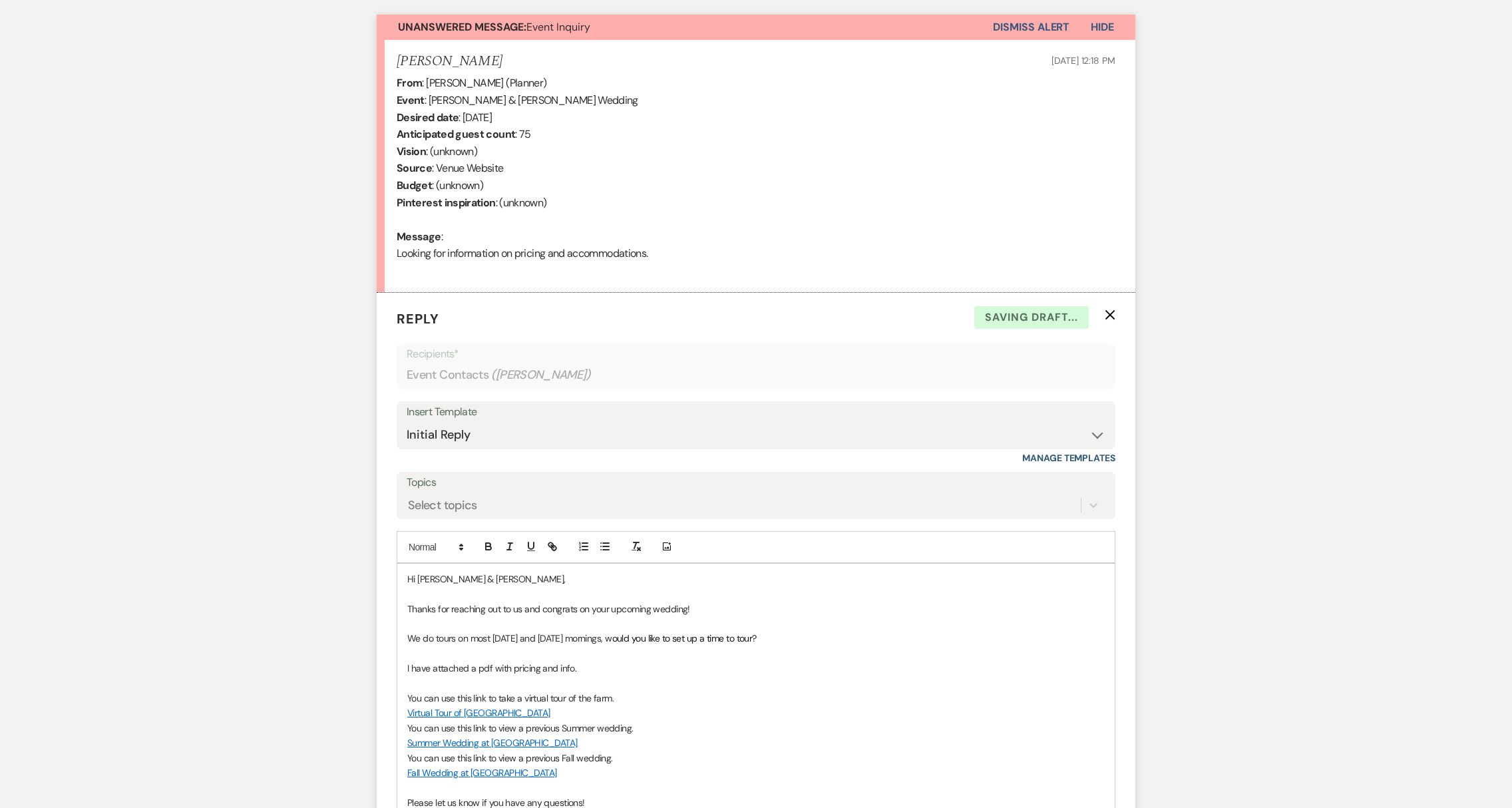
click at [453, 578] on p "Hi [PERSON_NAME] & [PERSON_NAME]," at bounding box center [756, 579] width 698 height 15
click at [489, 578] on p "Hi [PERSON_NAME] & [PERSON_NAME]," at bounding box center [756, 579] width 698 height 15
click at [735, 602] on p "Thanks for reaching out to us and congrats on your upcoming wedding!" at bounding box center [756, 609] width 698 height 15
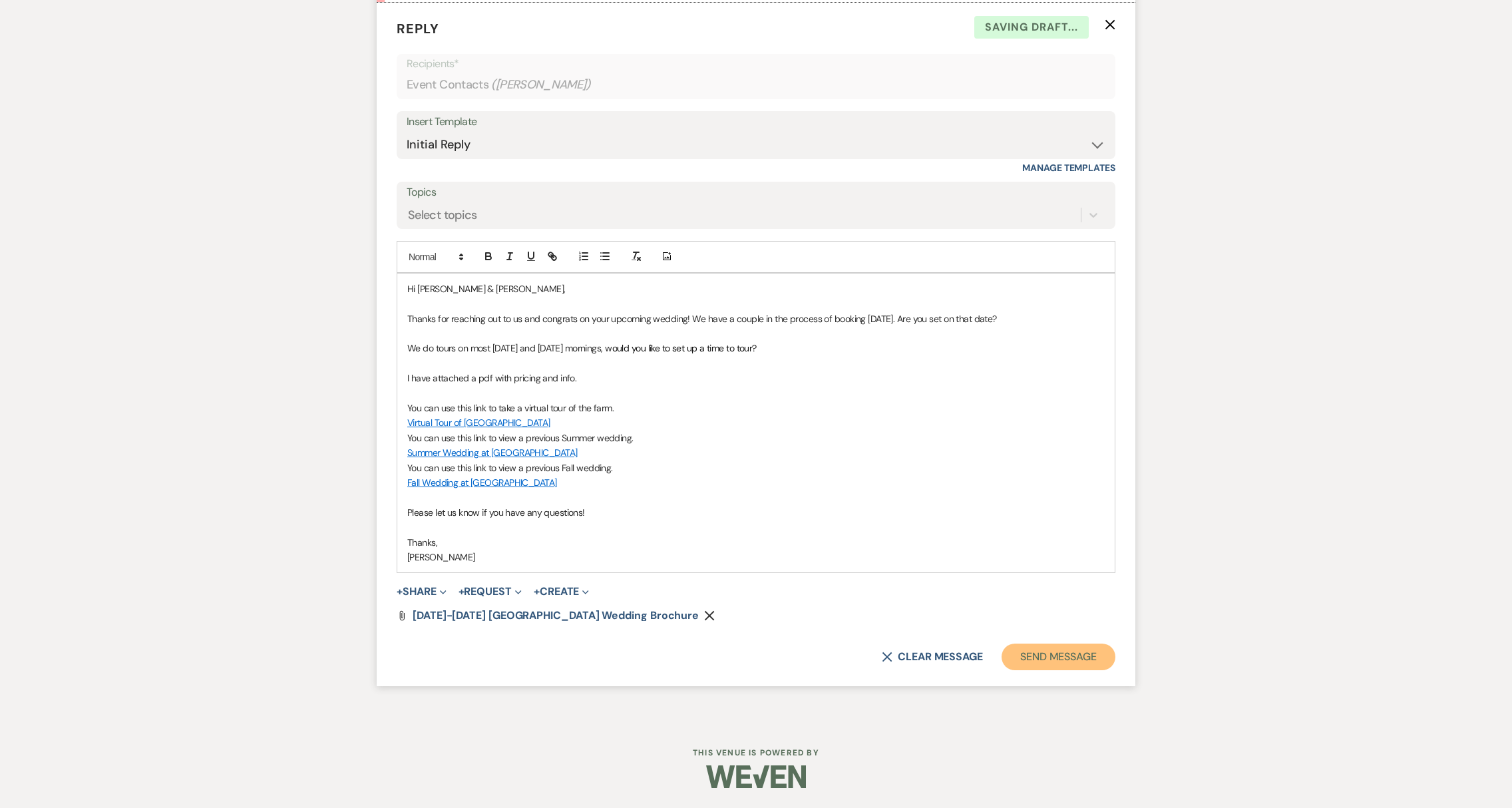
click at [1043, 654] on button "Send Message" at bounding box center [1058, 657] width 114 height 26
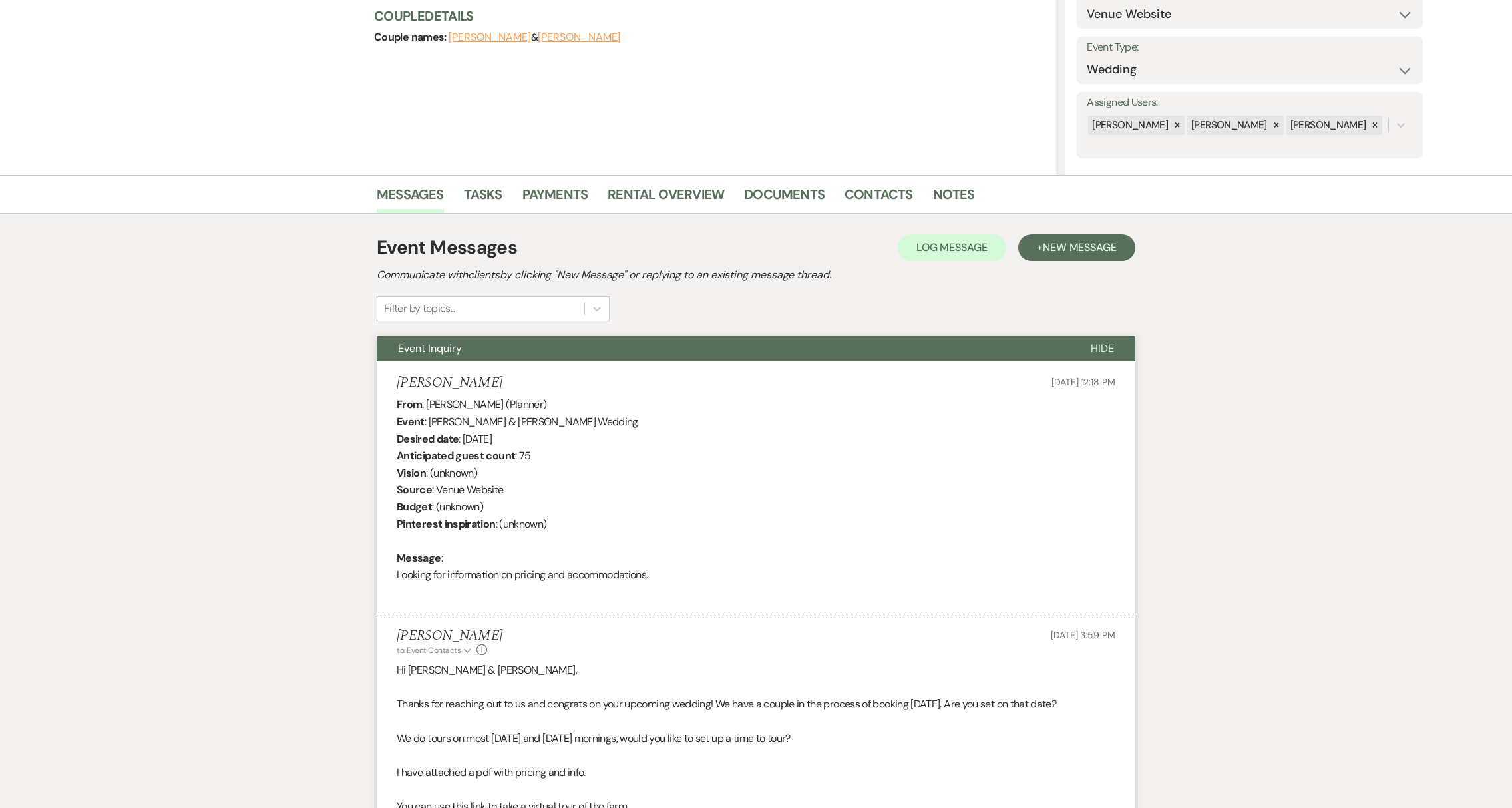
scroll to position [0, 0]
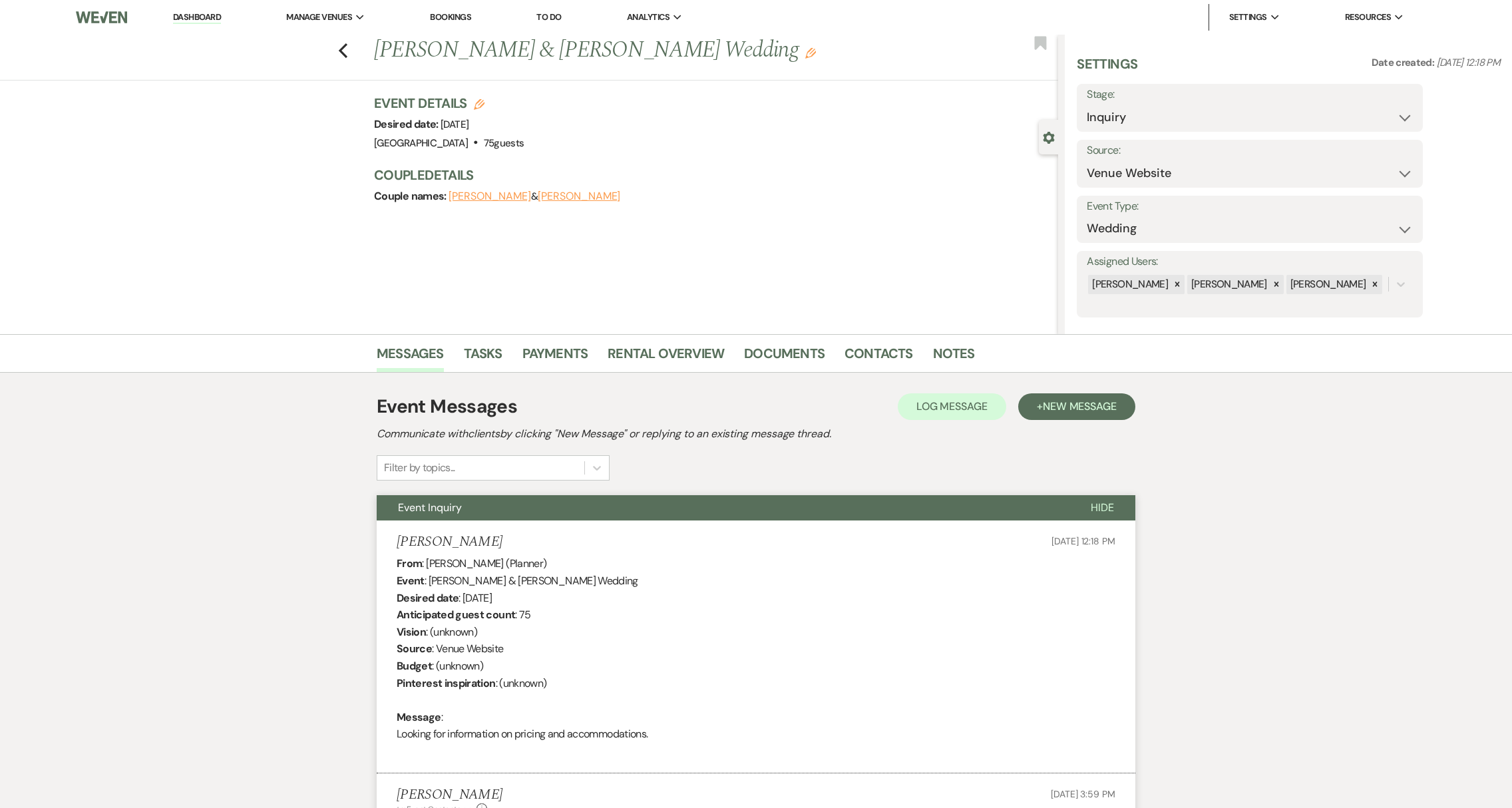
click at [202, 18] on link "Dashboard" at bounding box center [197, 17] width 48 height 13
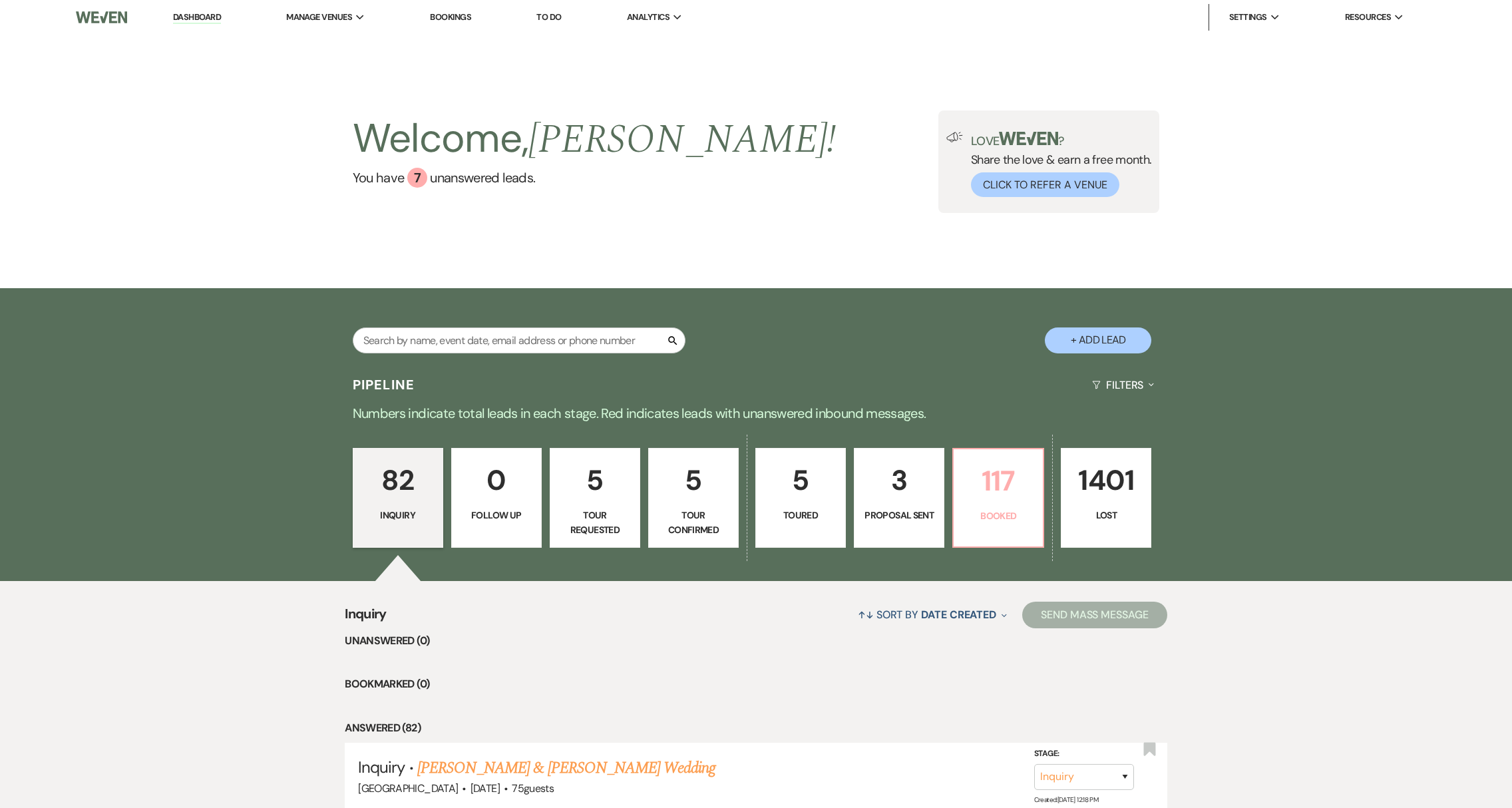
click at [1013, 490] on p "117" at bounding box center [998, 481] width 73 height 45
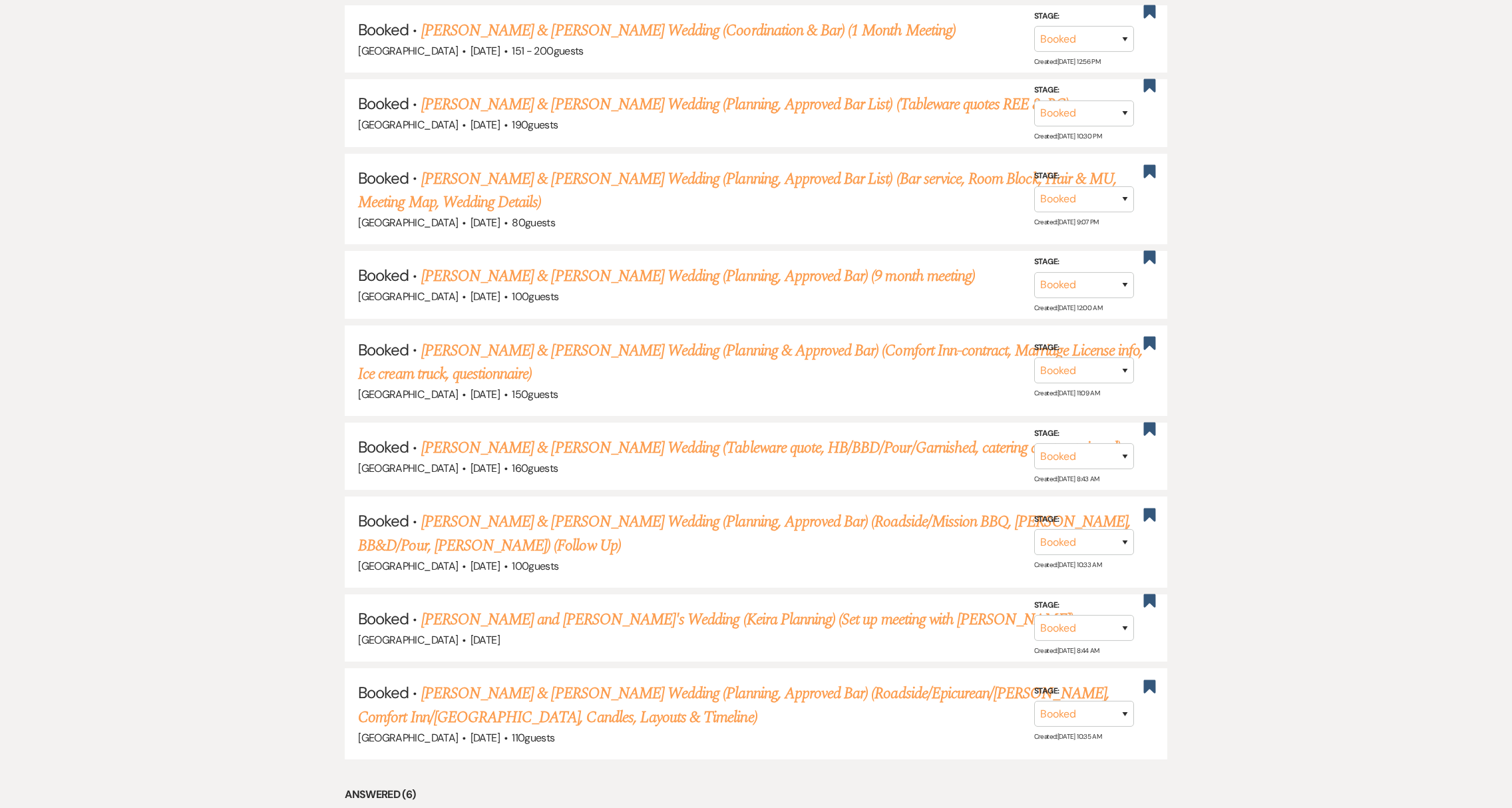
scroll to position [1359, 0]
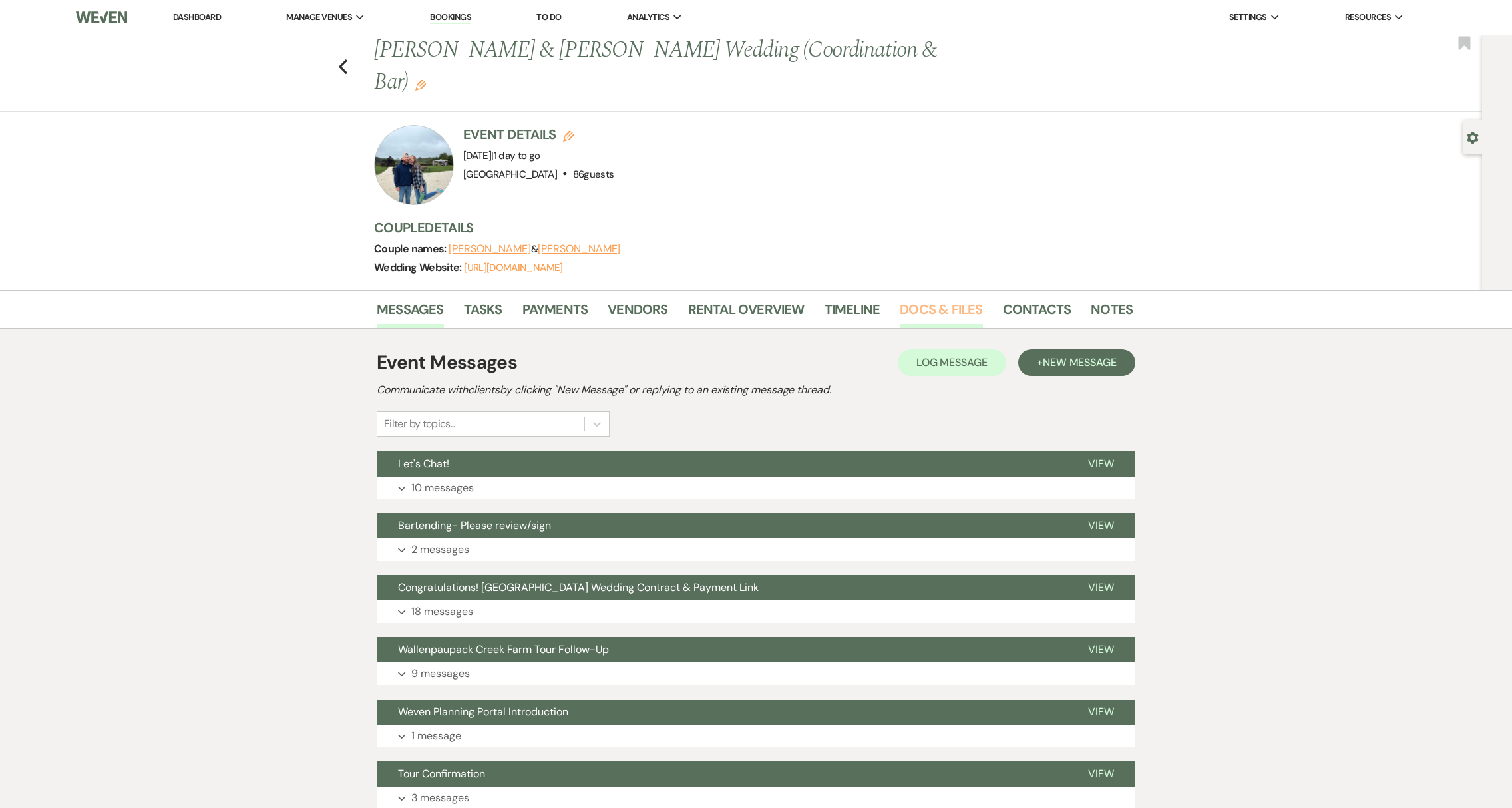
click at [936, 299] on link "Docs & Files" at bounding box center [941, 314] width 82 height 29
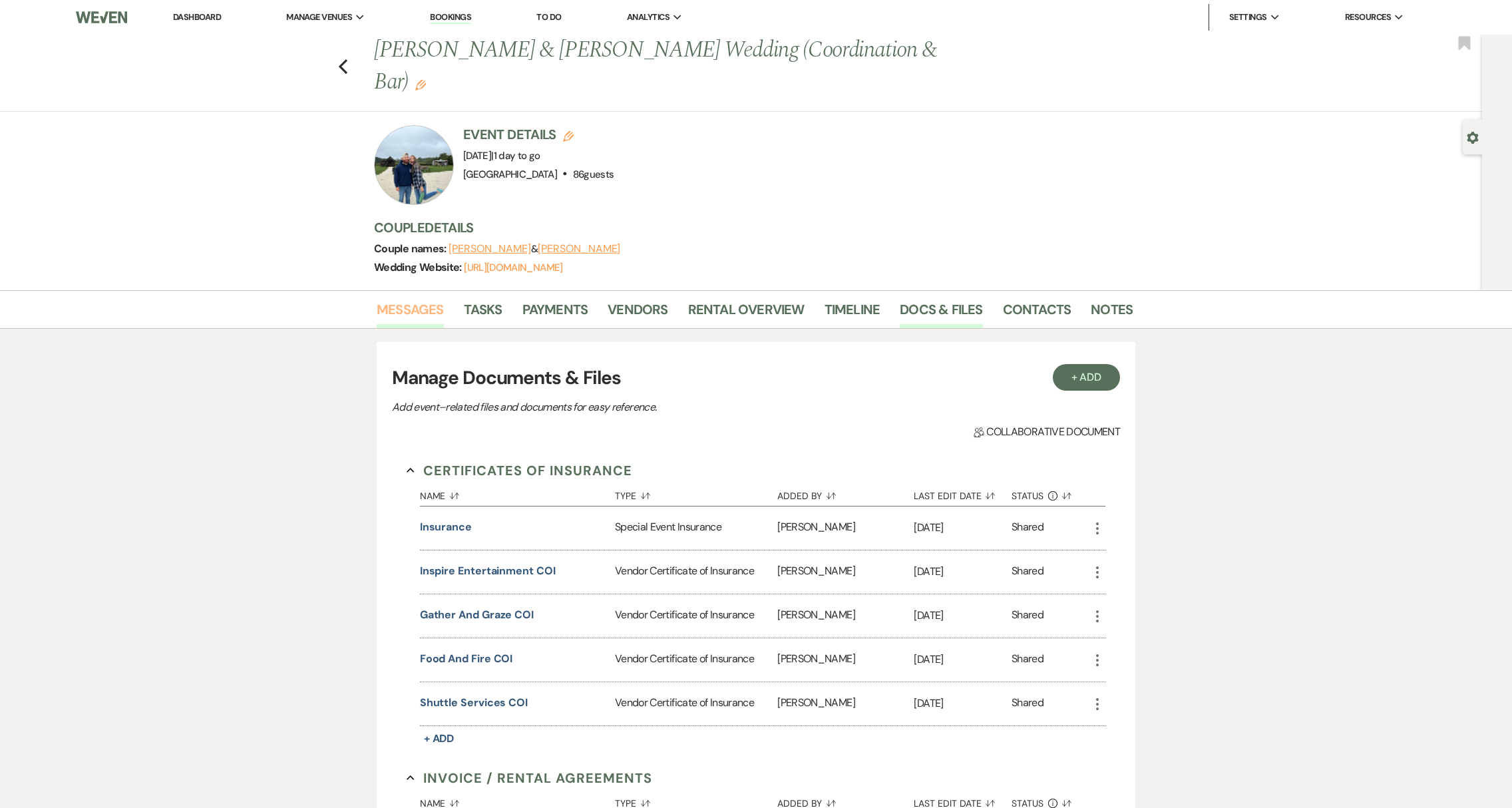
click at [428, 299] on link "Messages" at bounding box center [410, 314] width 67 height 29
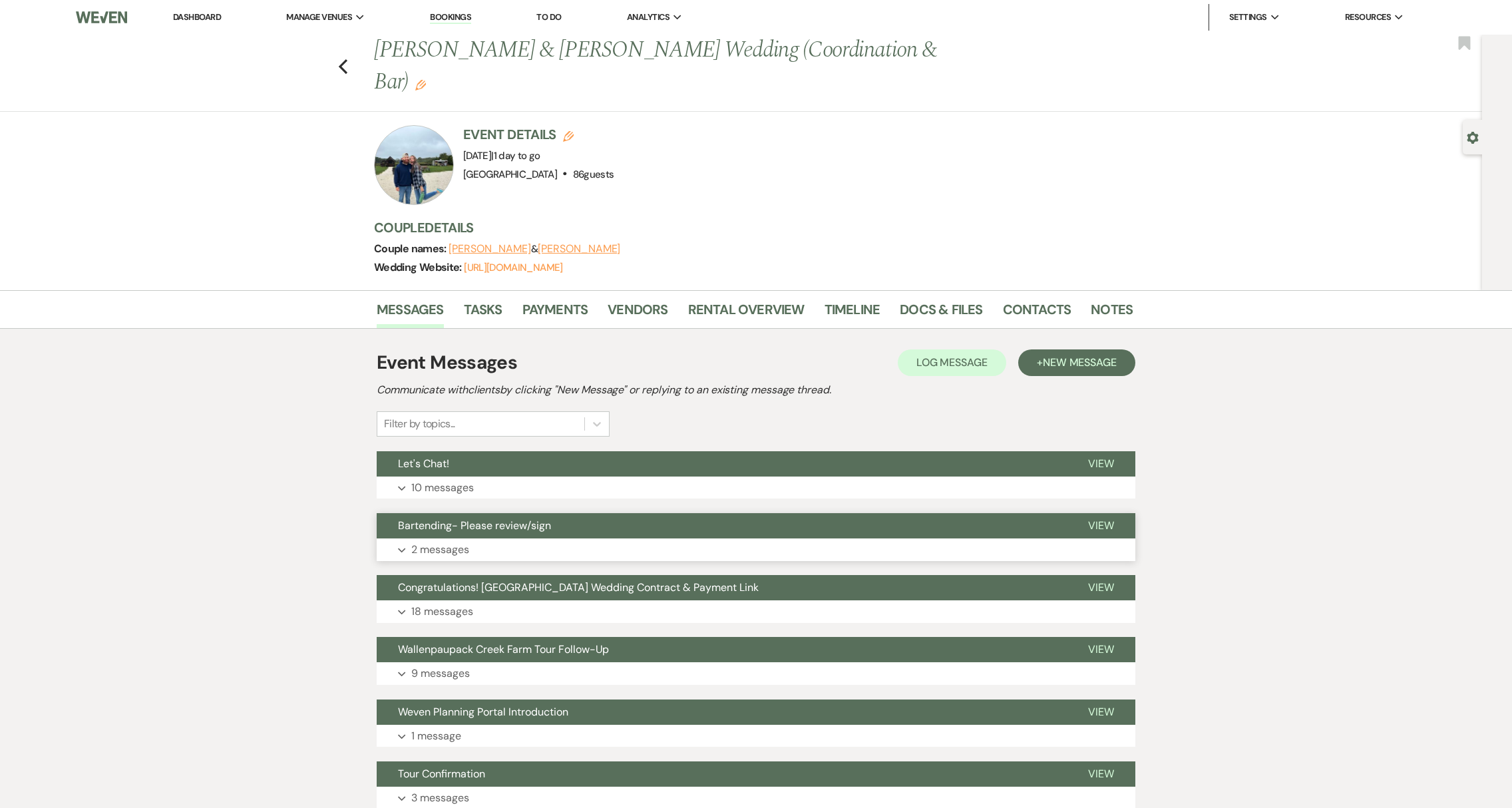
click at [492, 518] on span "Bartending- Please review/sign" at bounding box center [474, 524] width 153 height 14
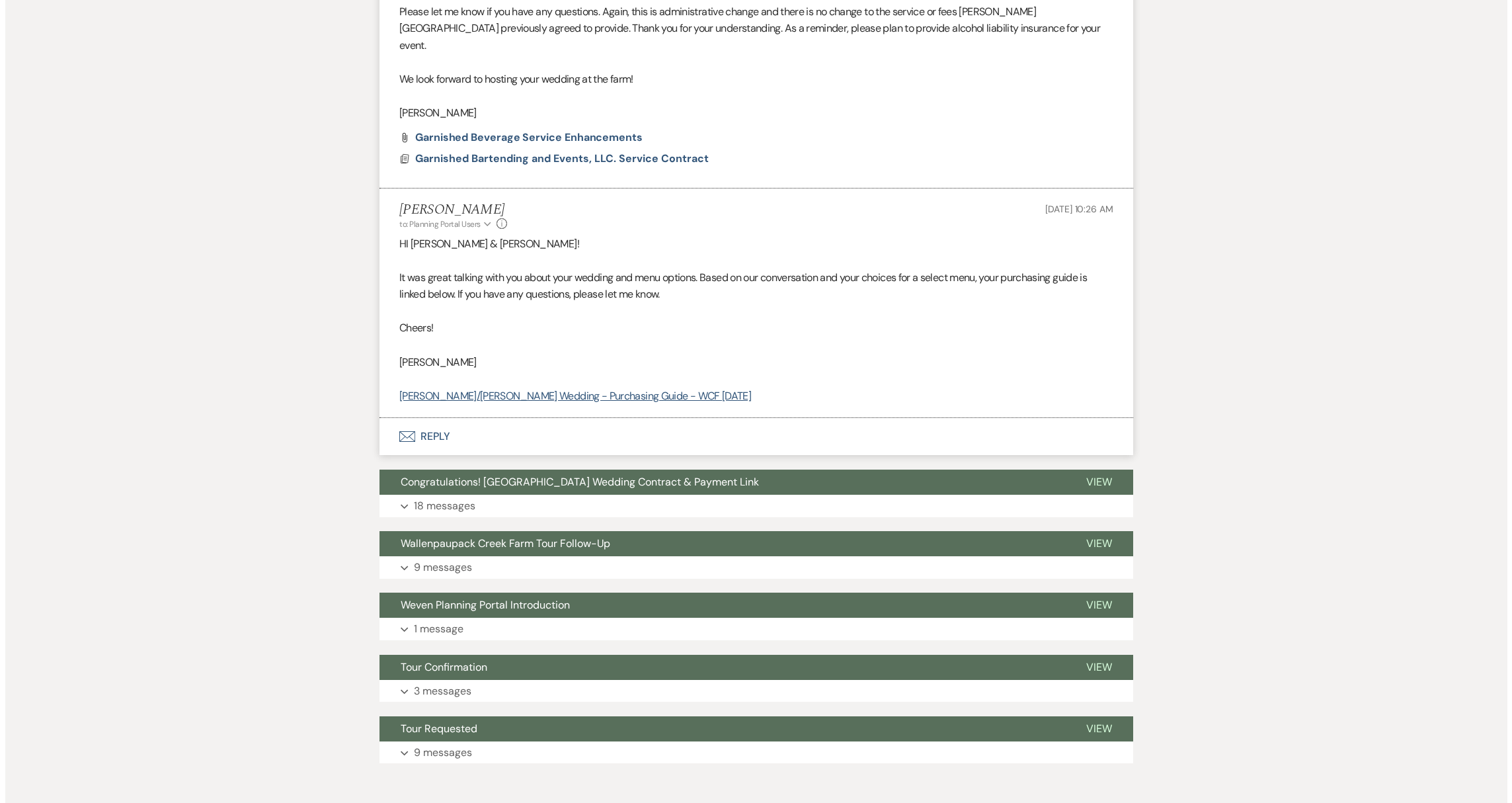
scroll to position [918, 0]
click at [476, 150] on span "Garnished Bartending and Events, LLC. Service Contract" at bounding box center [556, 157] width 294 height 14
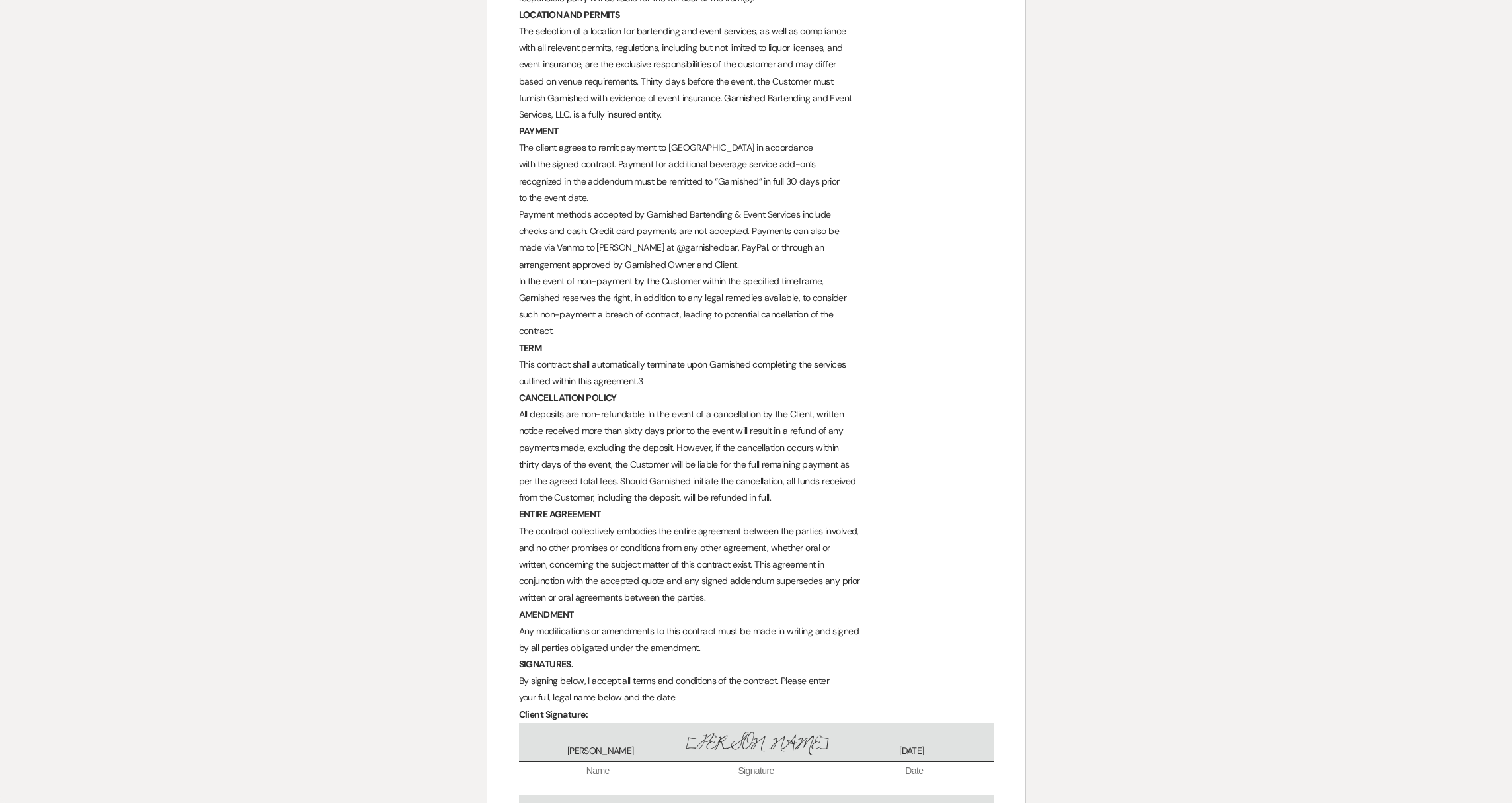
scroll to position [1335, 0]
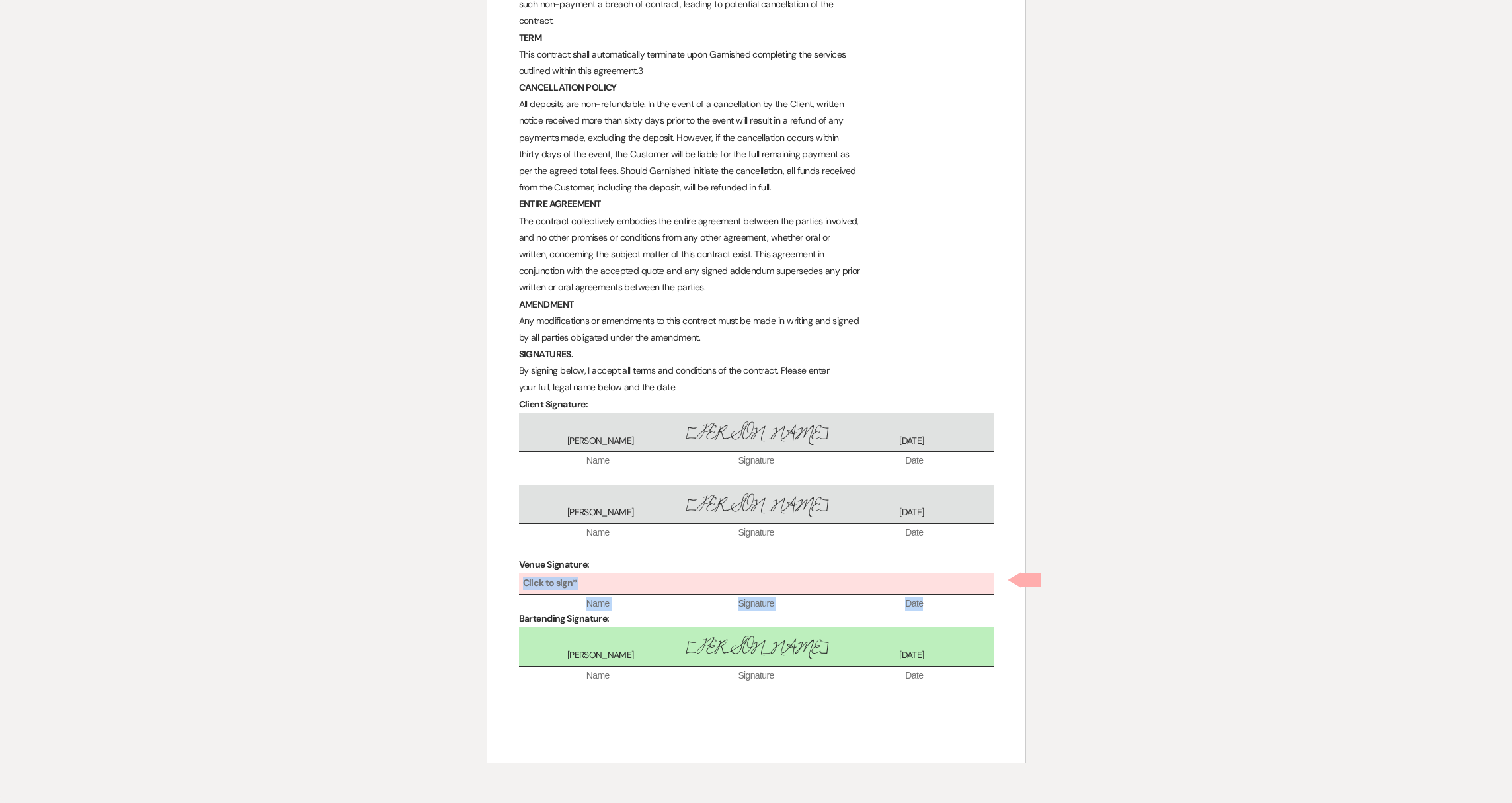
click at [584, 586] on div "Click to sign*" at bounding box center [756, 584] width 475 height 22
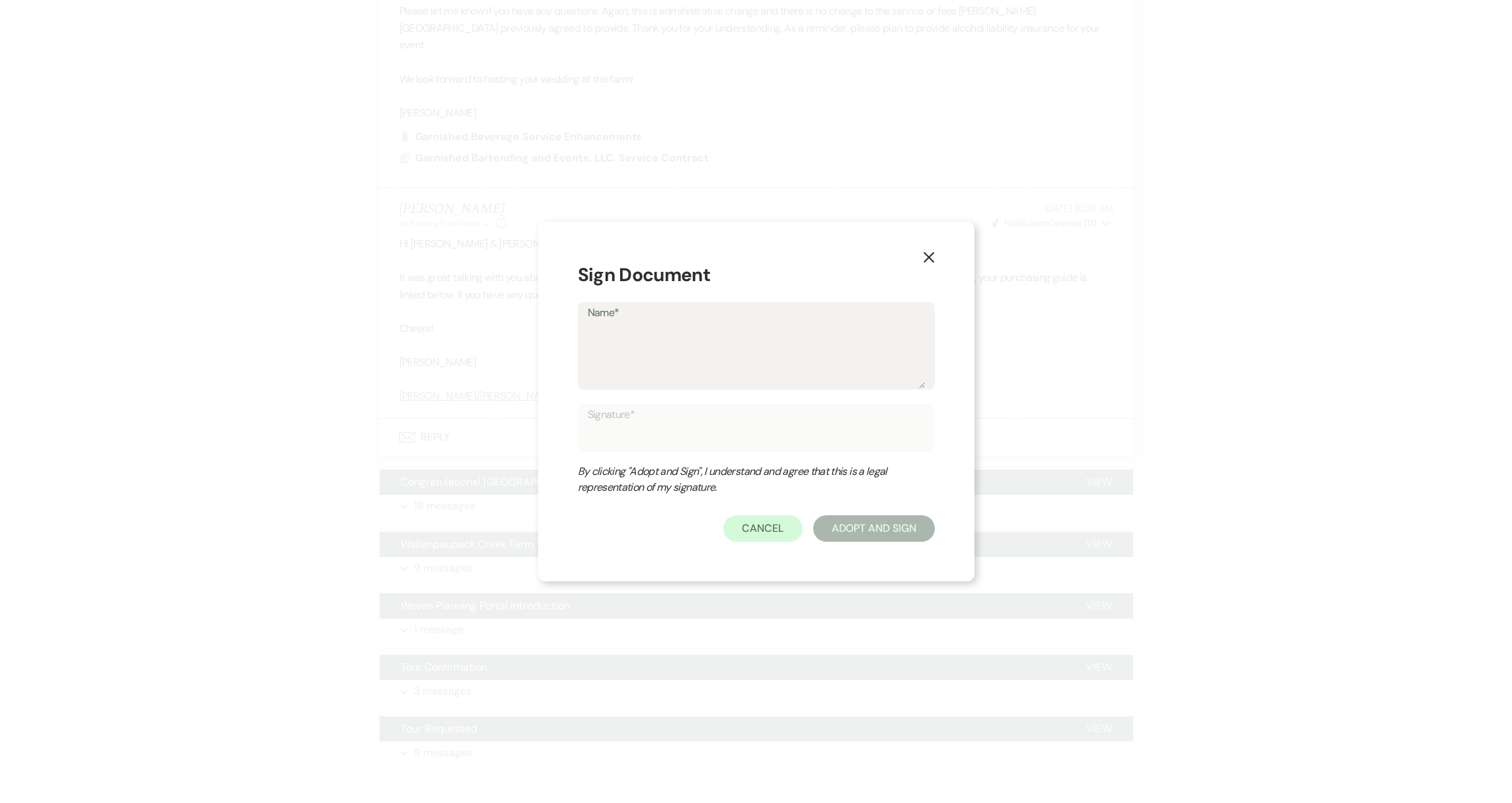
type textarea "K"
type input "K"
type textarea "Ke"
type input "Ke"
type textarea "Kel"
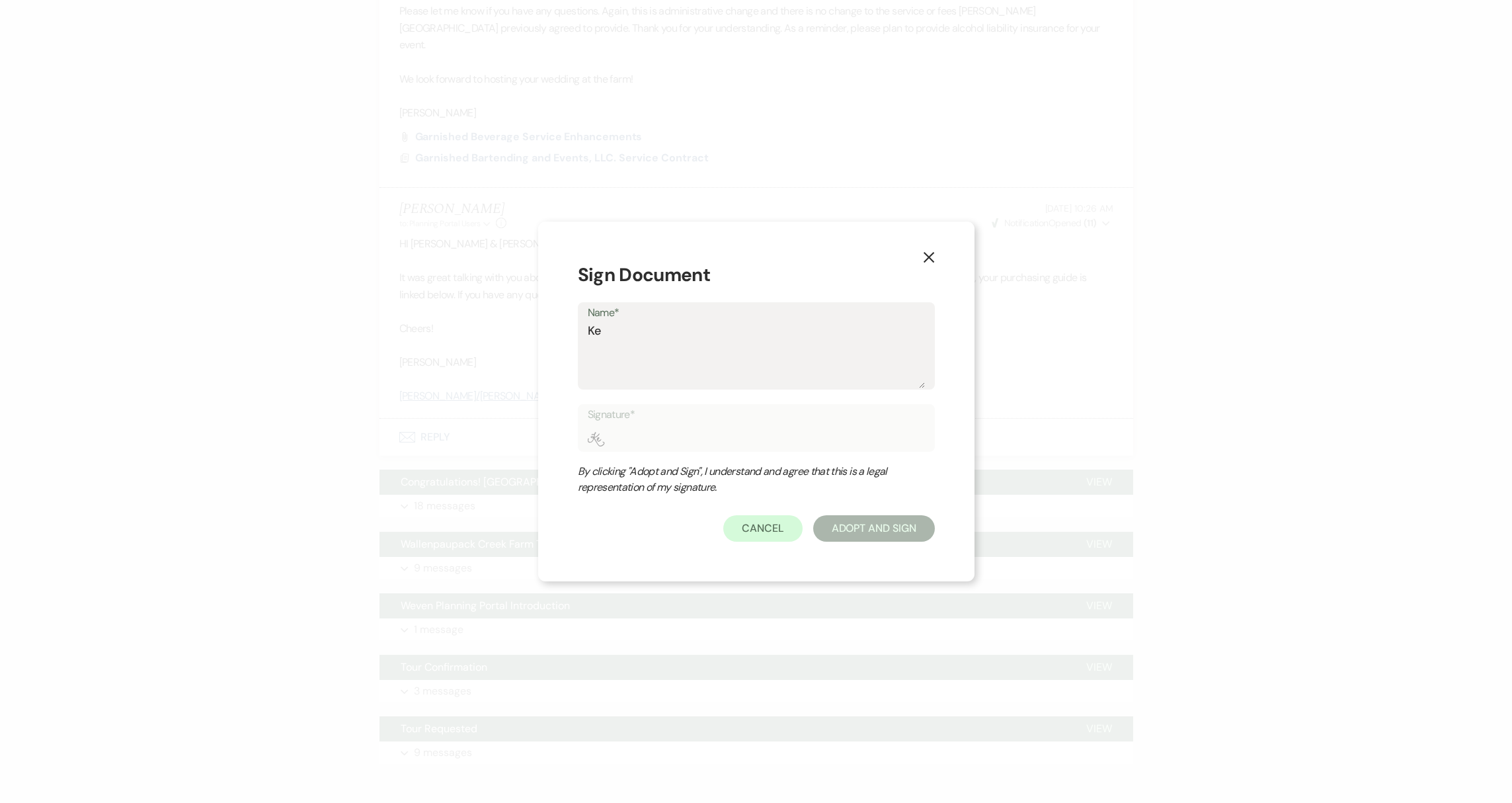
type input "Kel"
type textarea "[PERSON_NAME]"
type input "[PERSON_NAME]"
type textarea "[PERSON_NAME]"
type input "[PERSON_NAME]"
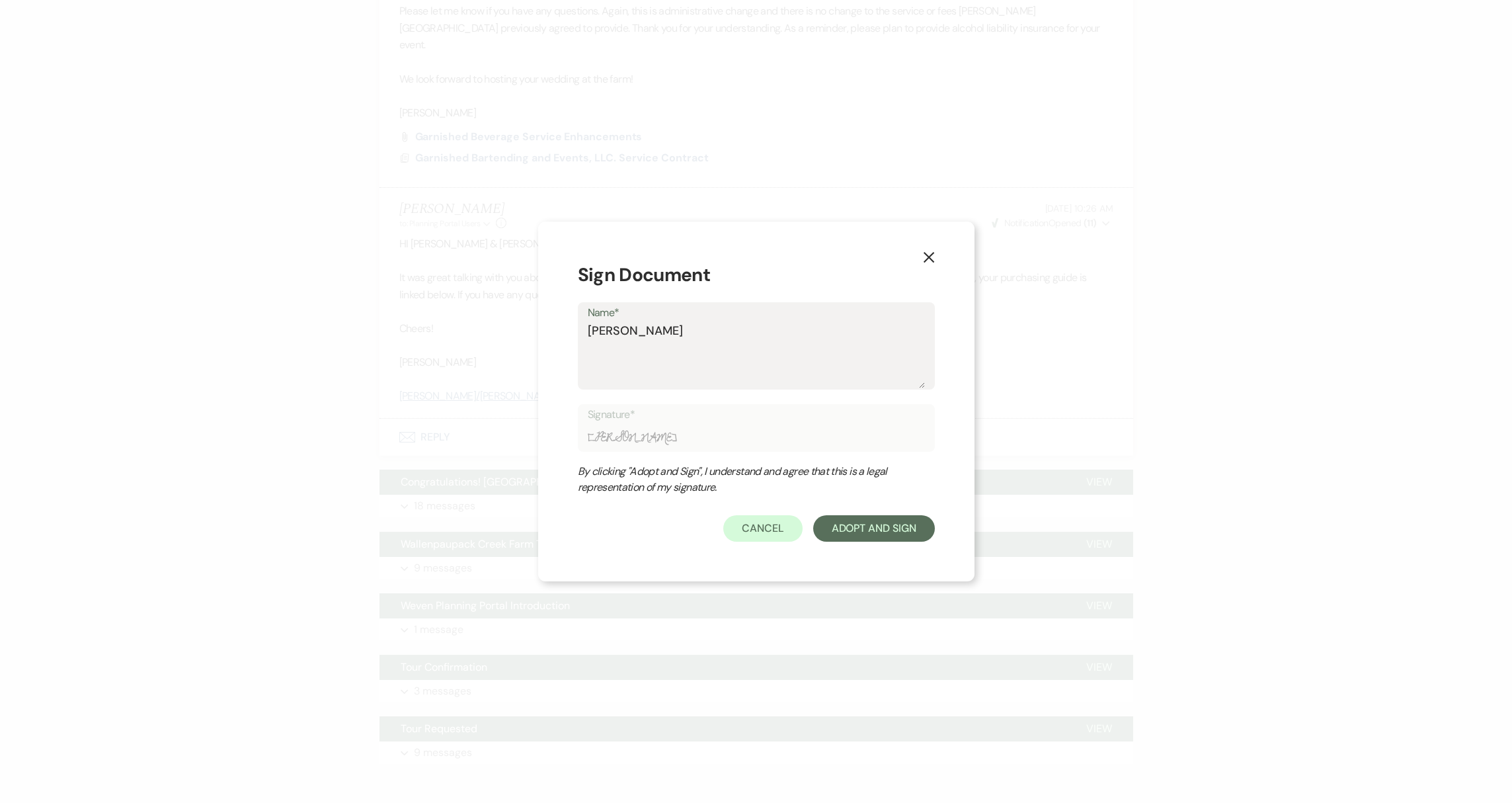
type textarea "[PERSON_NAME]"
type input "[PERSON_NAME]"
type textarea "[PERSON_NAME]"
type input "[PERSON_NAME]"
type textarea "[PERSON_NAME]"
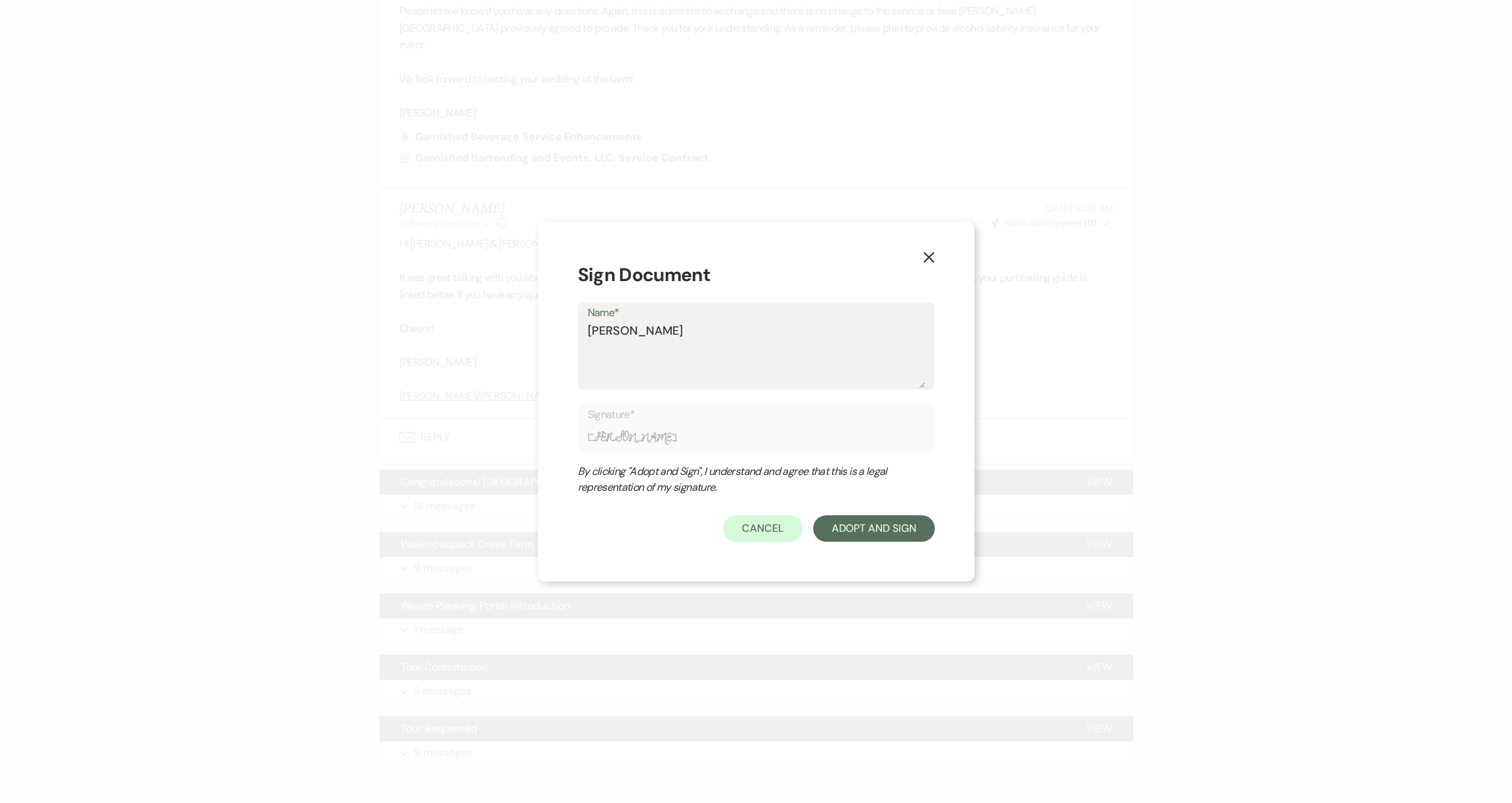
type input "[PERSON_NAME]"
type textarea "[PERSON_NAME]"
type input "[PERSON_NAME]"
type textarea "[PERSON_NAME]"
type input "[PERSON_NAME]"
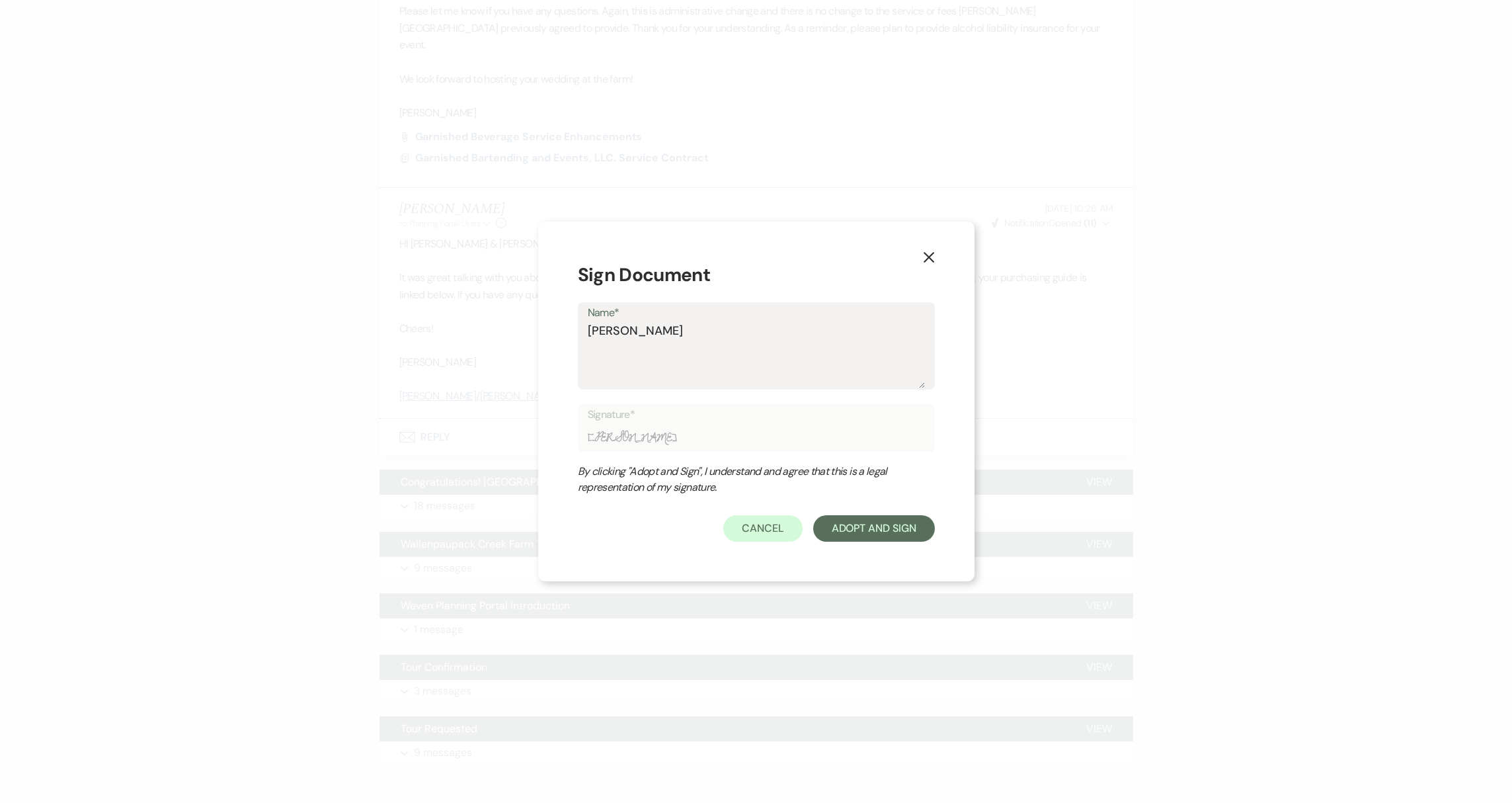
type textarea "[PERSON_NAME]"
type input "[PERSON_NAME]"
type textarea "[PERSON_NAME]"
type input "[PERSON_NAME]"
type textarea "[PERSON_NAME]"
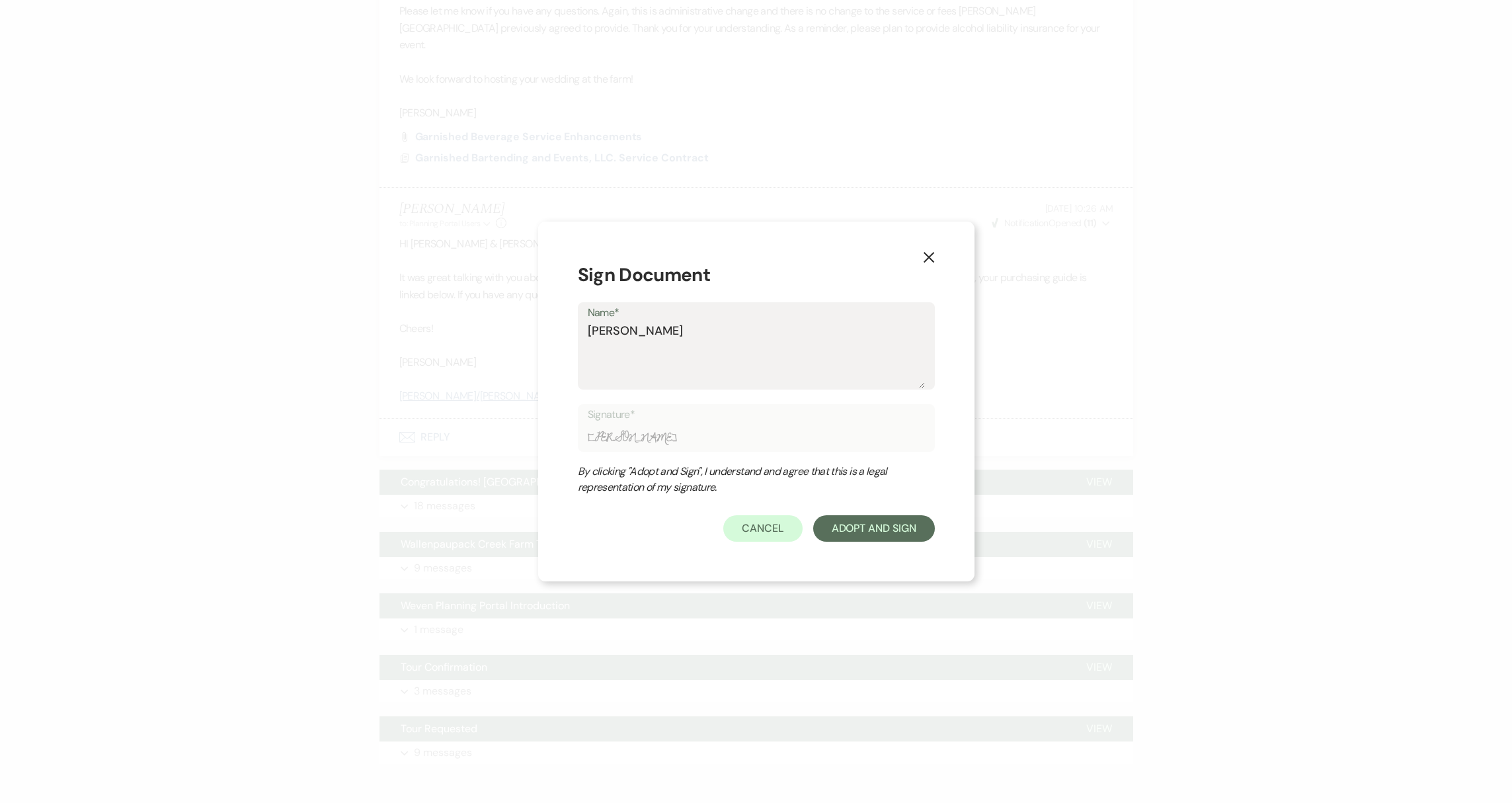
type input "[PERSON_NAME]"
type textarea "[PERSON_NAME]"
type input "[PERSON_NAME]"
type textarea "[PERSON_NAME]"
click at [901, 529] on button "Adopt And Sign" at bounding box center [874, 527] width 121 height 26
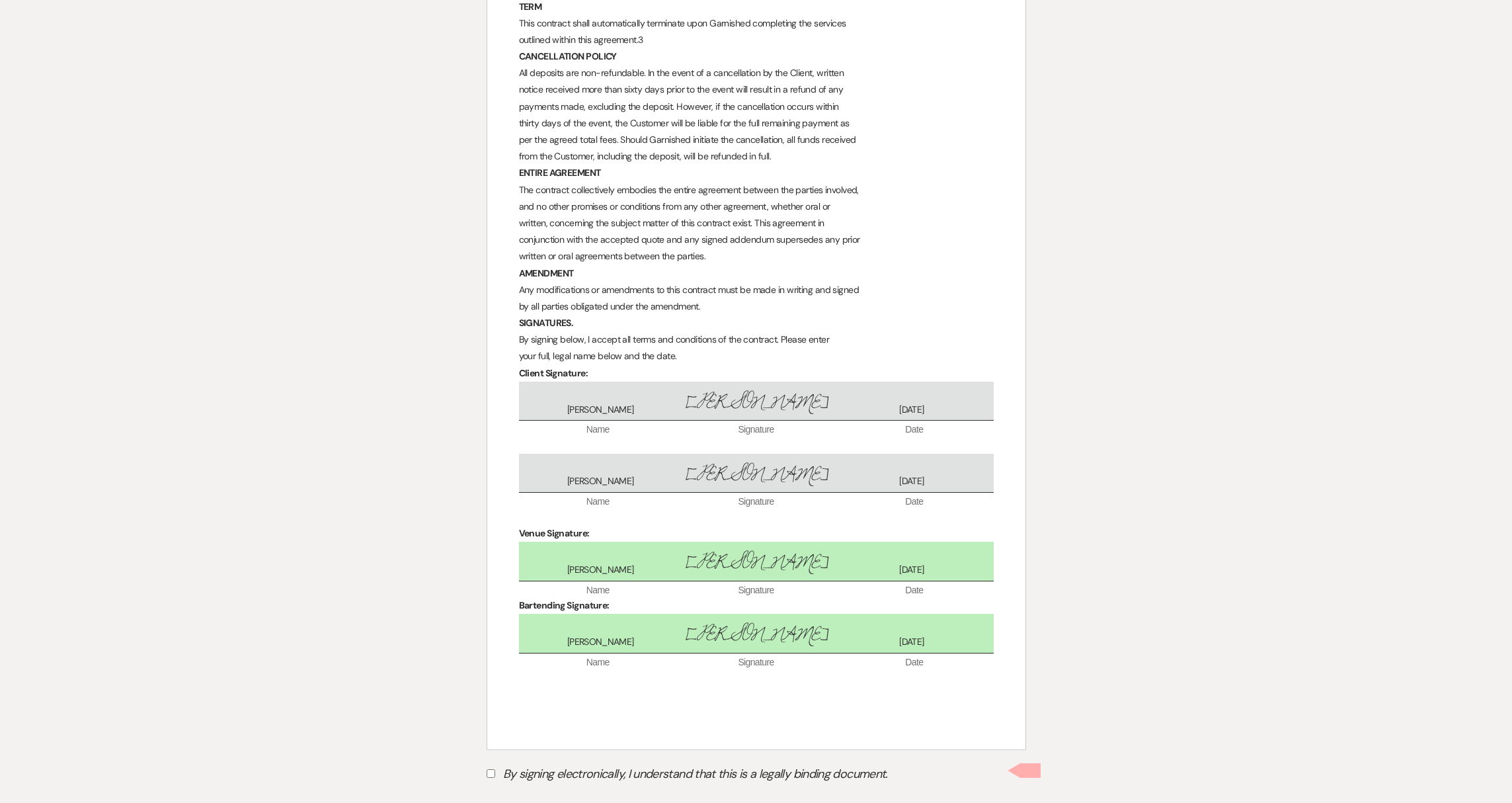
scroll to position [1391, 0]
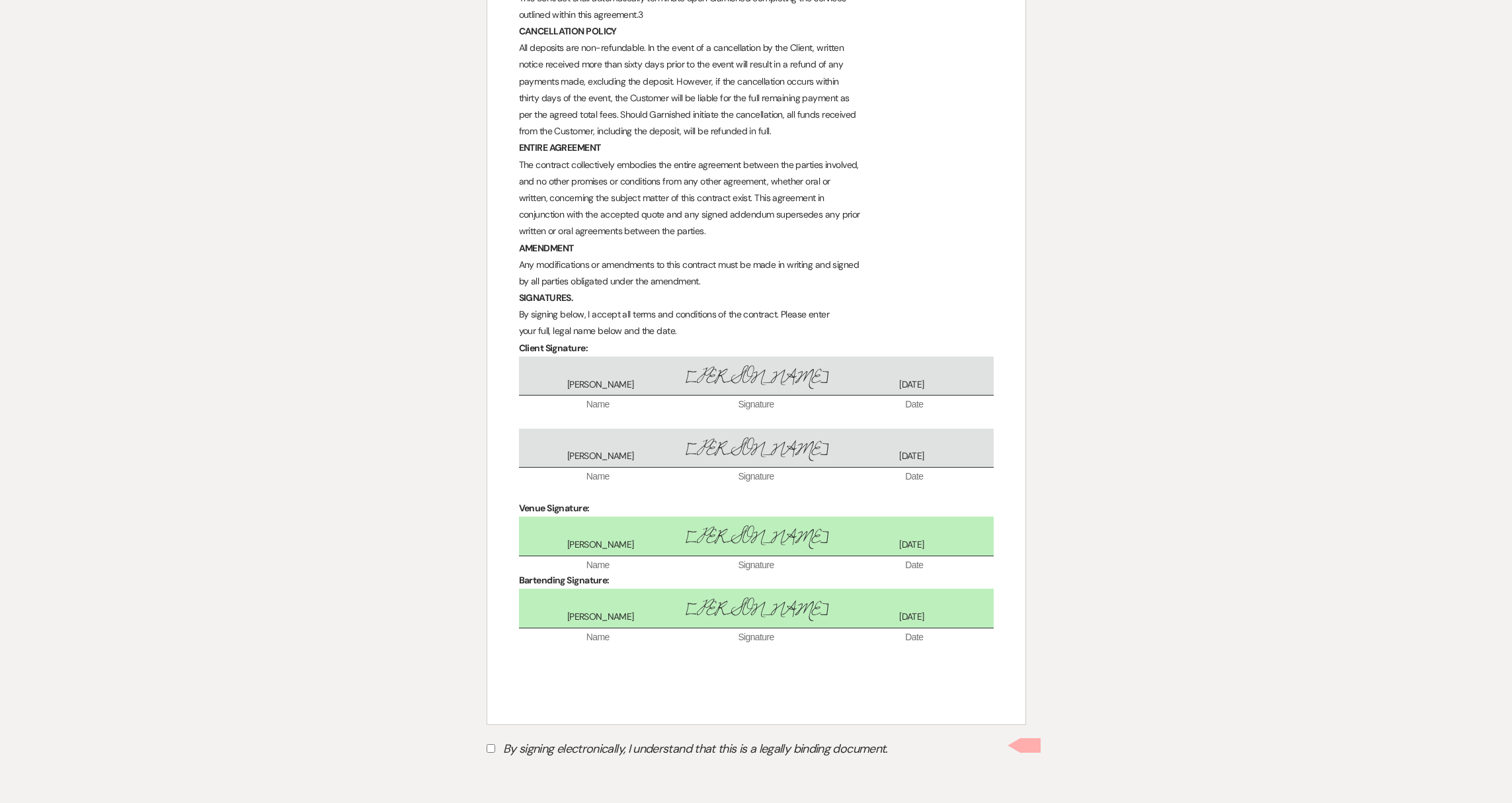
click at [487, 749] on input "By signing electronically, I understand that this is a legally binding document." at bounding box center [490, 748] width 8 height 8
checkbox input "true"
click at [532, 790] on button "Submit" at bounding box center [533, 781] width 92 height 24
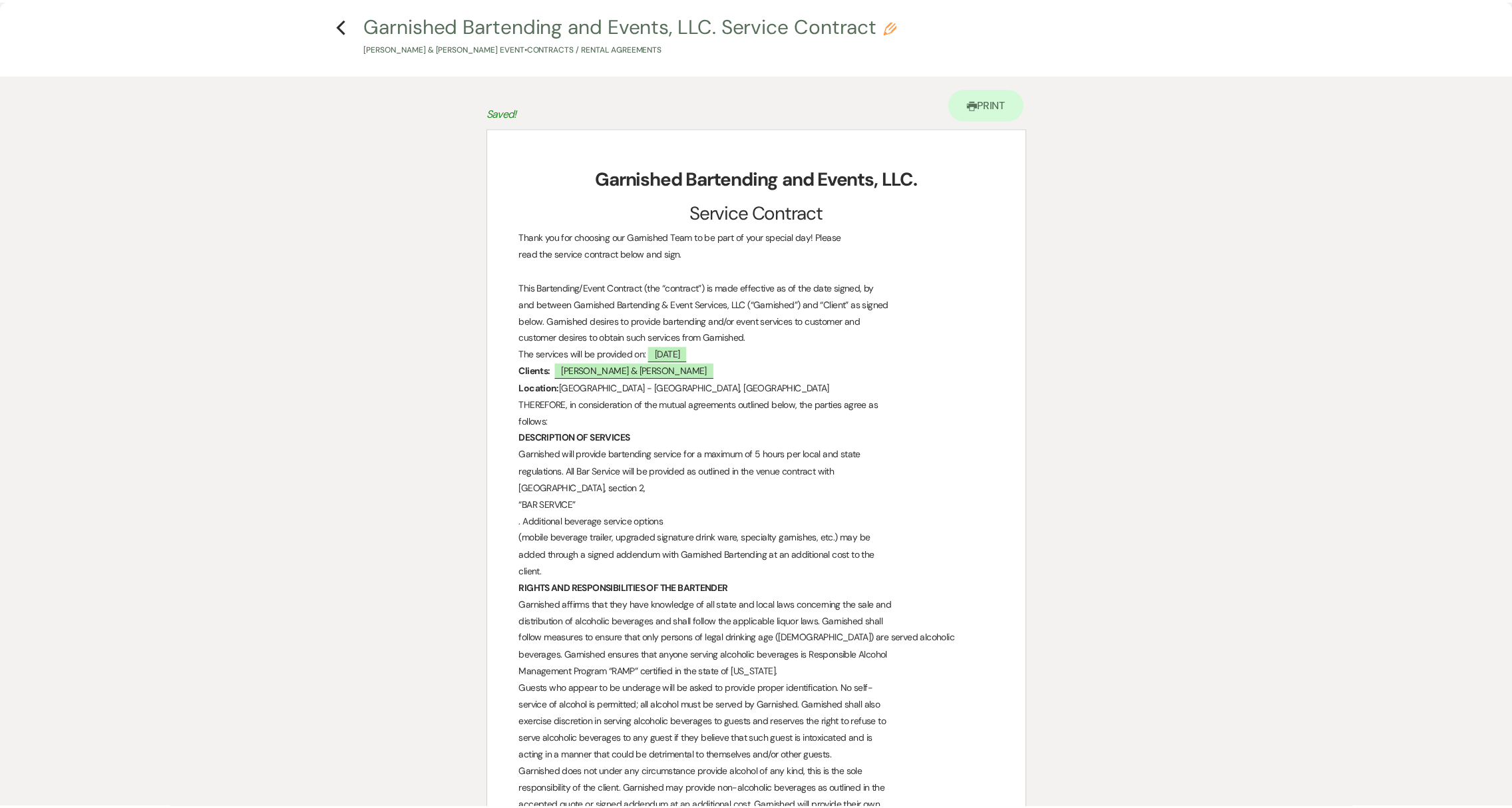
scroll to position [0, 0]
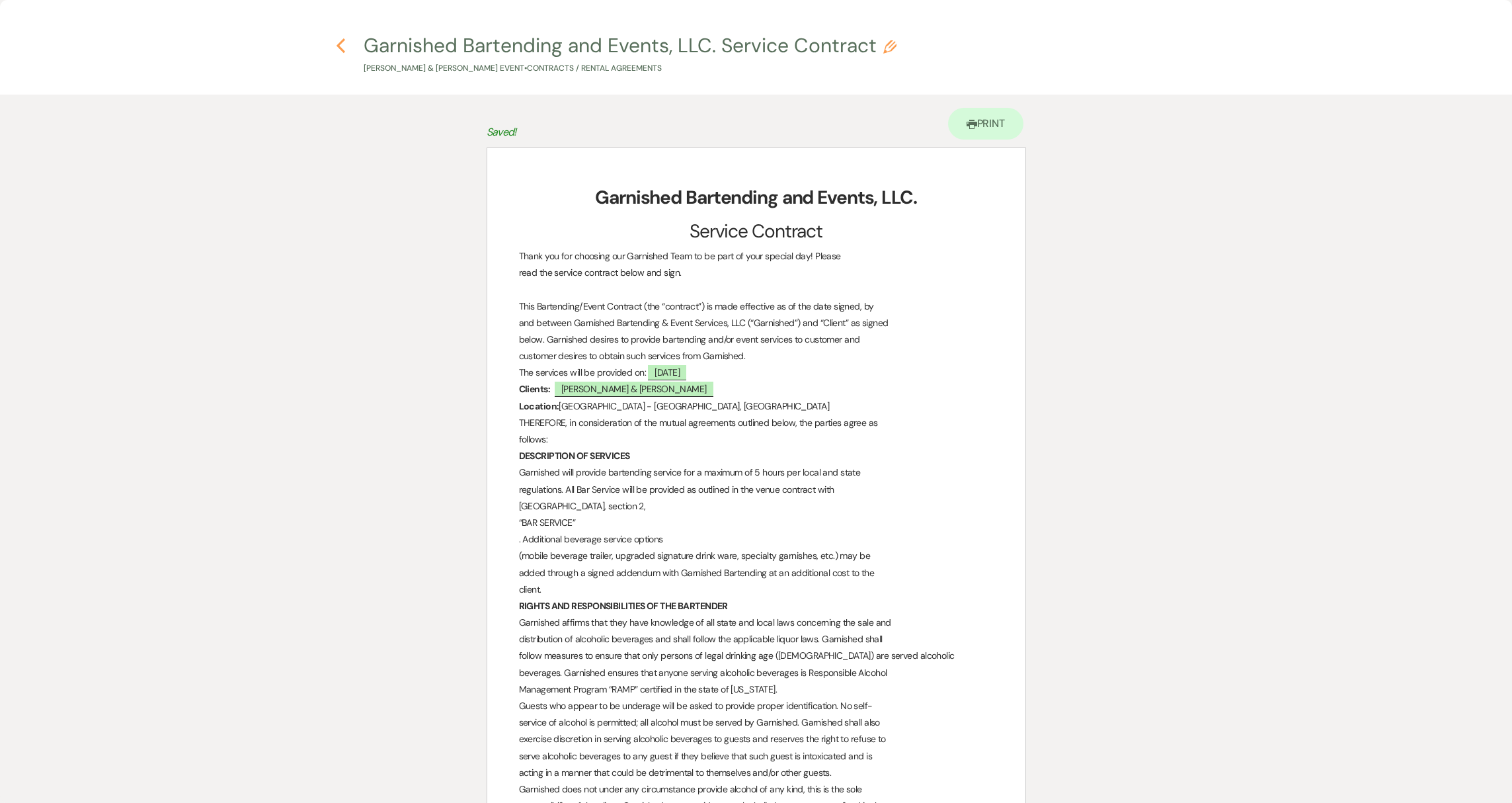
click at [333, 45] on h4 "Previous Garnished Bartending and Events, LLC. Service Contract Pencil [PERSON_…" at bounding box center [756, 53] width 952 height 43
click at [337, 43] on icon "Previous" at bounding box center [341, 46] width 10 height 16
